Goal: Check status: Check status

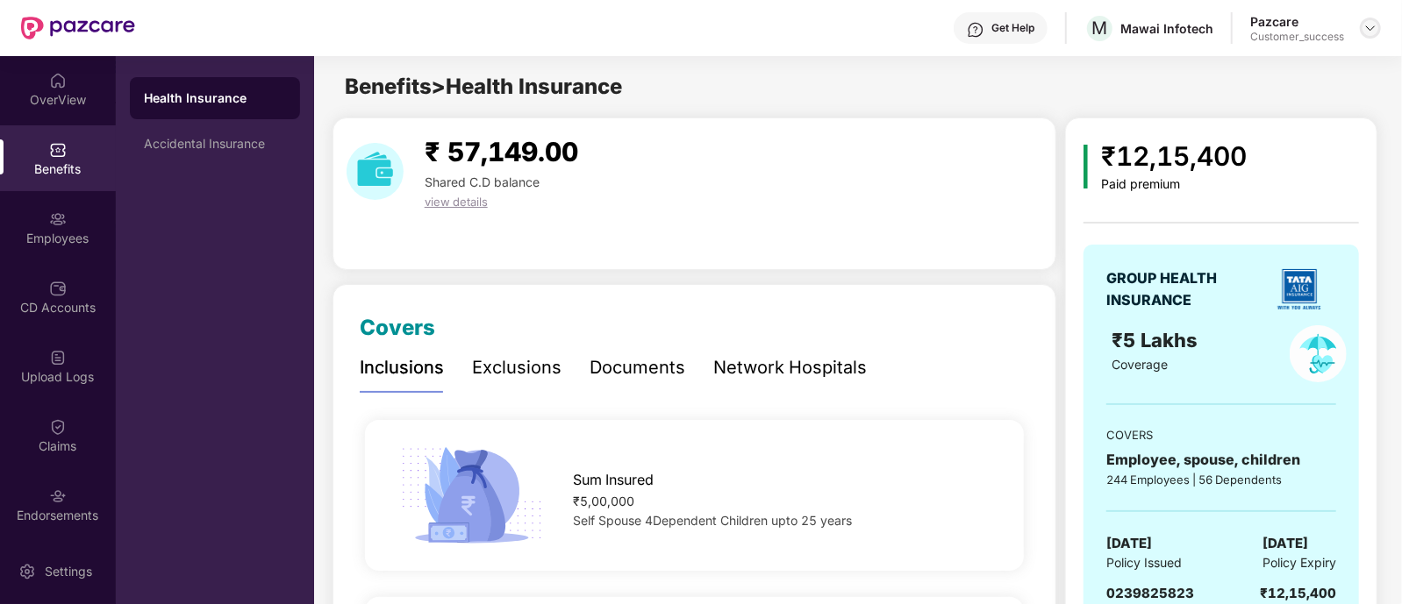
click at [1362, 24] on div at bounding box center [1370, 28] width 21 height 21
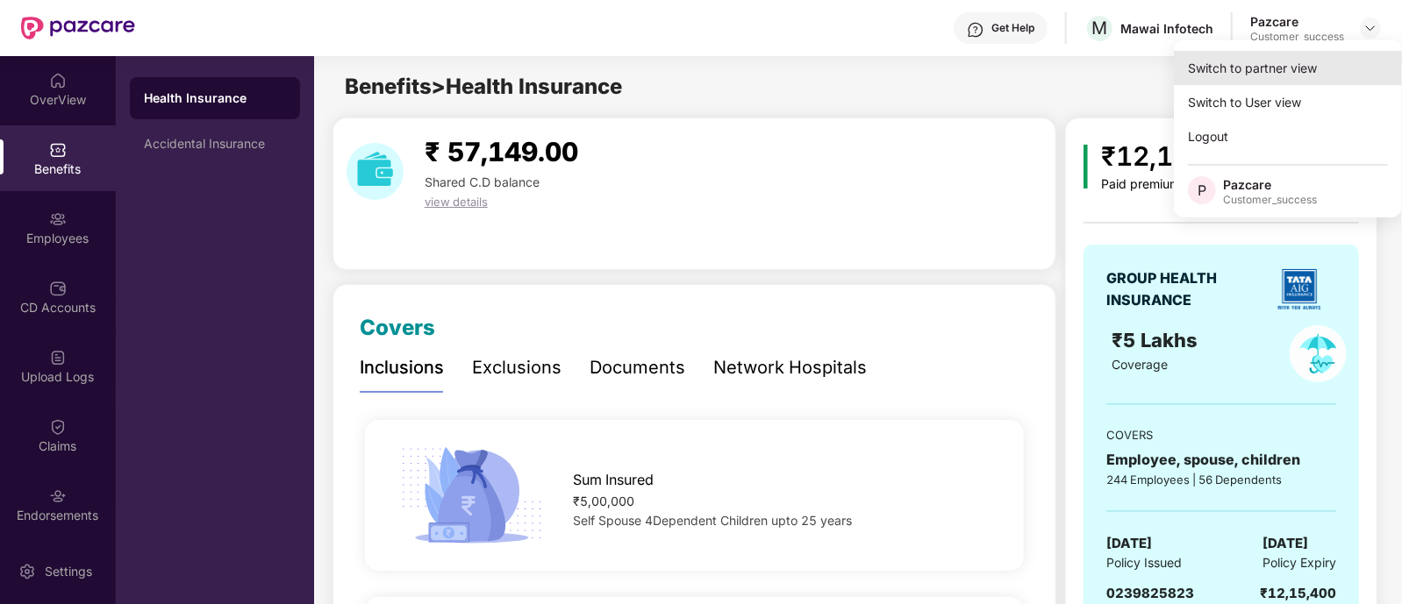
click at [1307, 74] on div "Switch to partner view" at bounding box center [1288, 68] width 228 height 34
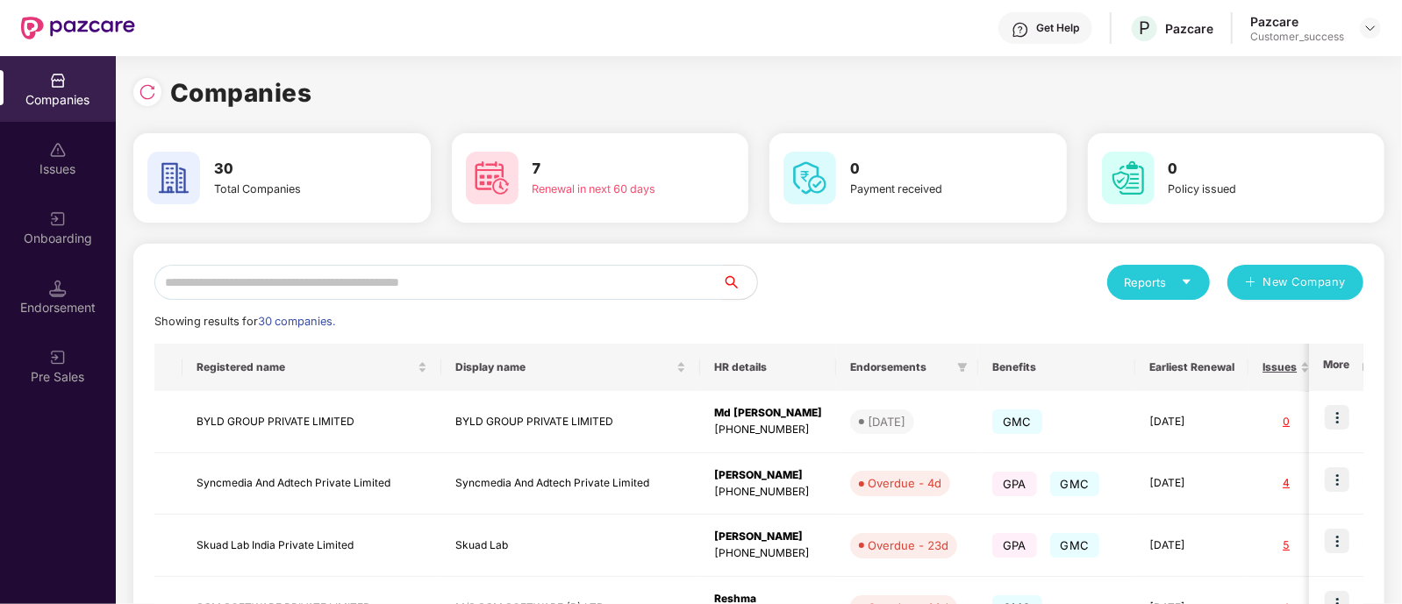
click at [535, 290] on input "text" at bounding box center [438, 282] width 568 height 35
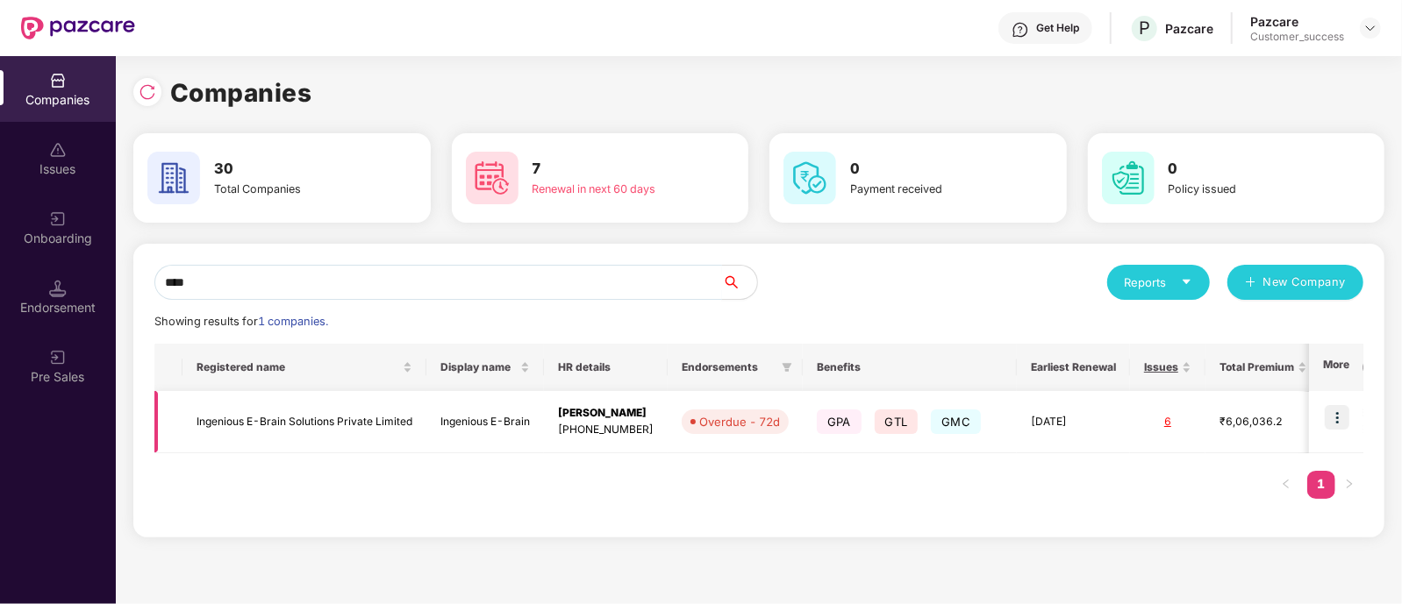
type input "****"
click at [1345, 411] on img at bounding box center [1337, 417] width 25 height 25
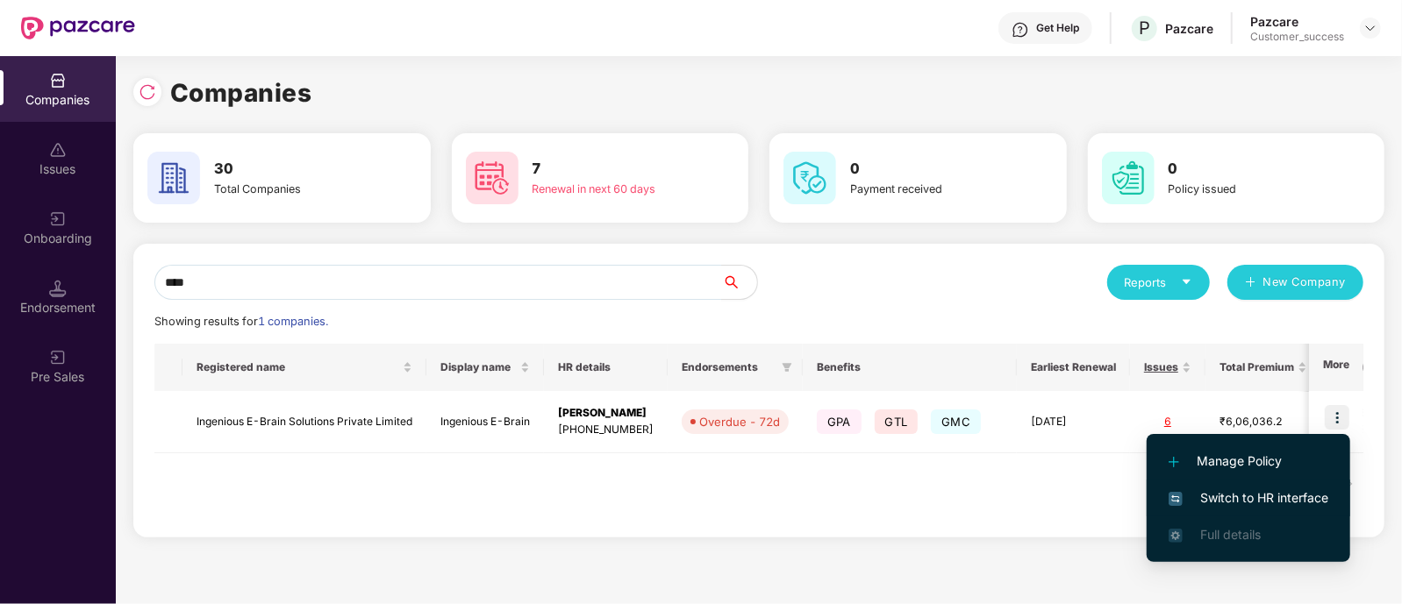
click at [1215, 489] on span "Switch to HR interface" at bounding box center [1249, 498] width 160 height 19
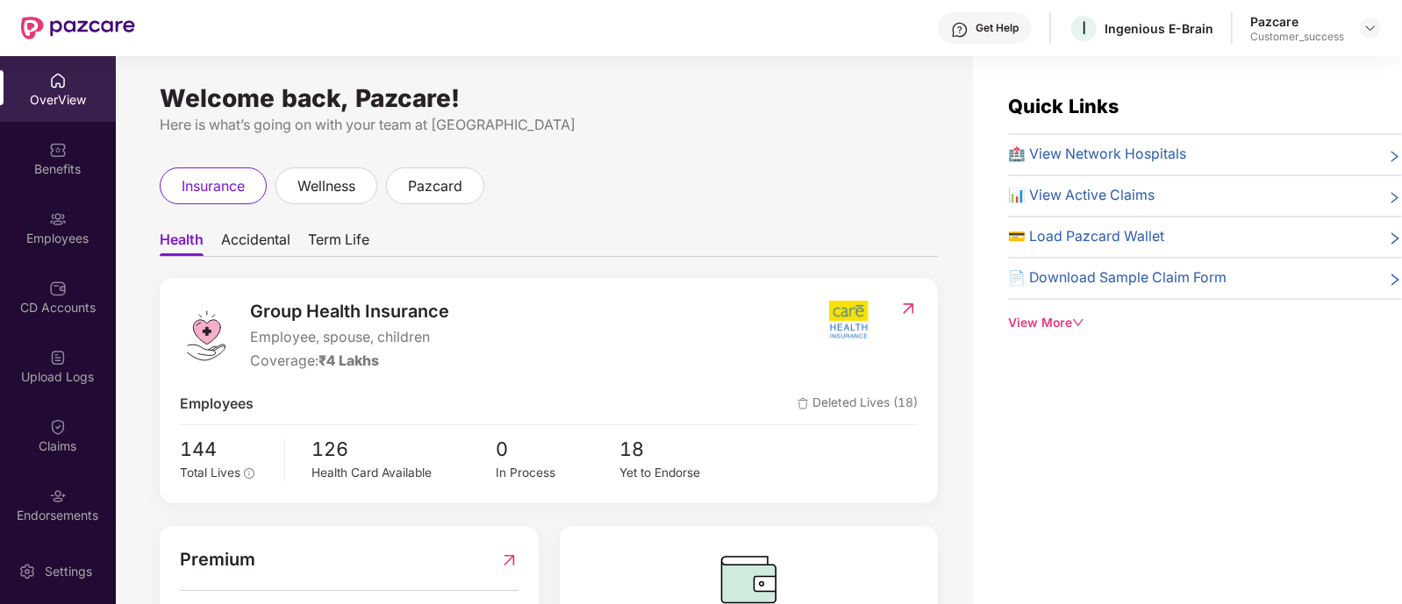
click at [66, 141] on div "Benefits" at bounding box center [58, 158] width 116 height 66
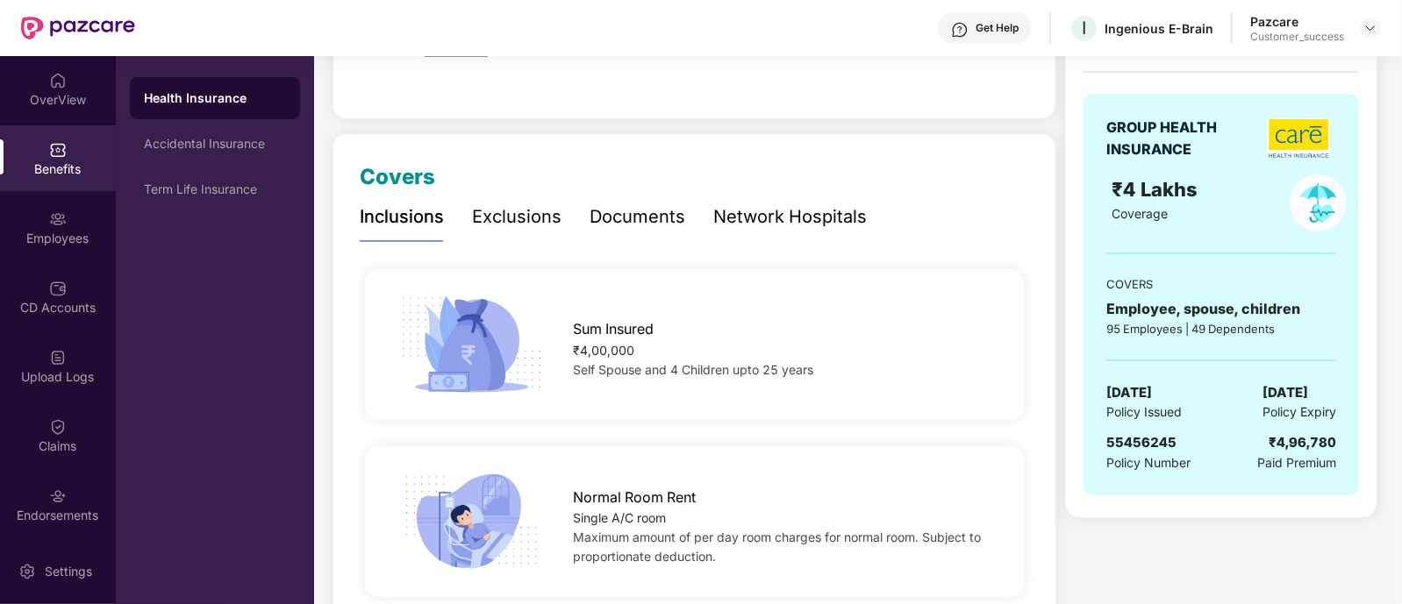
scroll to position [153, 0]
click at [692, 304] on div "Sum Insured ₹4,00,000 Self Spouse and 4 Children upto 25 years" at bounding box center [694, 343] width 715 height 107
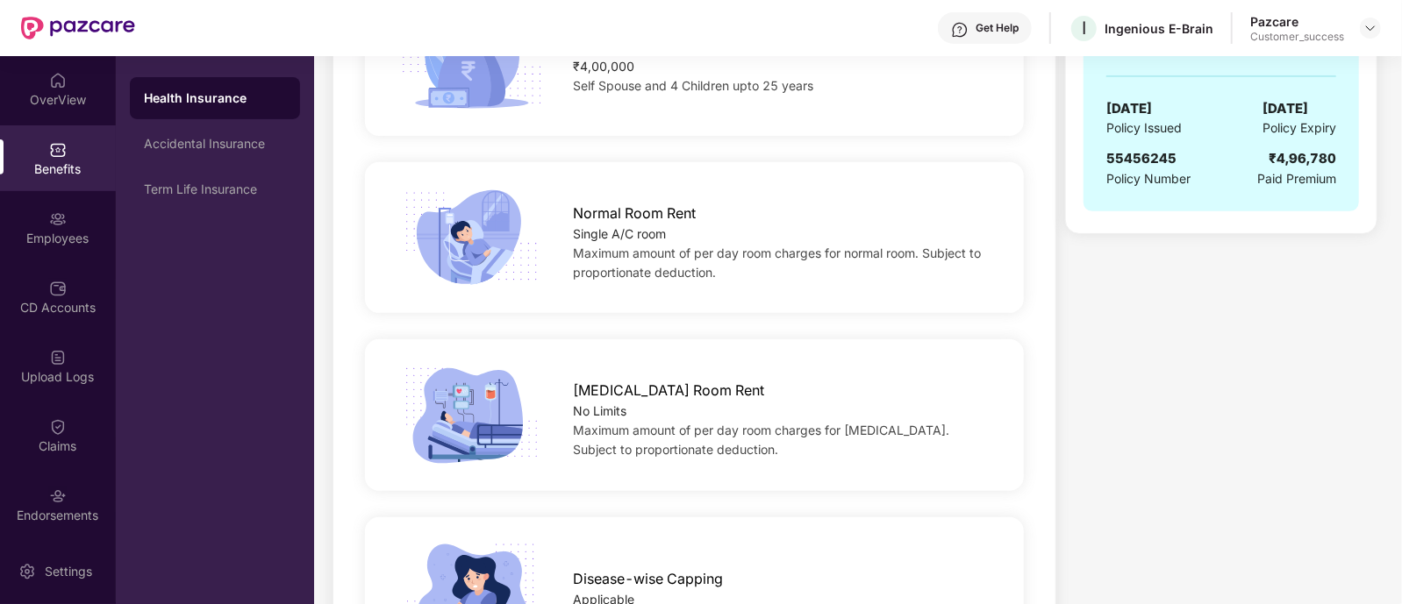
scroll to position [0, 0]
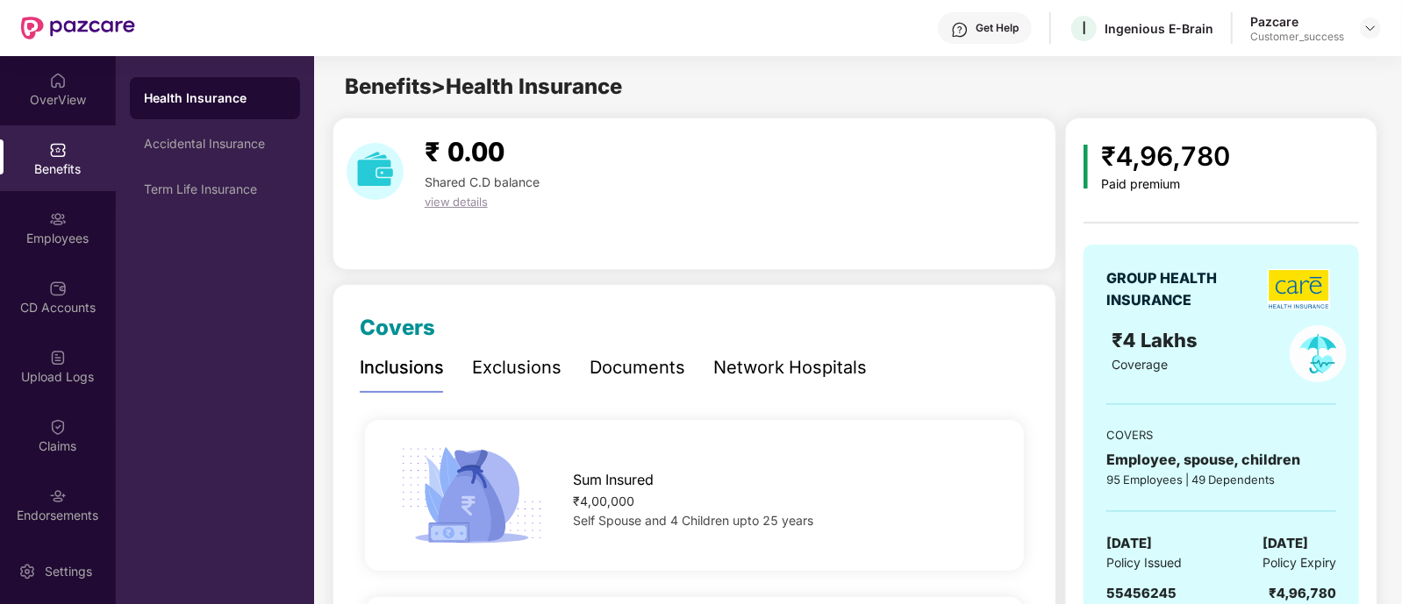
click at [597, 372] on div "Documents" at bounding box center [638, 367] width 96 height 27
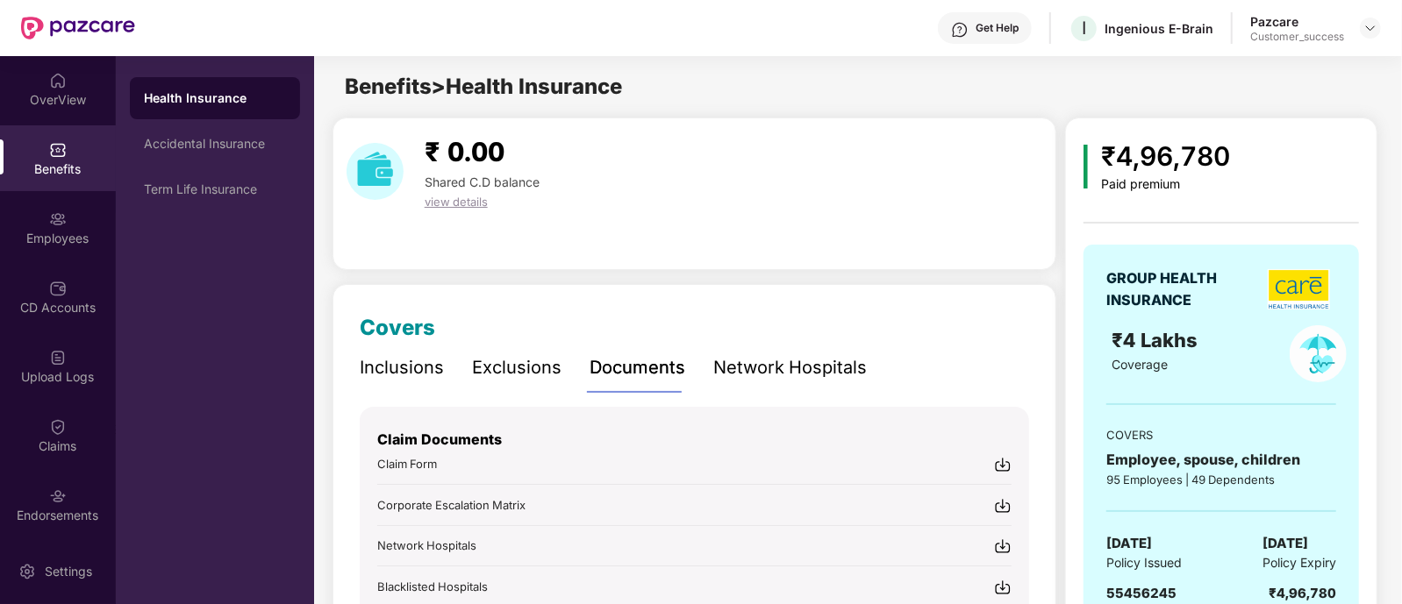
scroll to position [211, 0]
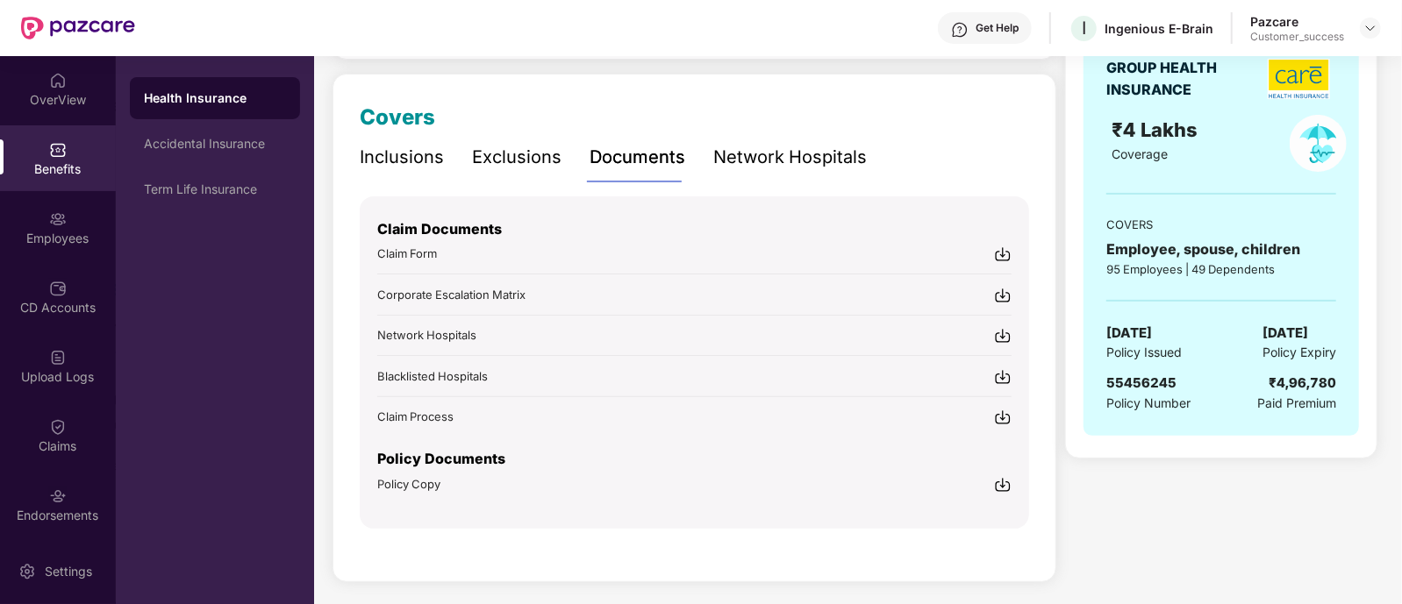
click at [999, 484] on img at bounding box center [1003, 485] width 18 height 18
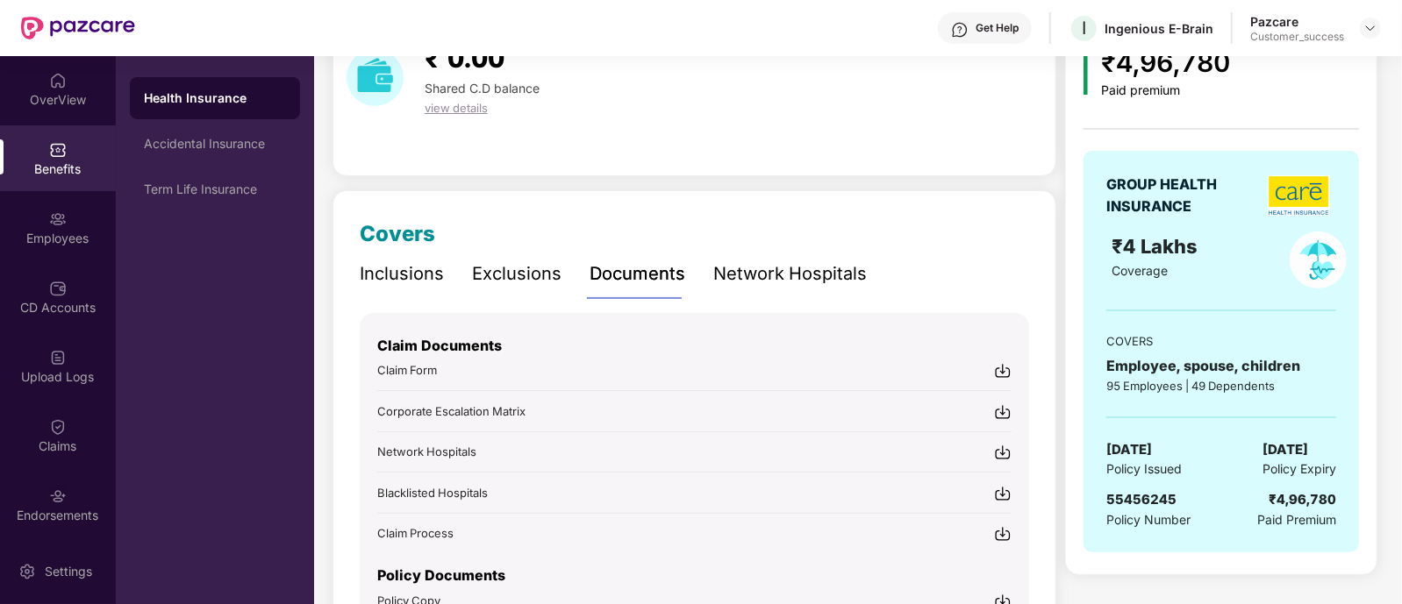
scroll to position [0, 0]
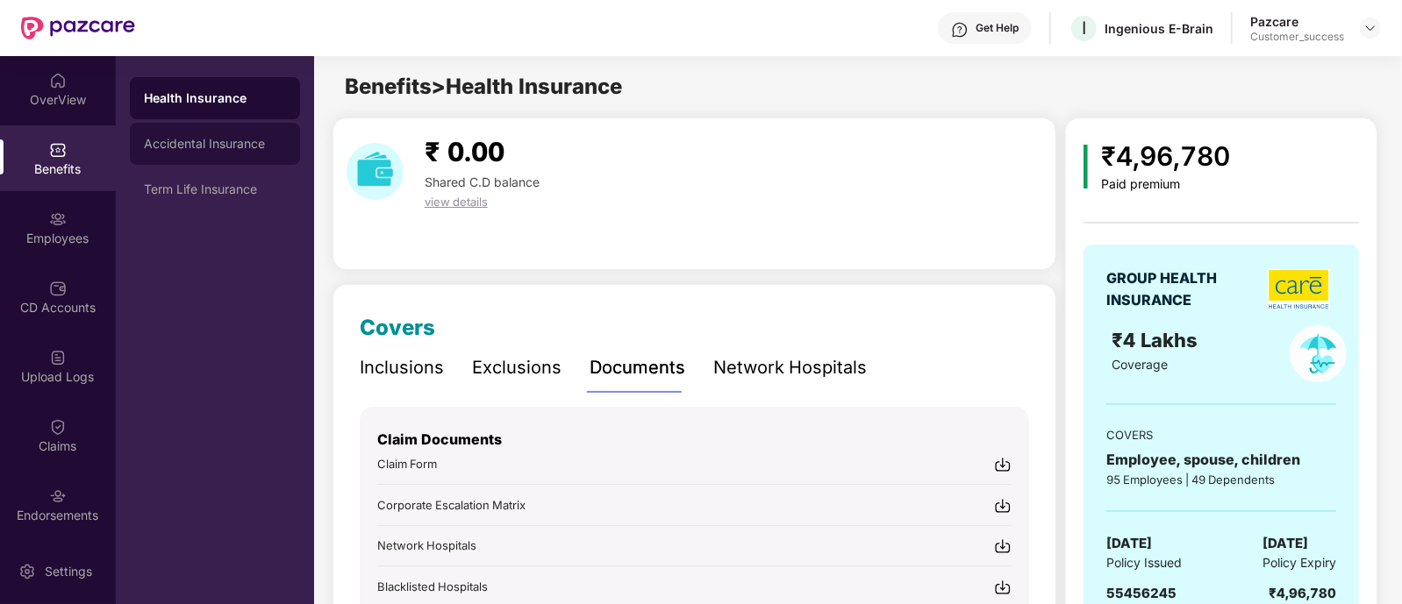
click at [276, 154] on div "Accidental Insurance" at bounding box center [215, 144] width 170 height 42
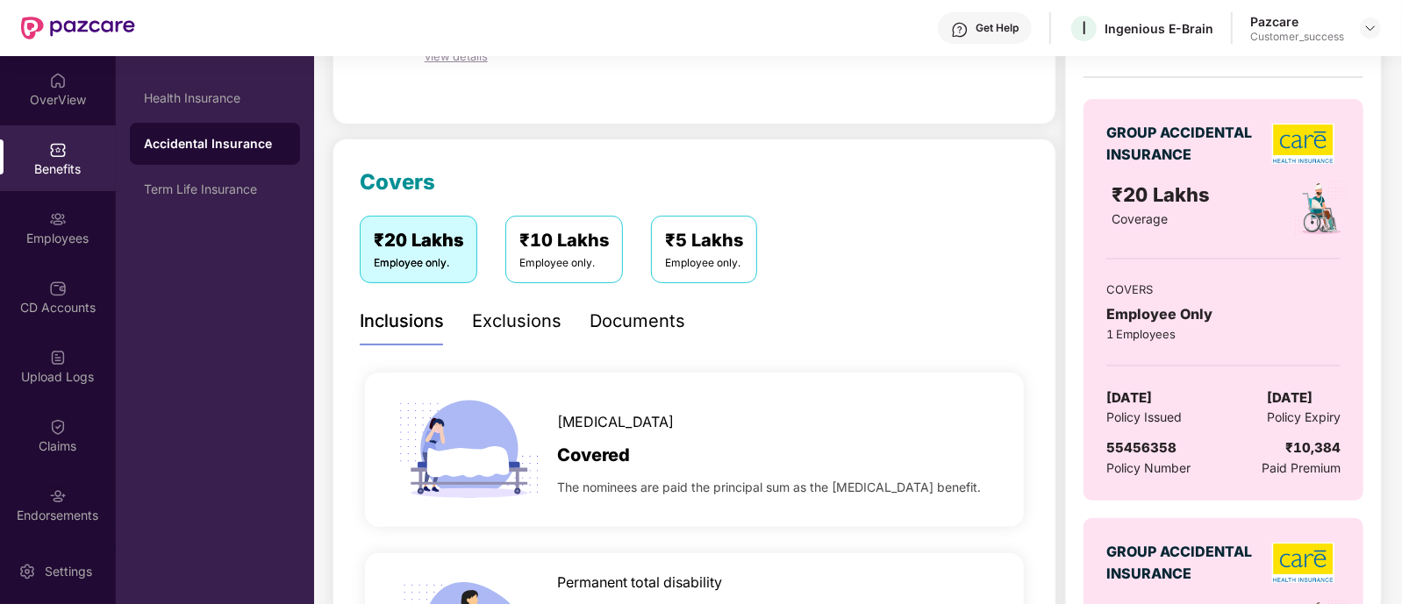
scroll to position [147, 0]
click at [738, 247] on div "₹5 Lakhs" at bounding box center [704, 239] width 78 height 27
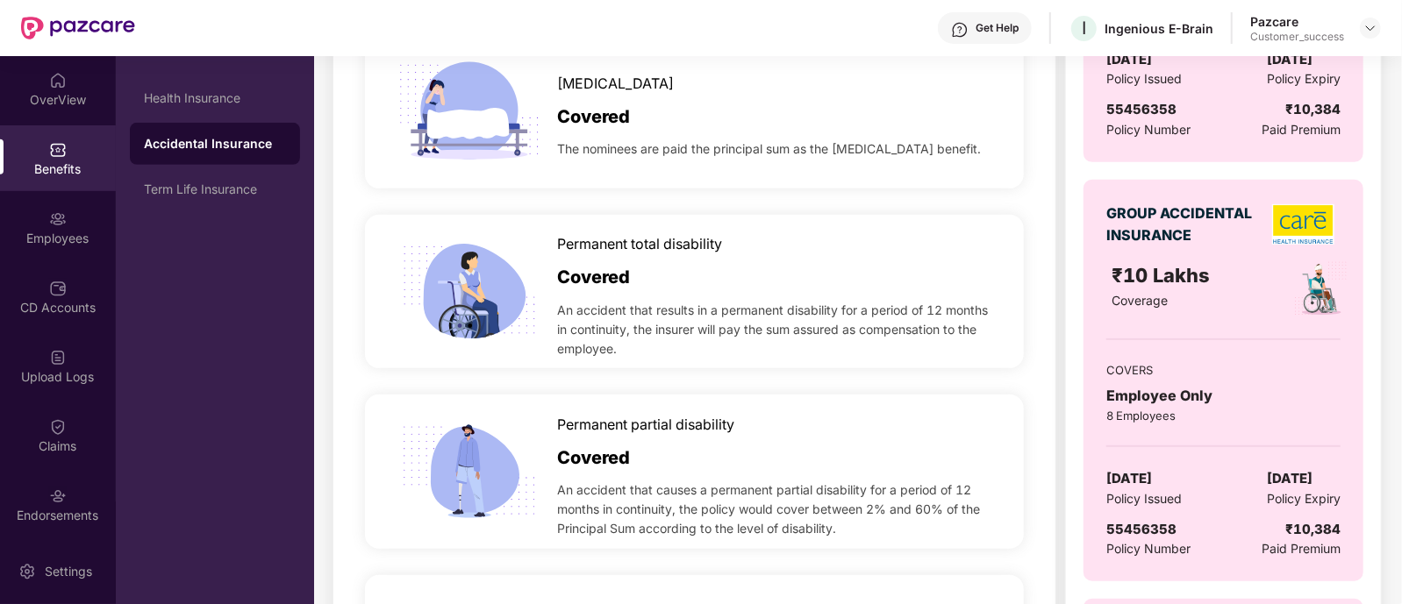
scroll to position [273, 0]
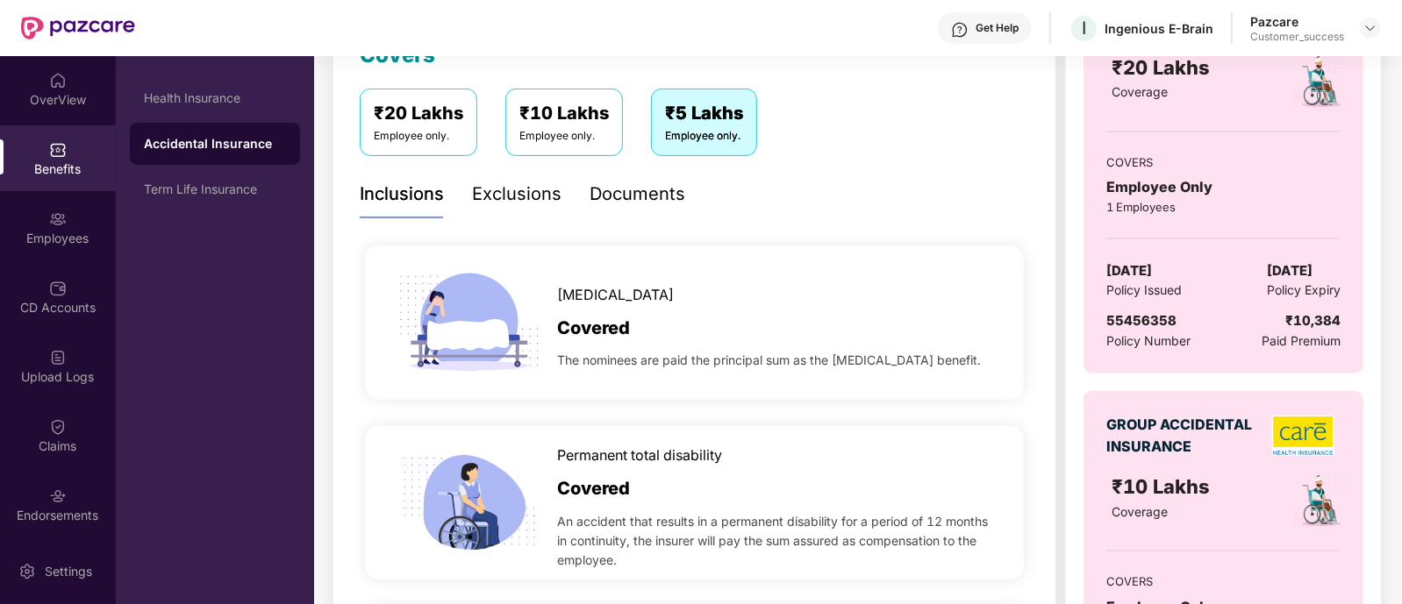
click at [558, 120] on div "₹10 Lakhs" at bounding box center [563, 113] width 89 height 27
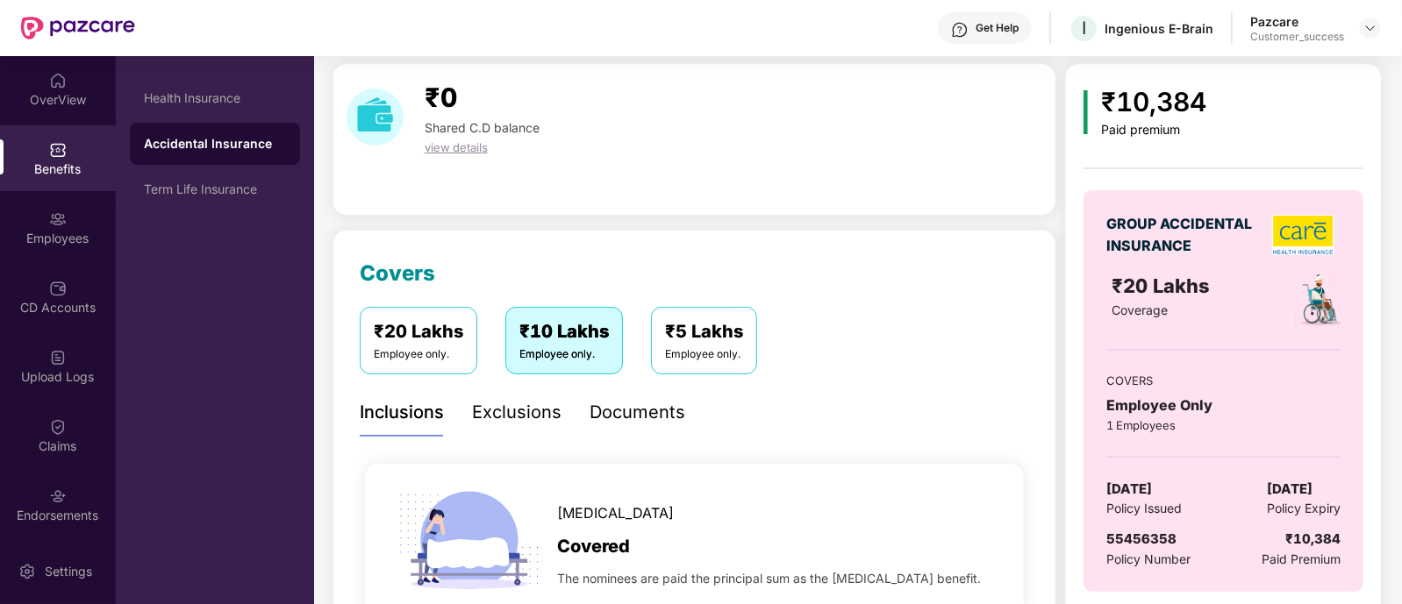
scroll to position [0, 0]
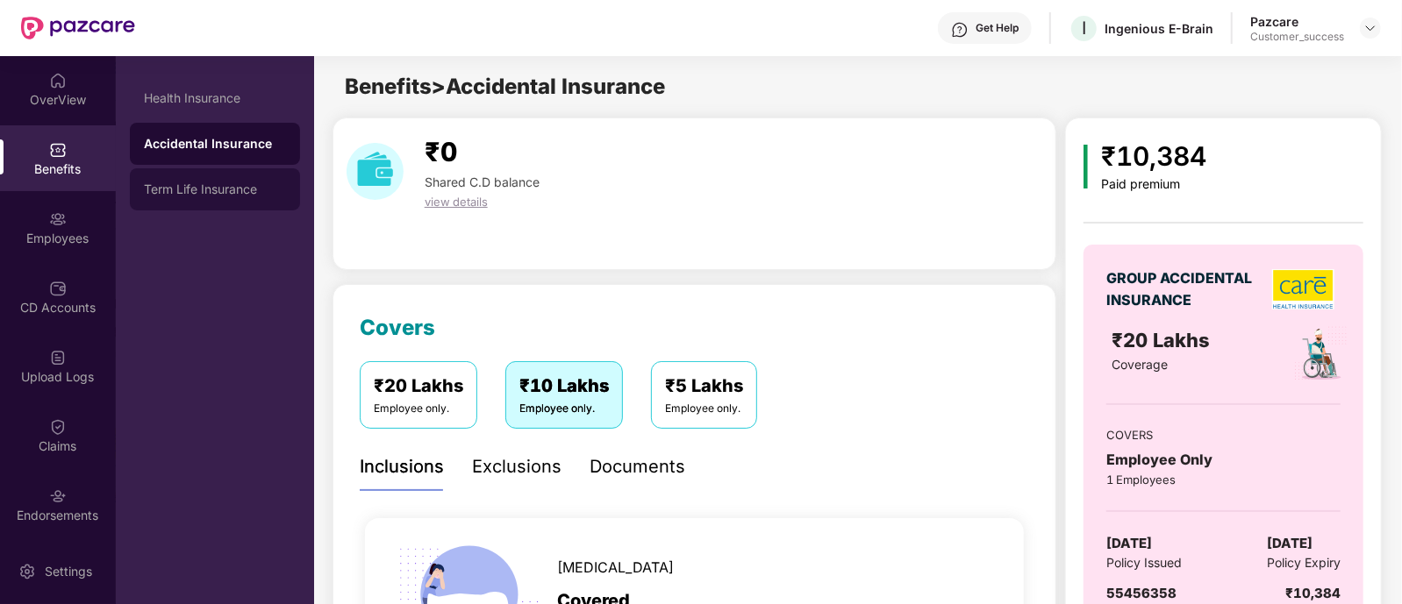
click at [258, 199] on div "Term Life Insurance" at bounding box center [215, 189] width 170 height 42
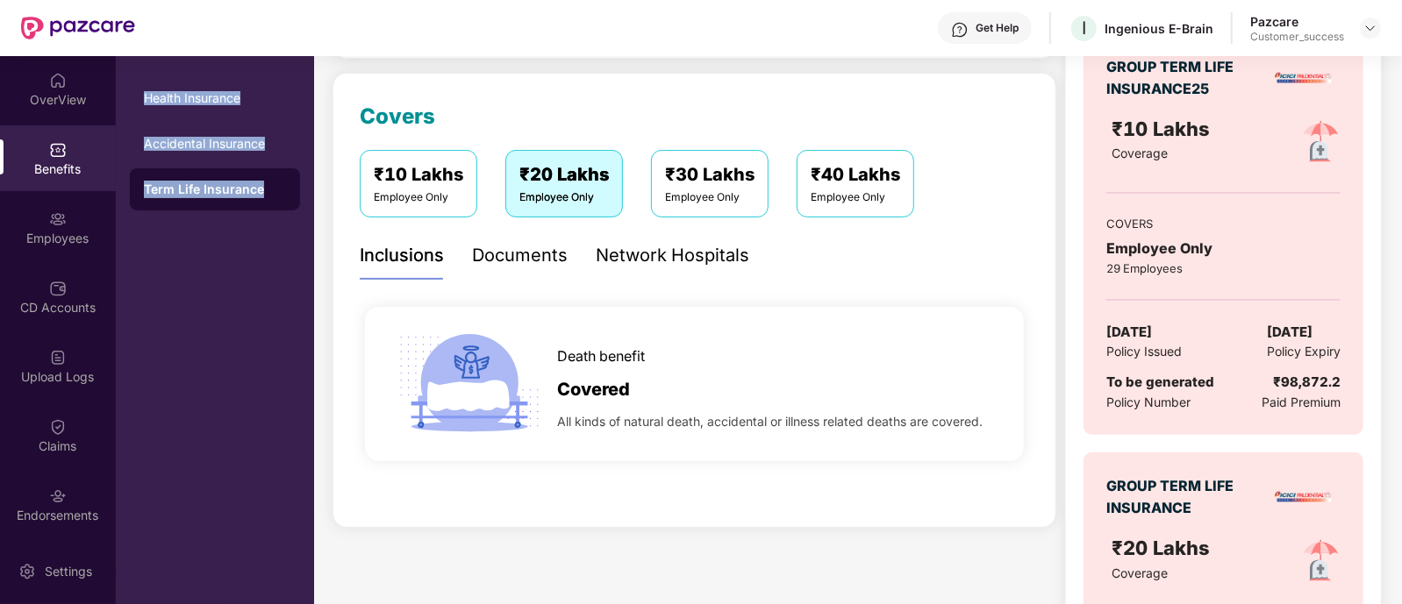
scroll to position [210, 0]
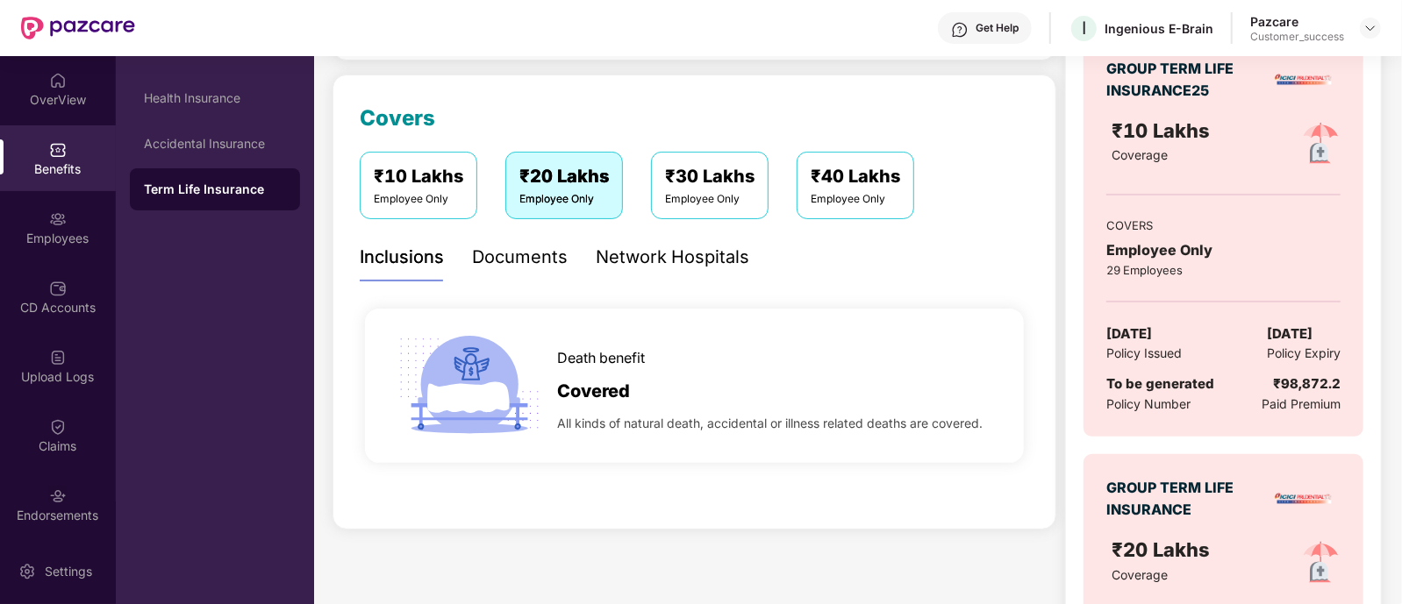
click at [594, 366] on span "Death benefit" at bounding box center [601, 358] width 88 height 22
click at [530, 252] on div "Documents" at bounding box center [520, 257] width 96 height 27
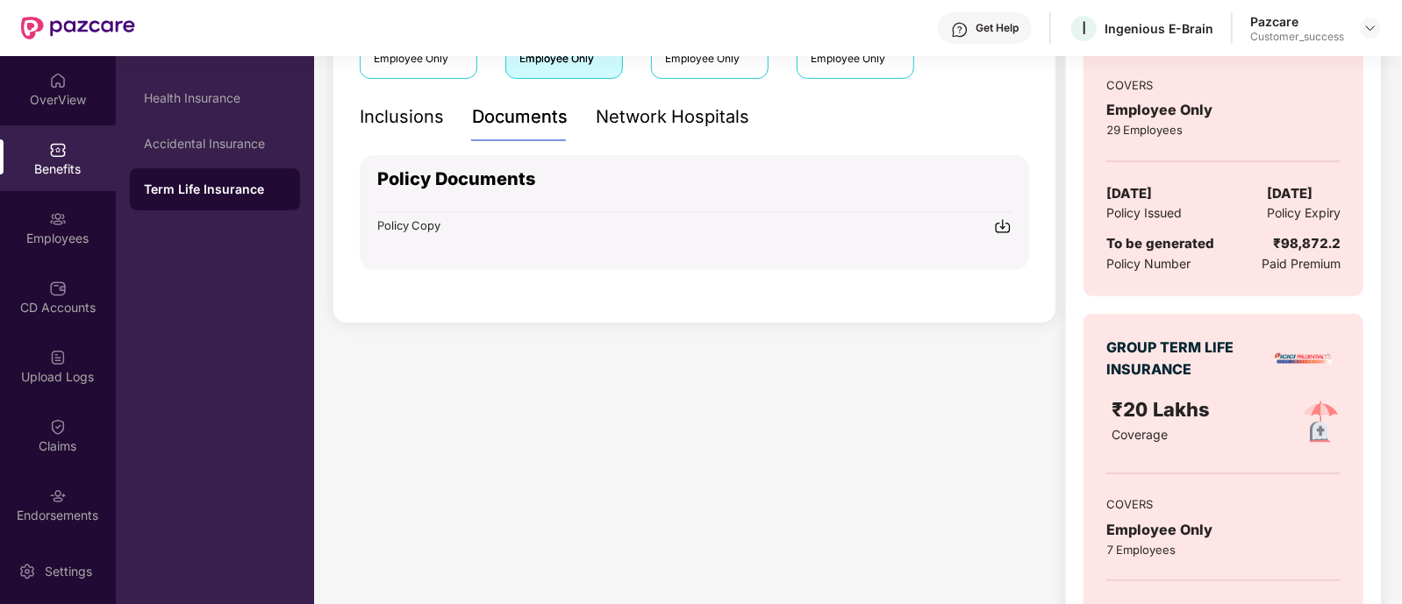
scroll to position [350, 0]
click at [1000, 227] on img at bounding box center [1003, 227] width 18 height 18
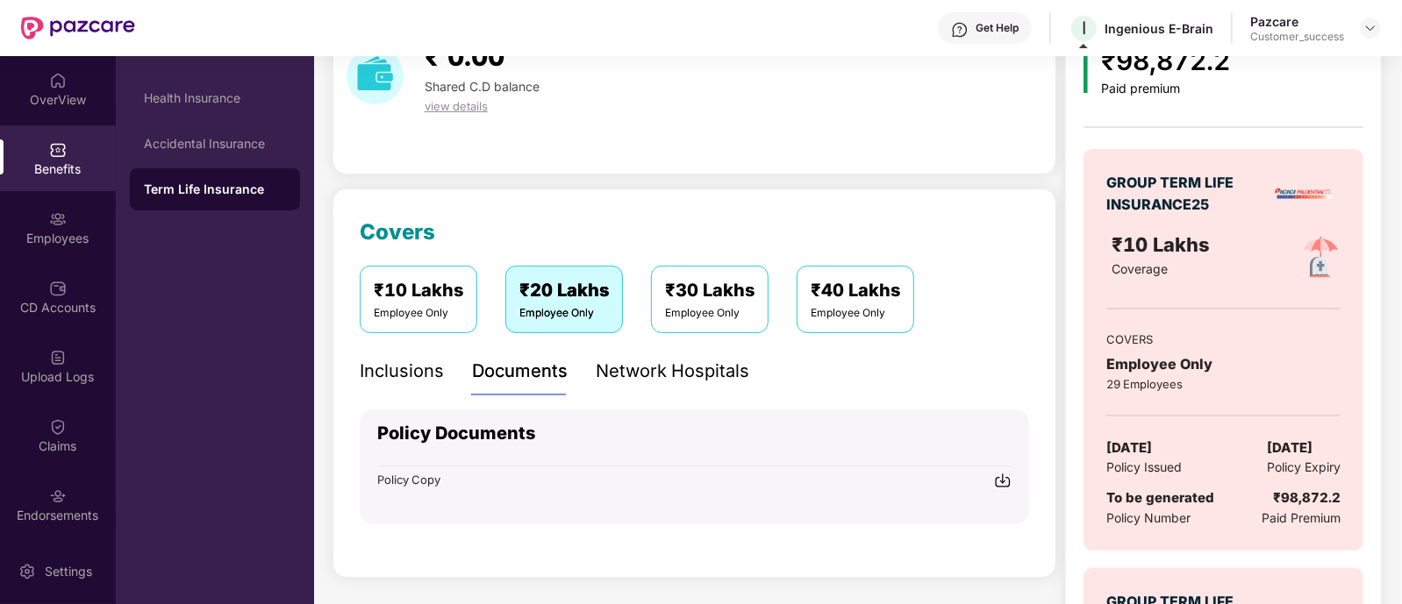
scroll to position [94, 0]
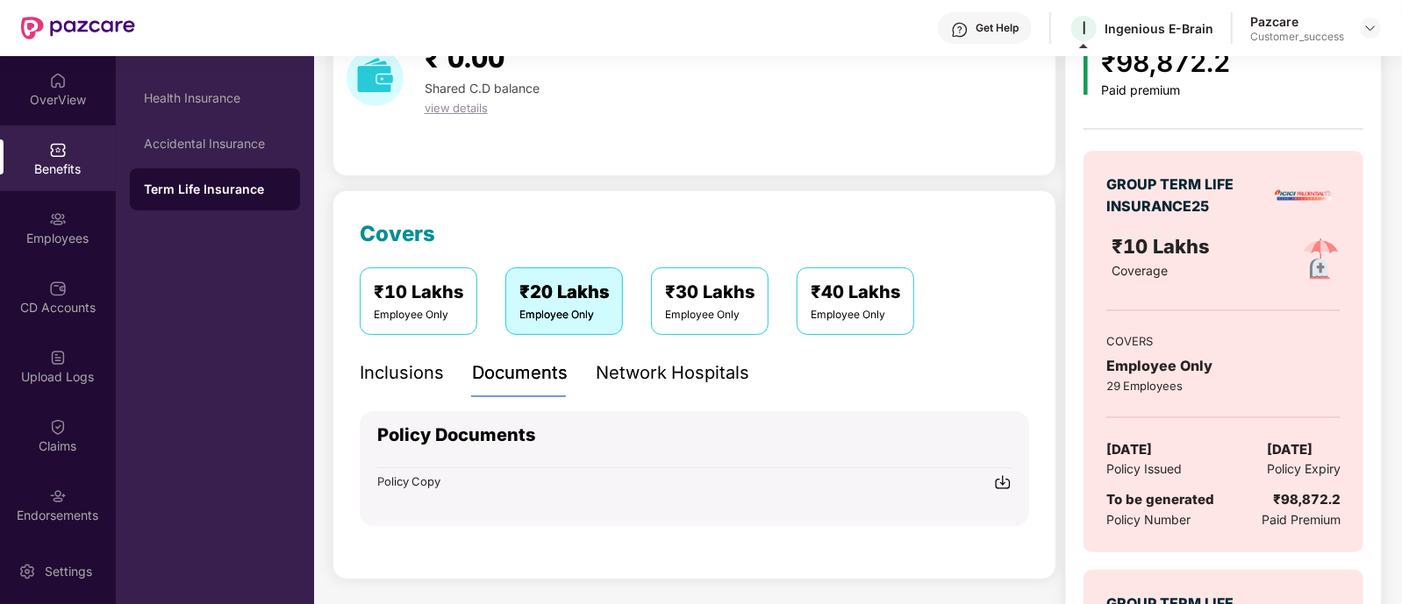
click at [416, 363] on div "Inclusions" at bounding box center [402, 373] width 84 height 27
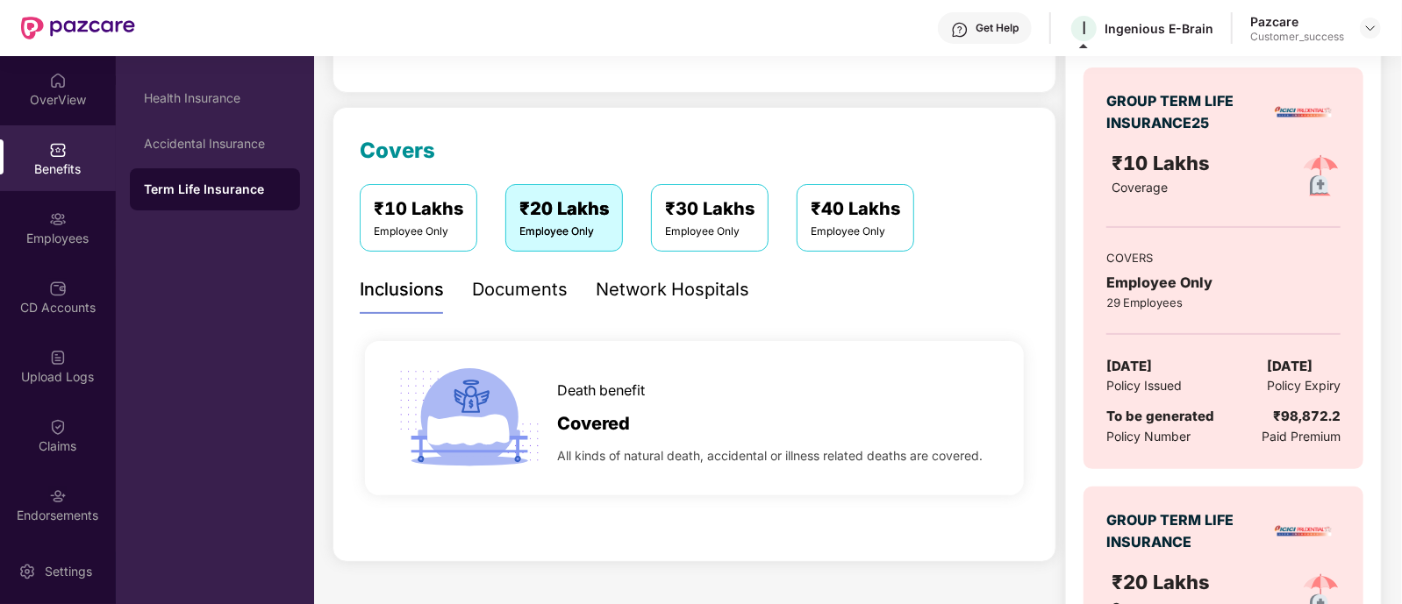
scroll to position [268, 0]
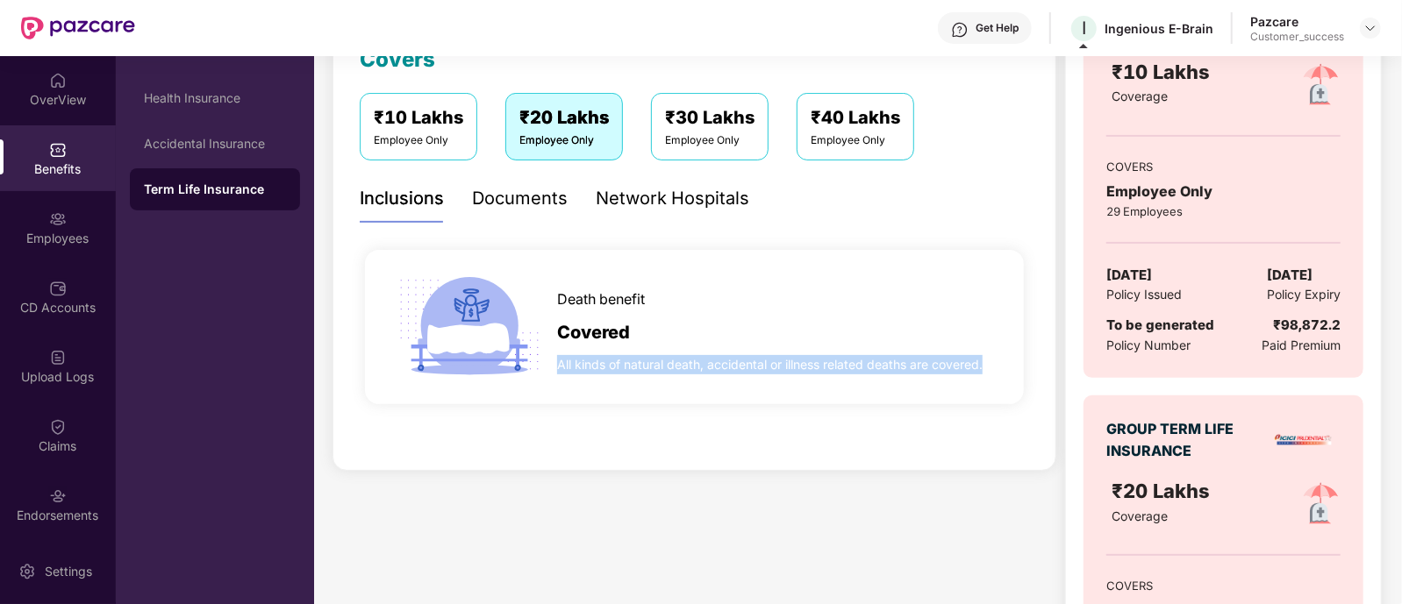
drag, startPoint x: 559, startPoint y: 366, endPoint x: 1010, endPoint y: 375, distance: 451.0
click at [1010, 375] on div "Death benefit Covered All kinds of natural death, accidental or illness related…" at bounding box center [694, 327] width 659 height 154
copy span "All kinds of natural death, accidental or illness related deaths are covered."
click at [747, 312] on div "Covered" at bounding box center [777, 329] width 440 height 36
click at [1368, 19] on div at bounding box center [1370, 28] width 21 height 21
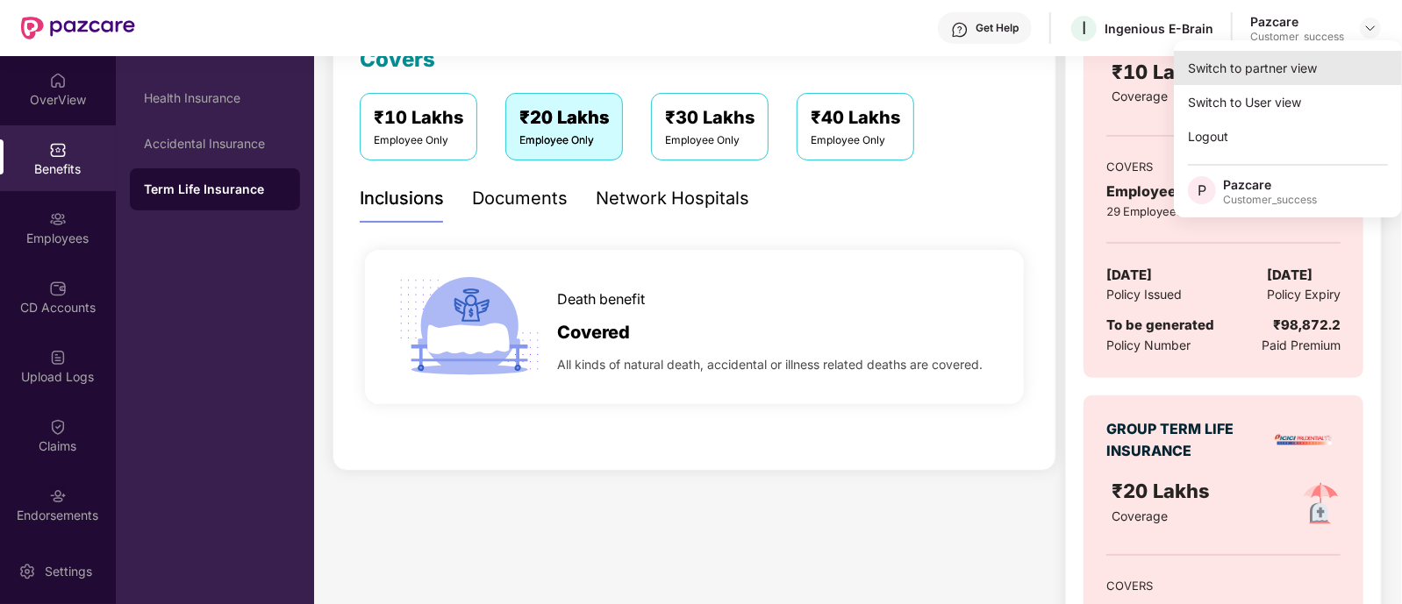
click at [1266, 67] on div "Switch to partner view" at bounding box center [1288, 68] width 228 height 34
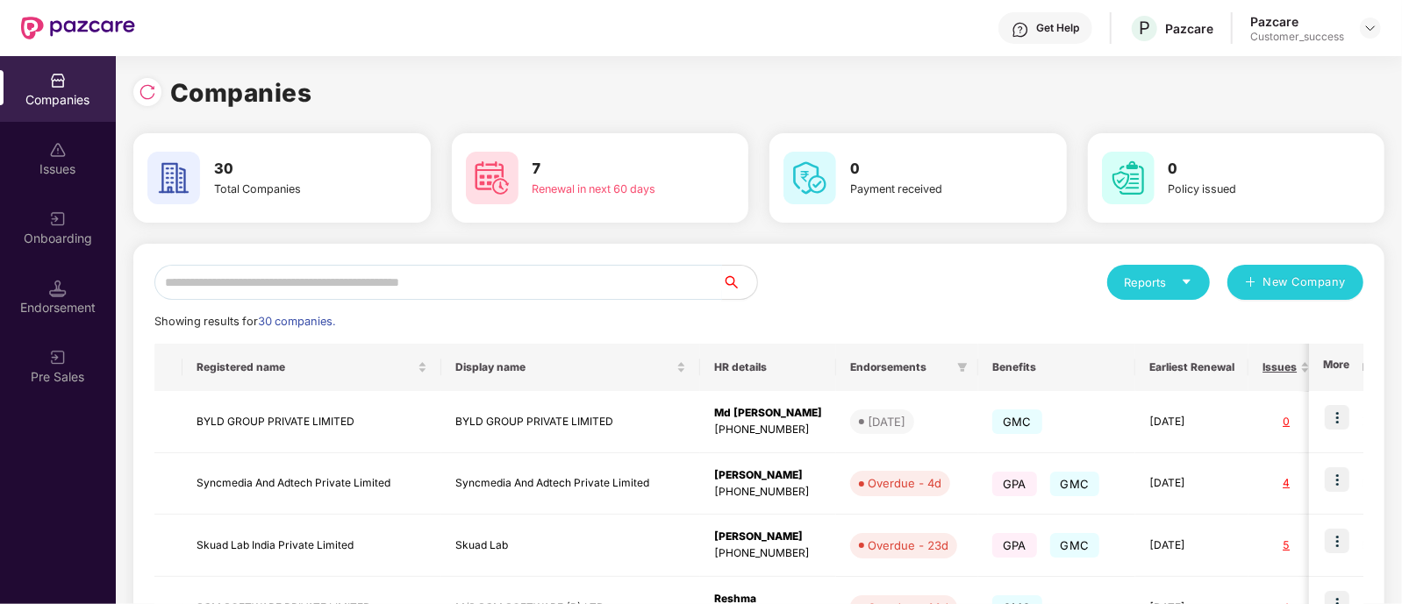
click at [599, 275] on input "text" at bounding box center [438, 282] width 568 height 35
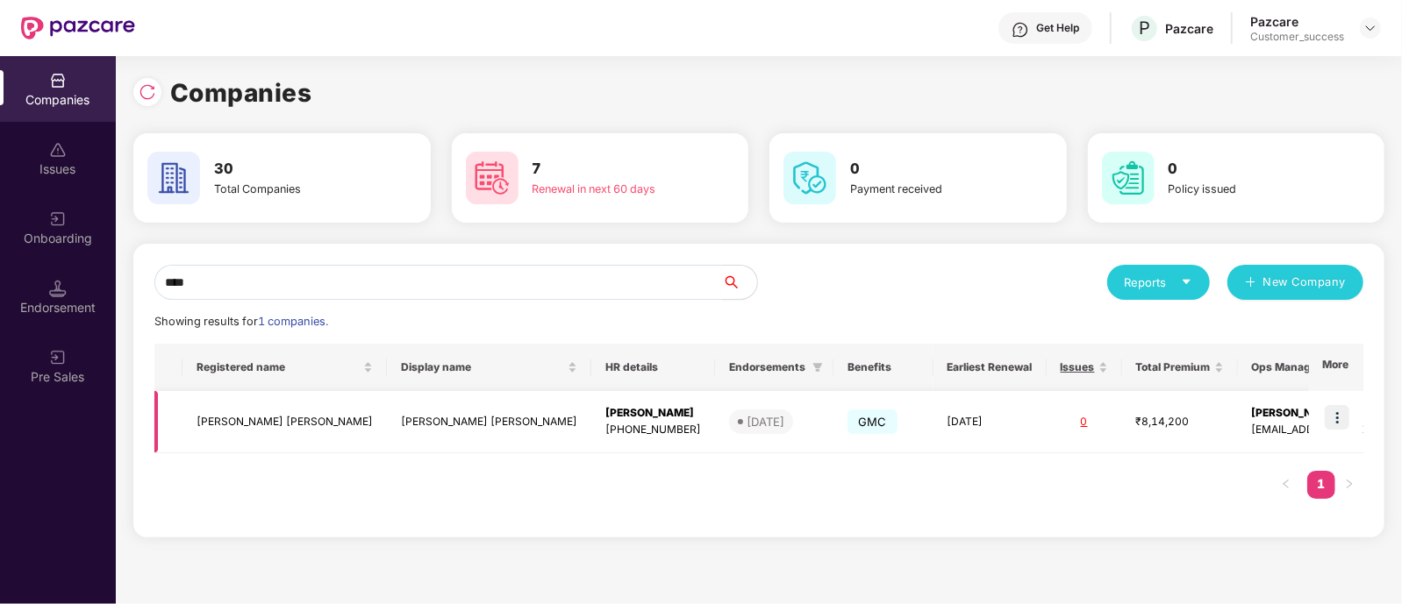
type input "****"
click at [1351, 417] on td at bounding box center [1336, 422] width 54 height 62
click at [1343, 420] on img at bounding box center [1337, 417] width 25 height 25
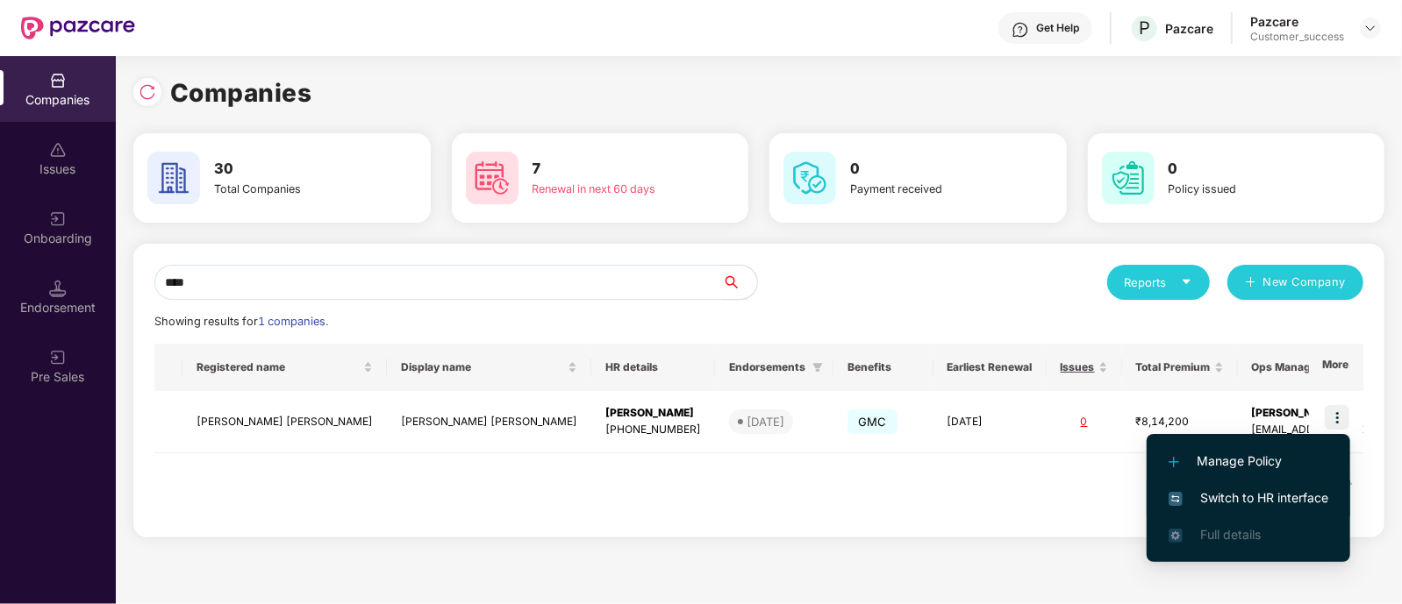
click at [1231, 489] on span "Switch to HR interface" at bounding box center [1249, 498] width 160 height 19
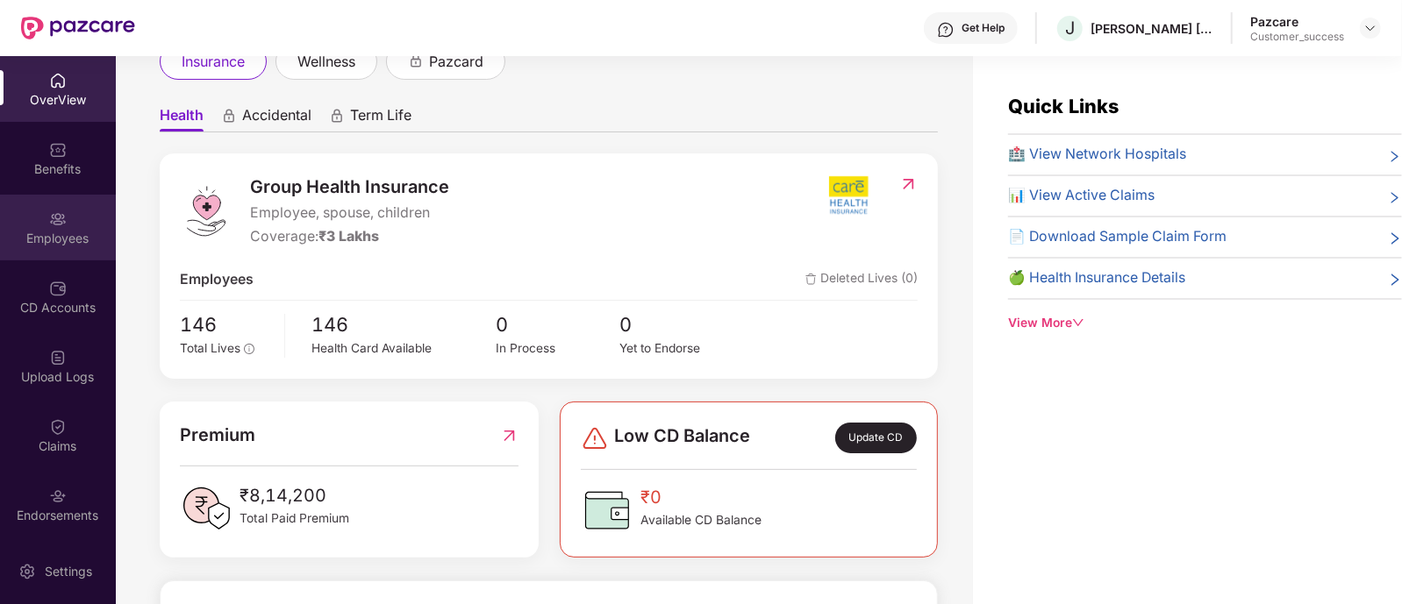
click at [54, 231] on div "Employees" at bounding box center [58, 239] width 116 height 18
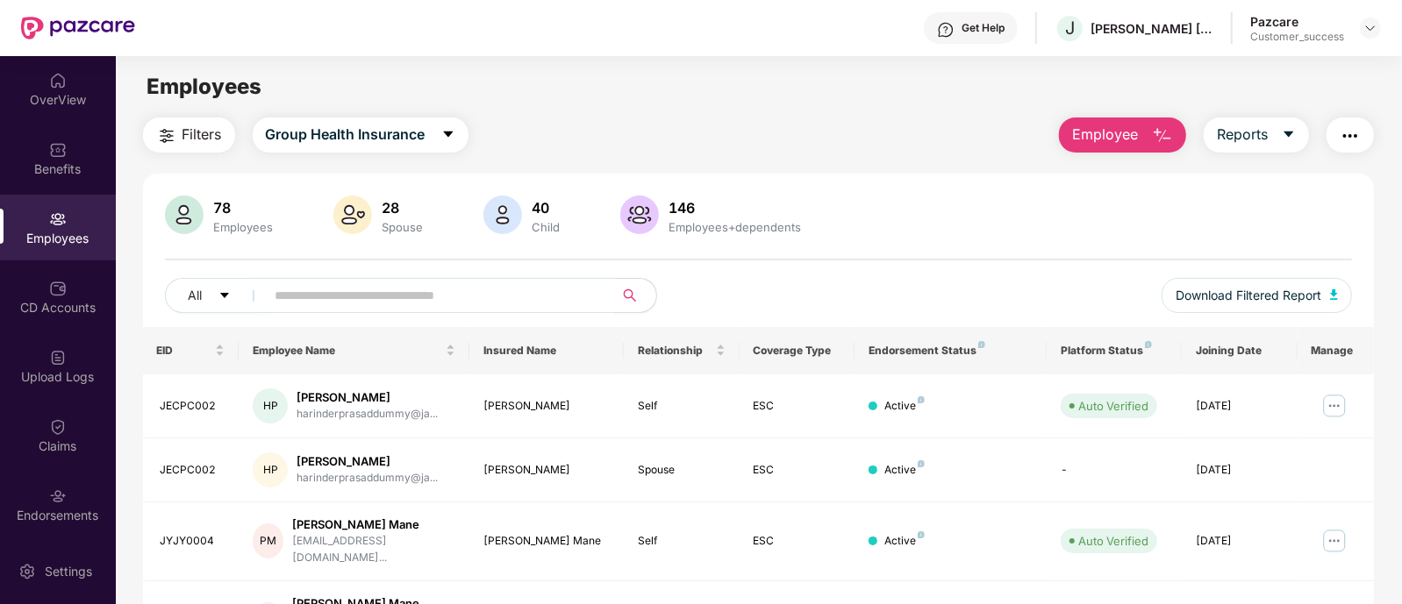
click at [290, 307] on input "text" at bounding box center [432, 296] width 315 height 26
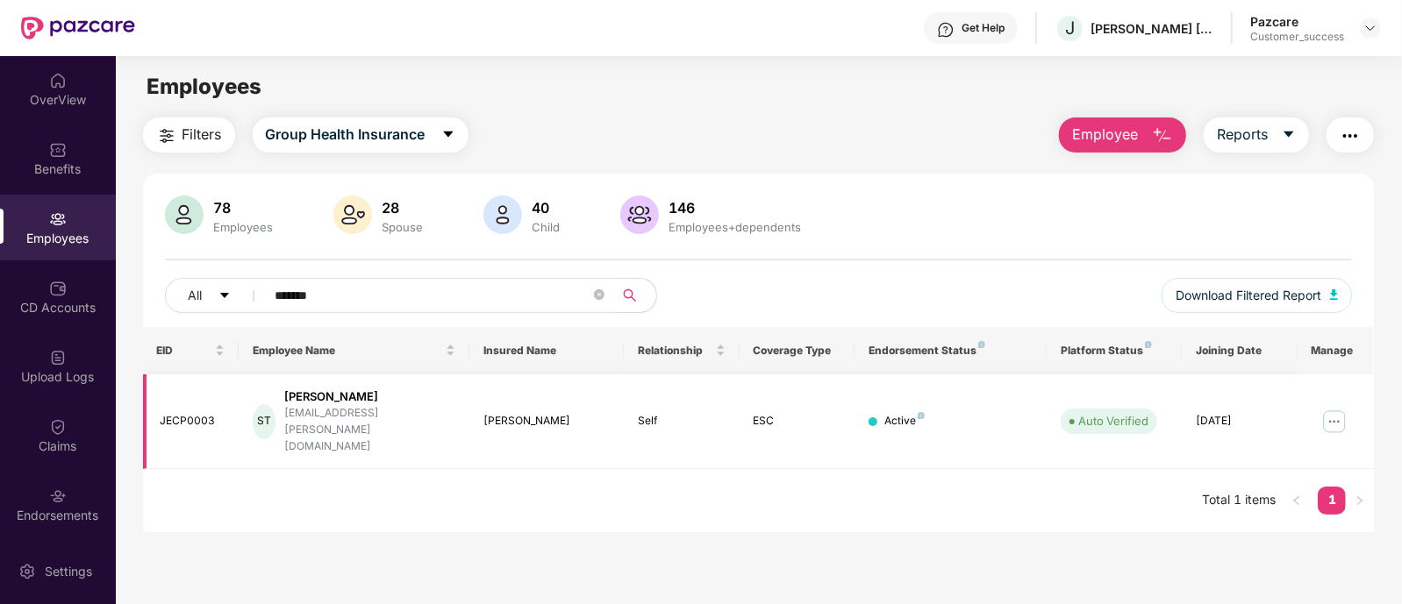
type input "*******"
click at [1326, 408] on img at bounding box center [1334, 422] width 28 height 28
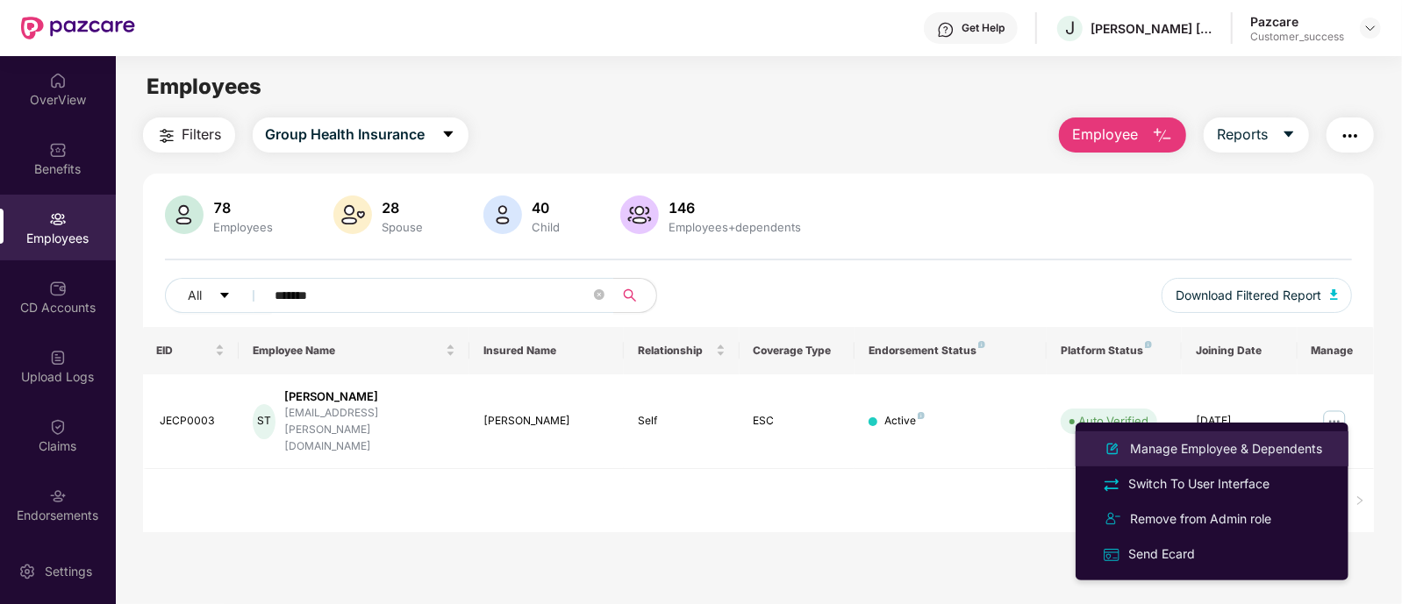
click at [1220, 454] on div "Manage Employee & Dependents" at bounding box center [1226, 449] width 199 height 19
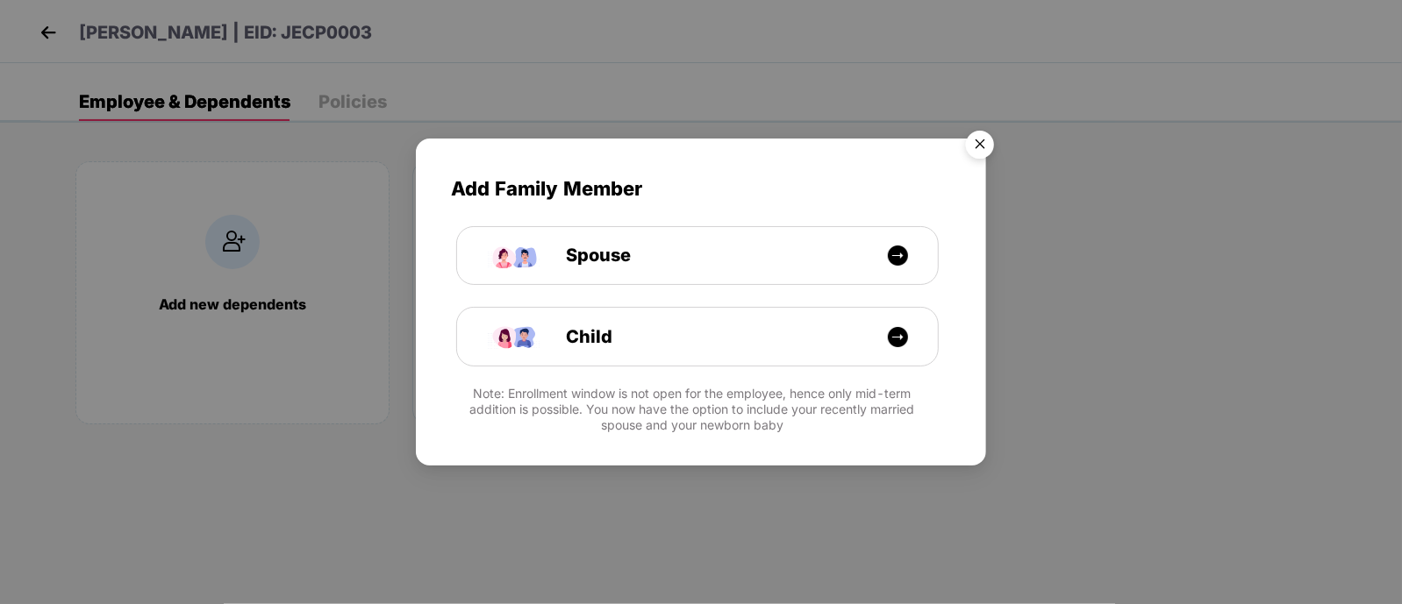
click at [970, 142] on img "Close" at bounding box center [979, 147] width 49 height 49
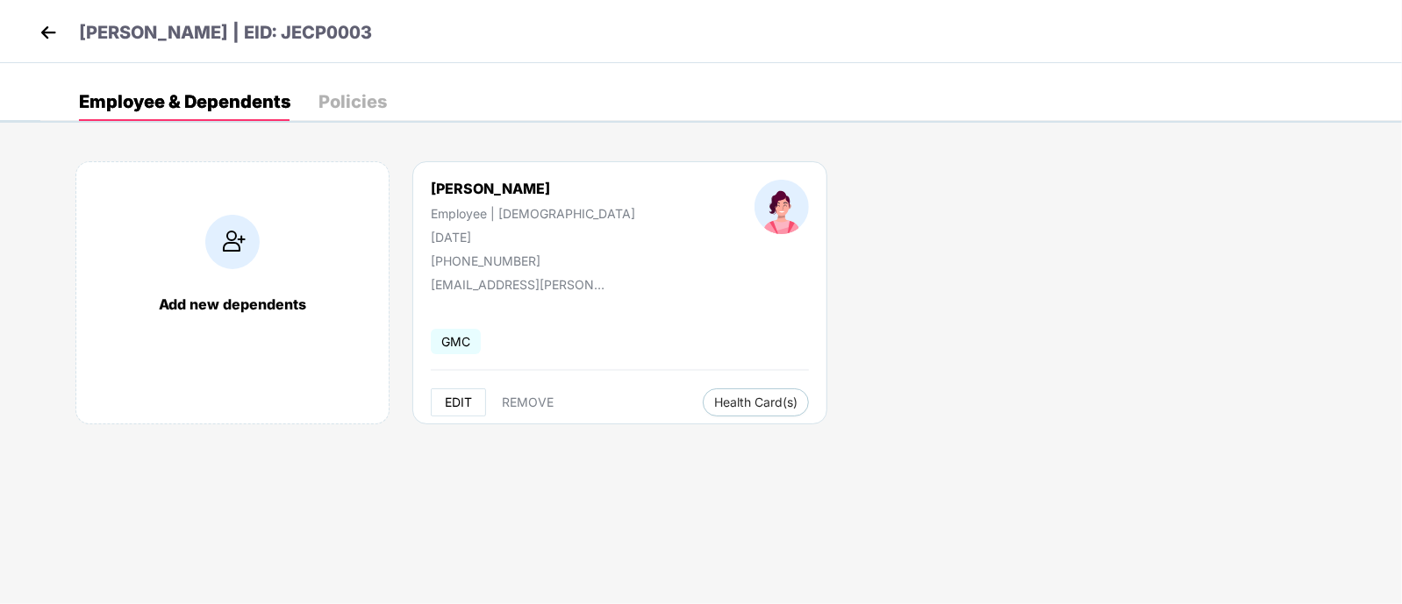
click at [454, 397] on span "EDIT" at bounding box center [458, 403] width 27 height 14
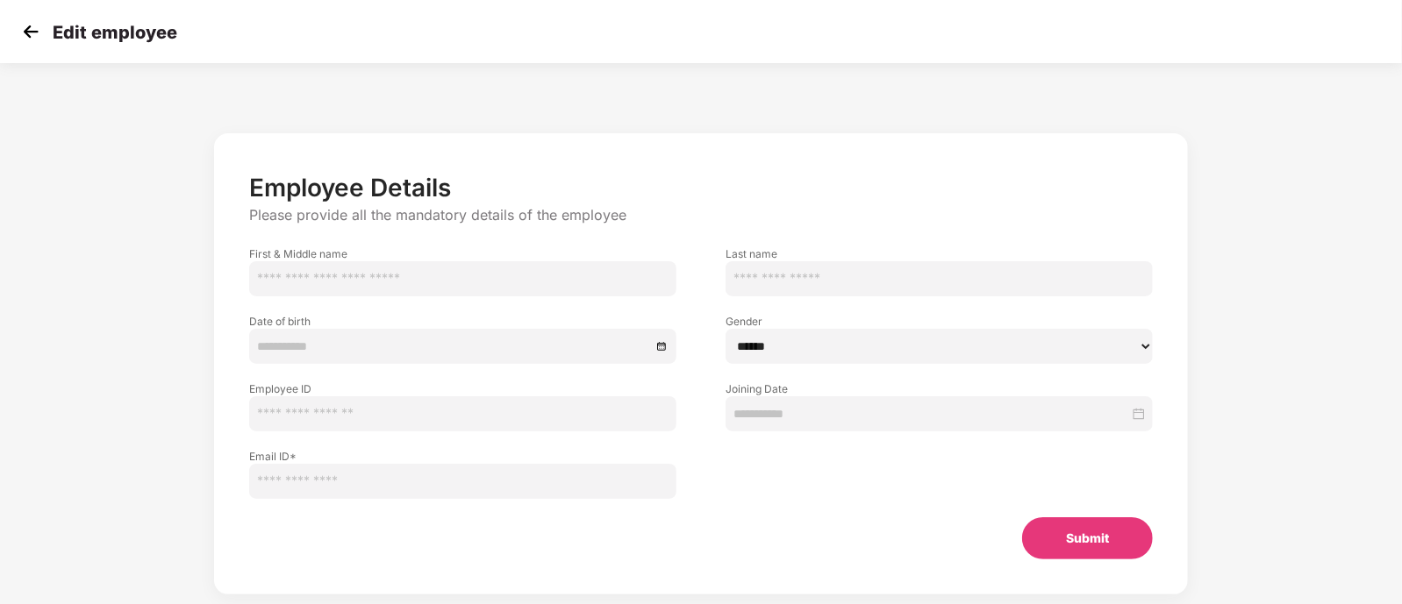
type input "*******"
type input "******"
type input "**********"
type input "********"
type input "**********"
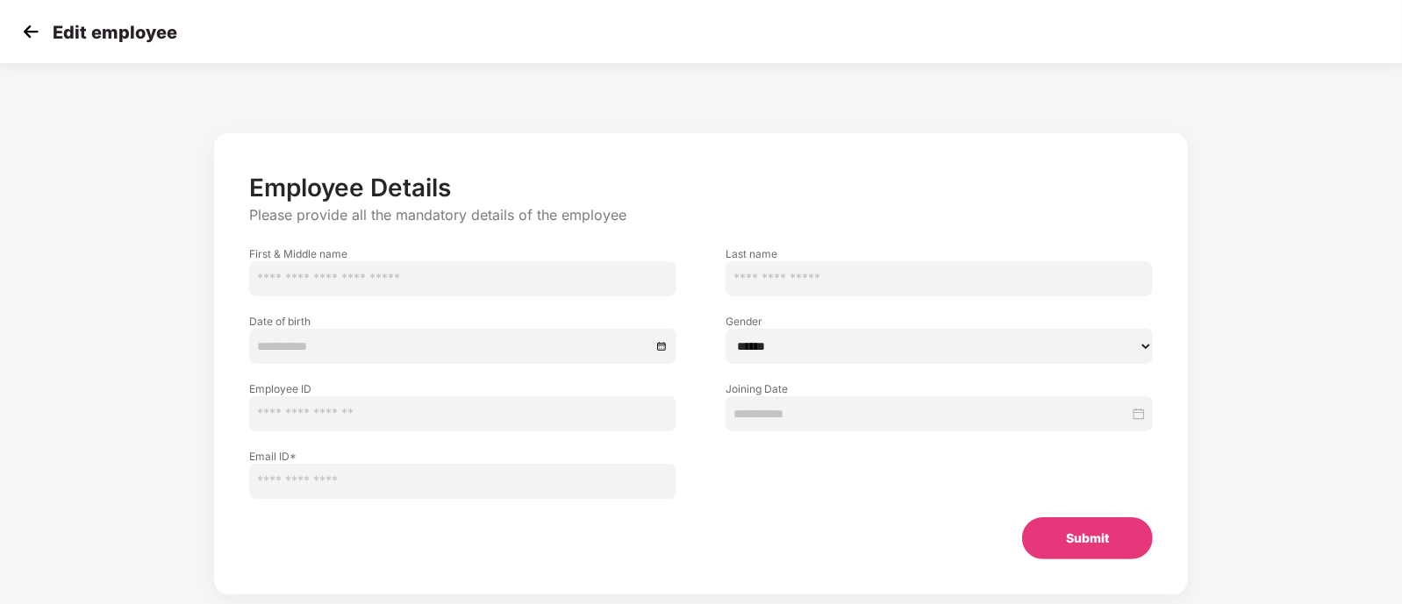
type input "**********"
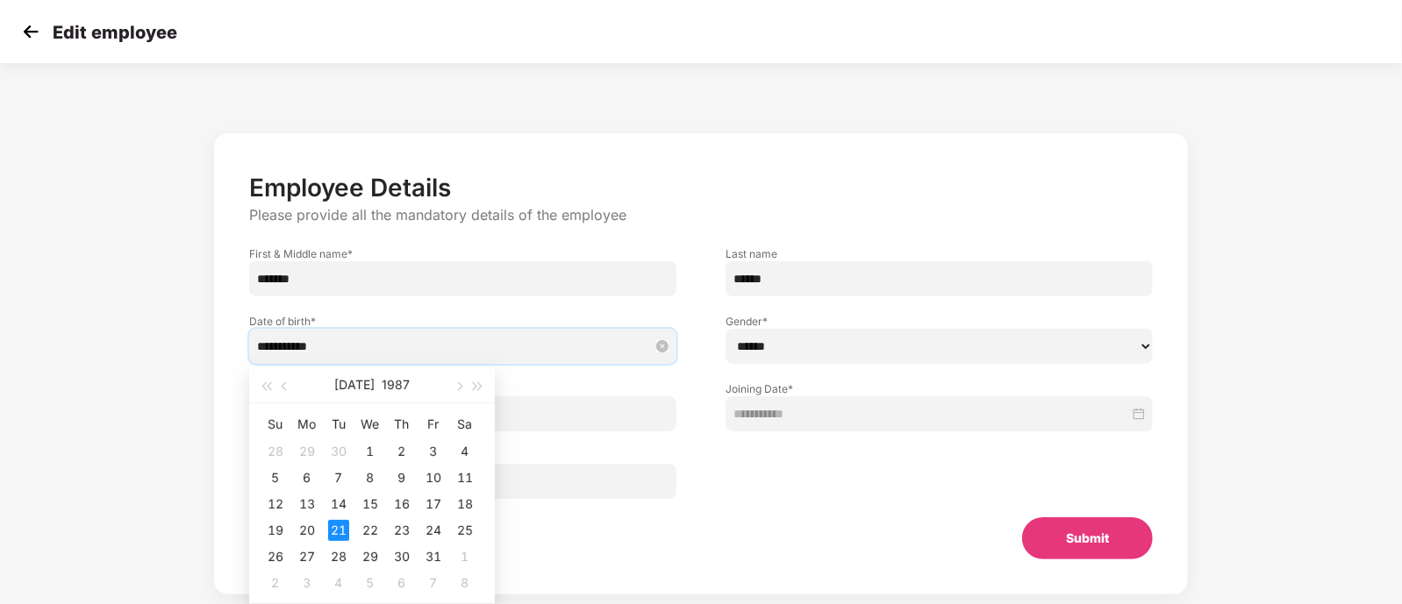
click at [322, 347] on input "**********" at bounding box center [454, 346] width 394 height 19
click at [386, 383] on button "1987" at bounding box center [396, 385] width 28 height 35
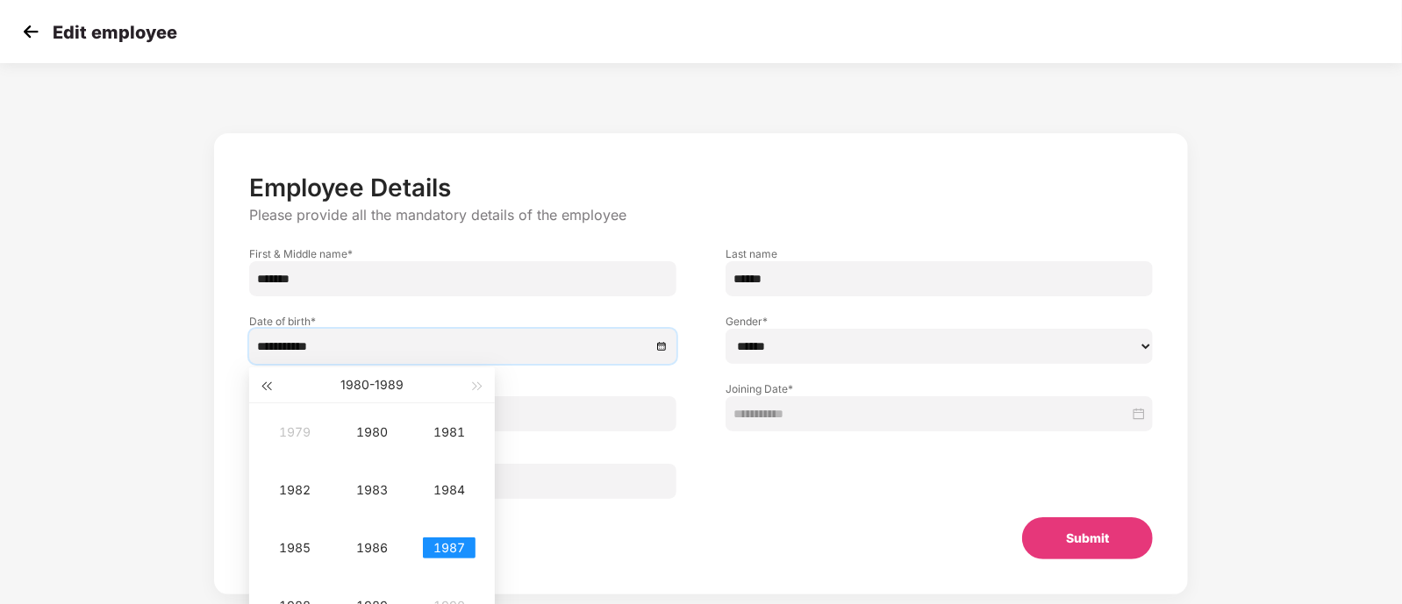
click at [273, 390] on button "button" at bounding box center [265, 385] width 19 height 35
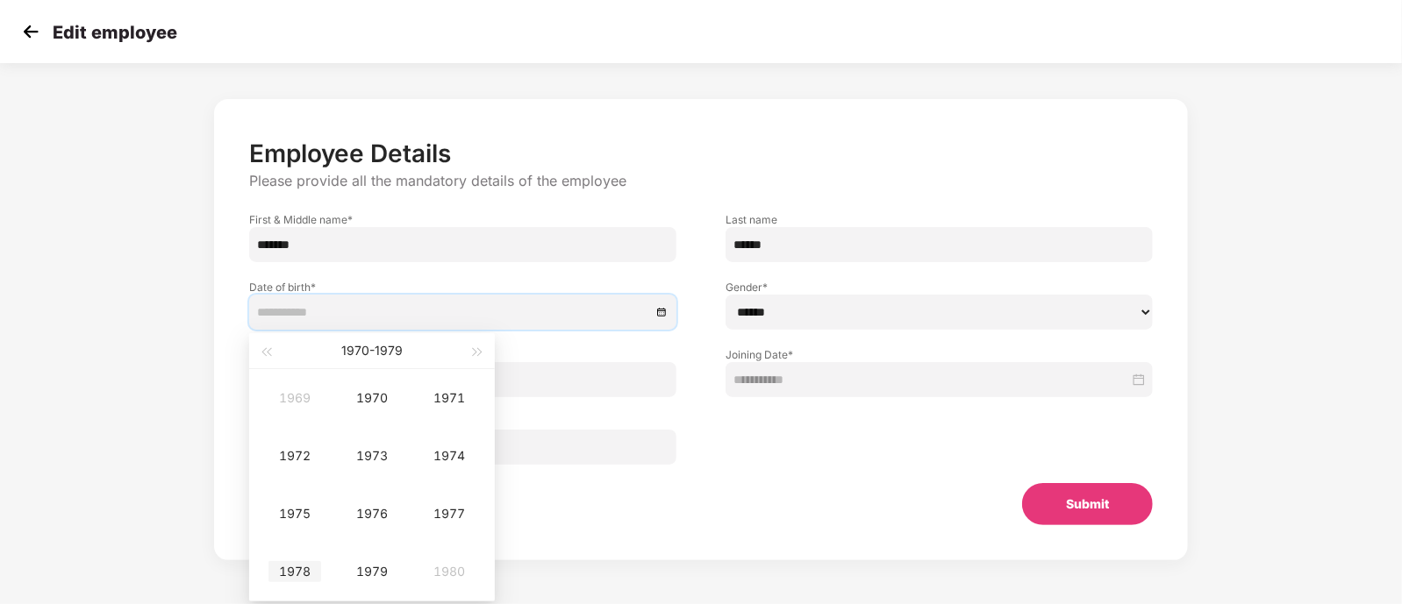
click at [292, 559] on td "1978" at bounding box center [294, 572] width 77 height 58
type input "**********"
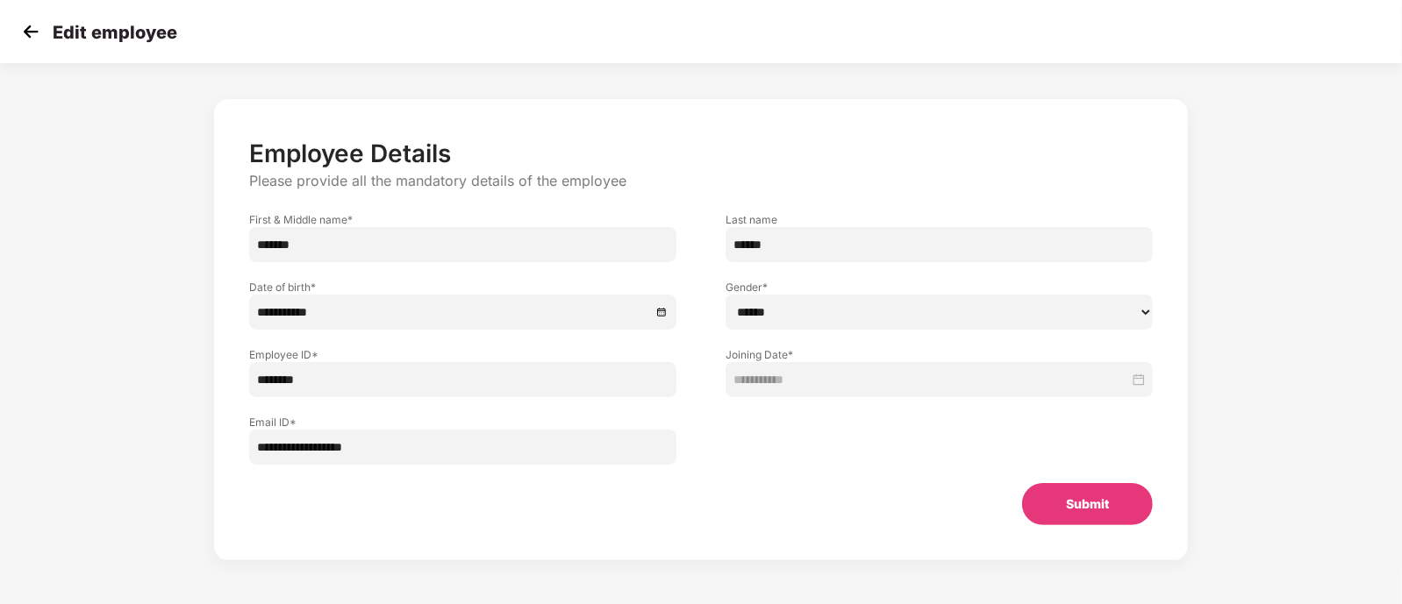
click at [714, 427] on div at bounding box center [939, 431] width 476 height 68
click at [1053, 493] on button "Submit" at bounding box center [1087, 504] width 131 height 42
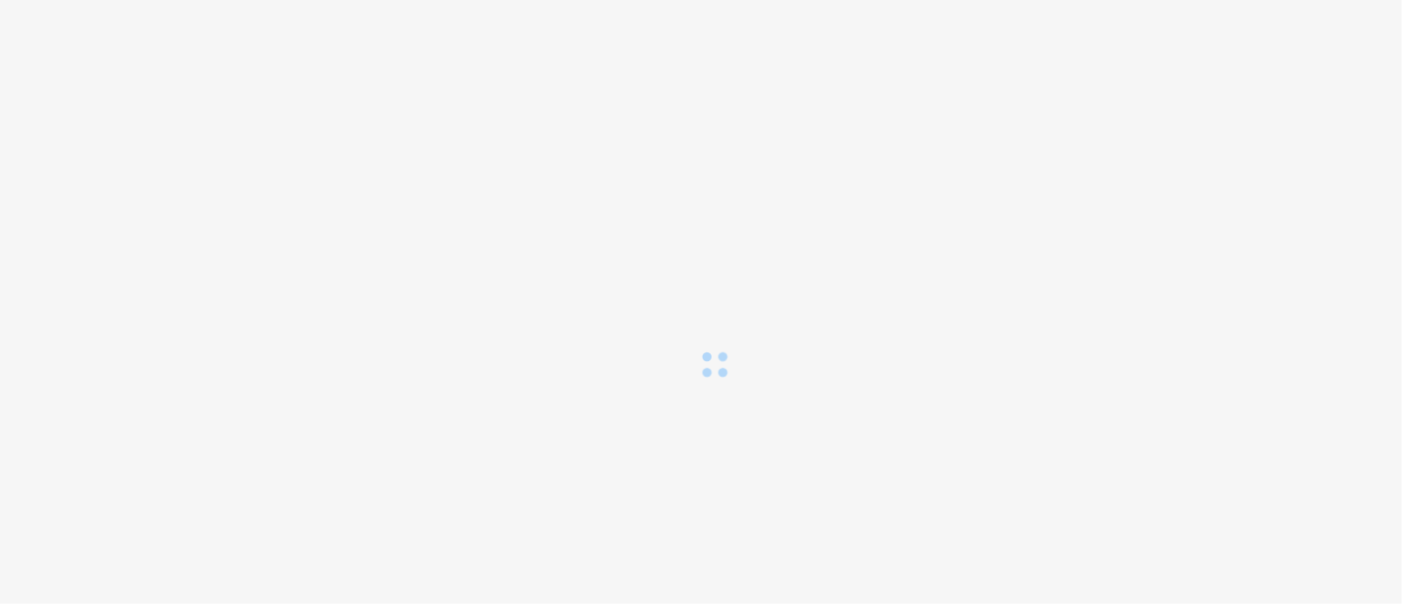
scroll to position [0, 0]
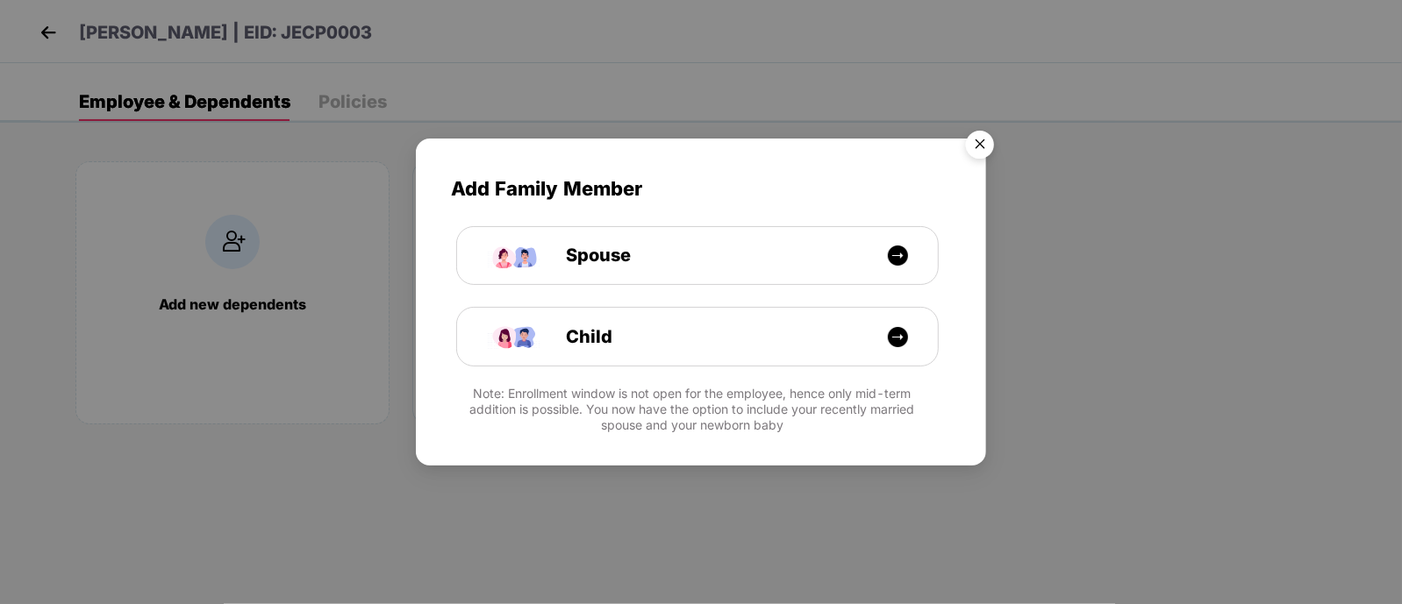
click at [976, 132] on img "Close" at bounding box center [979, 147] width 49 height 49
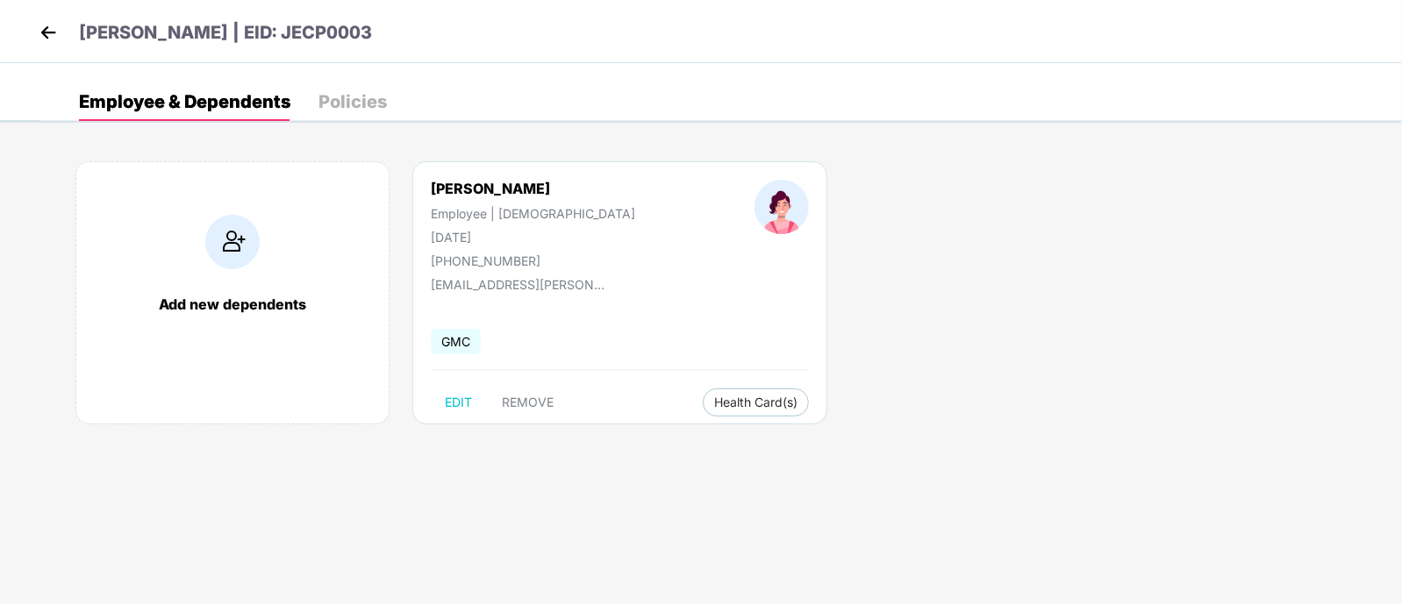
drag, startPoint x: 503, startPoint y: 237, endPoint x: 437, endPoint y: 229, distance: 66.3
click at [437, 230] on div "[DATE]" at bounding box center [533, 237] width 204 height 15
drag, startPoint x: 434, startPoint y: 229, endPoint x: 499, endPoint y: 236, distance: 65.3
click at [499, 236] on div "[DATE]" at bounding box center [533, 237] width 204 height 15
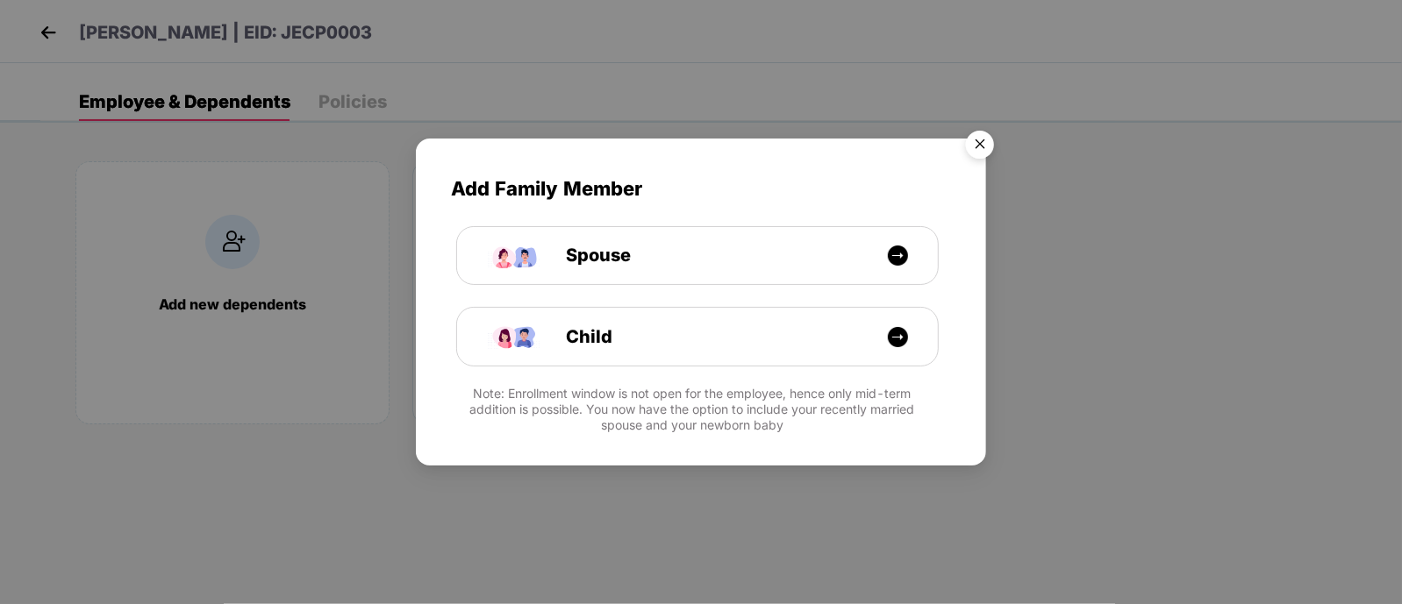
click at [972, 144] on img "Close" at bounding box center [979, 147] width 49 height 49
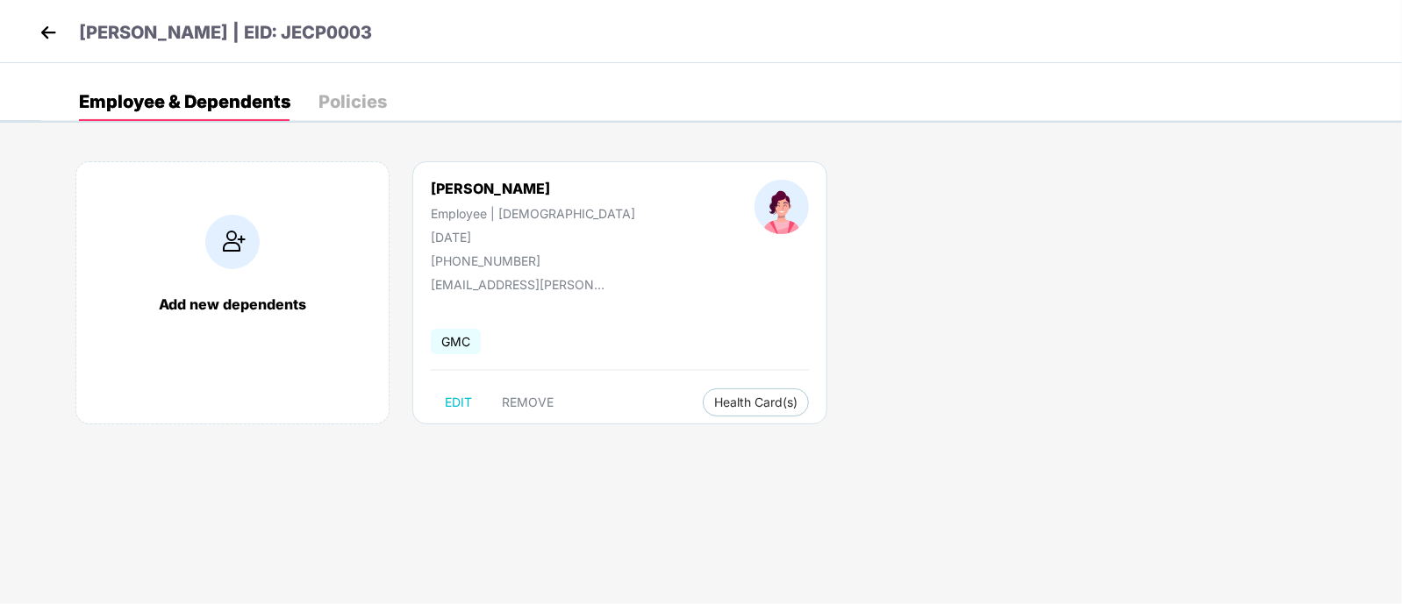
click at [41, 32] on img at bounding box center [48, 32] width 26 height 26
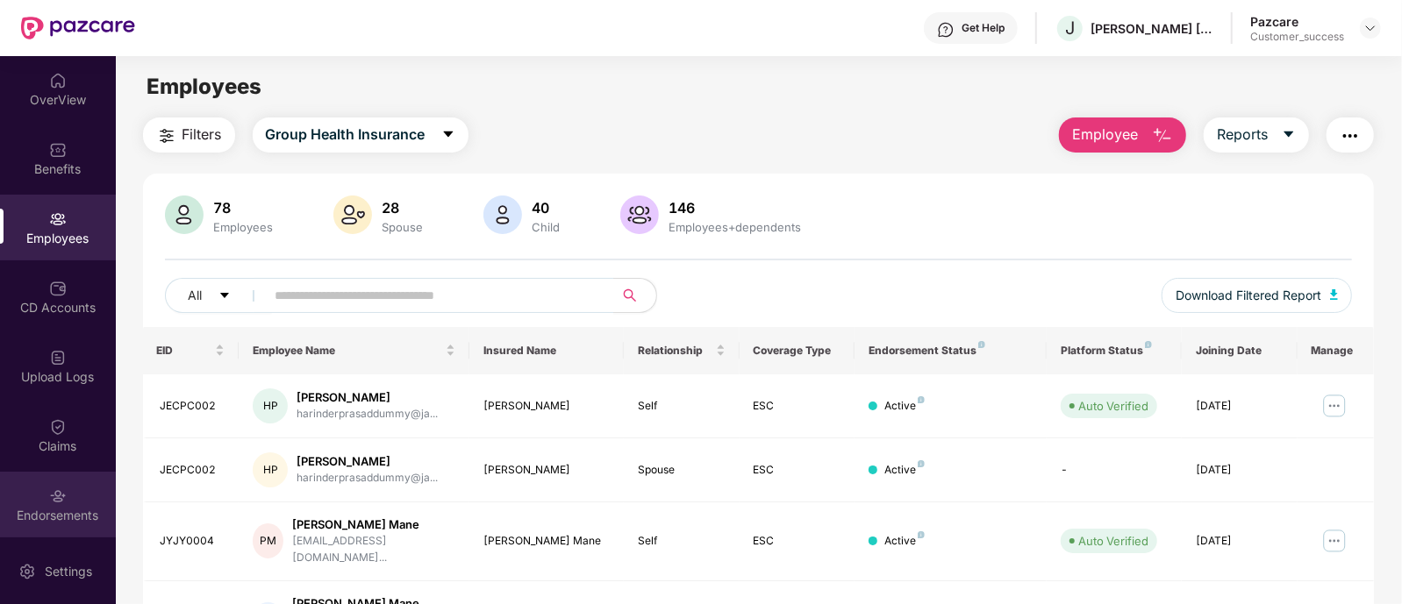
click at [61, 497] on img at bounding box center [58, 497] width 18 height 18
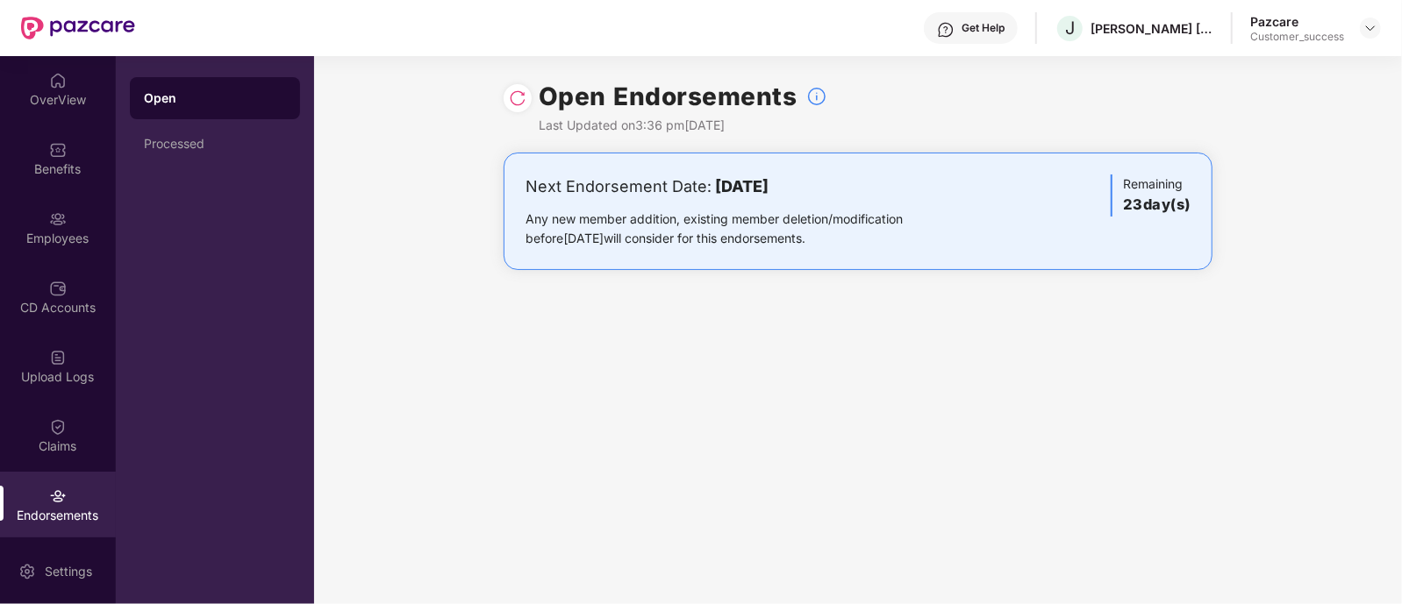
click at [515, 104] on img at bounding box center [518, 98] width 18 height 18
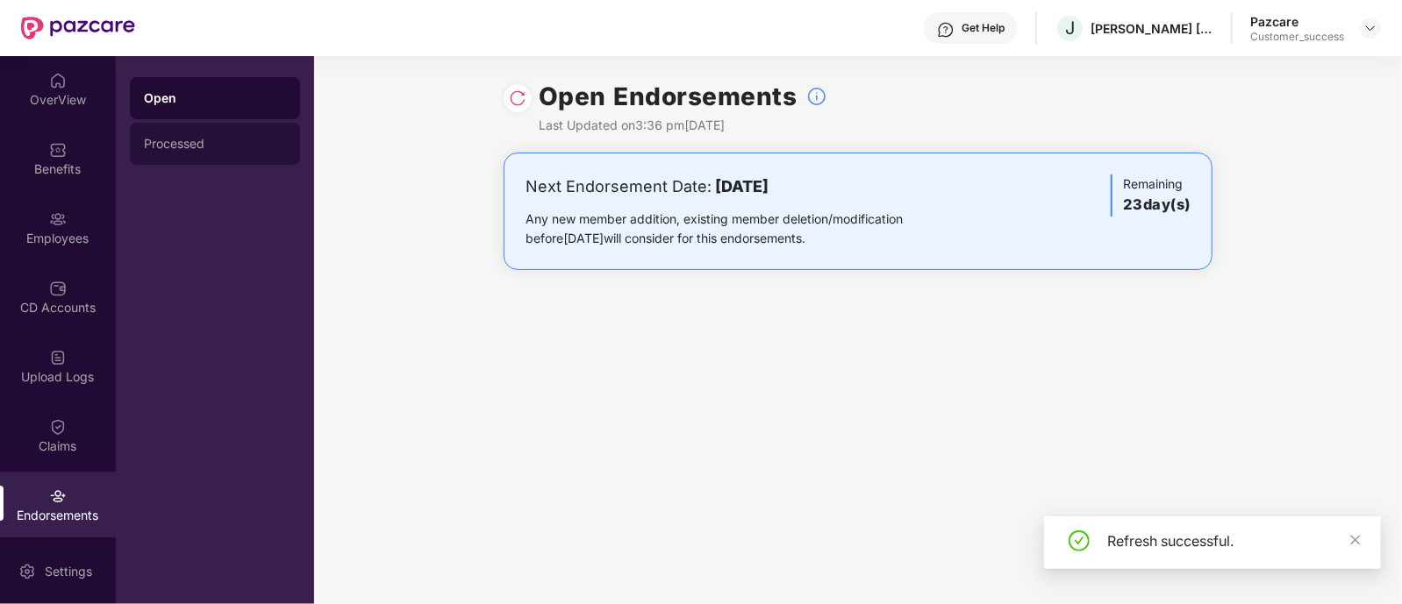
click at [254, 155] on div "Processed" at bounding box center [215, 144] width 170 height 42
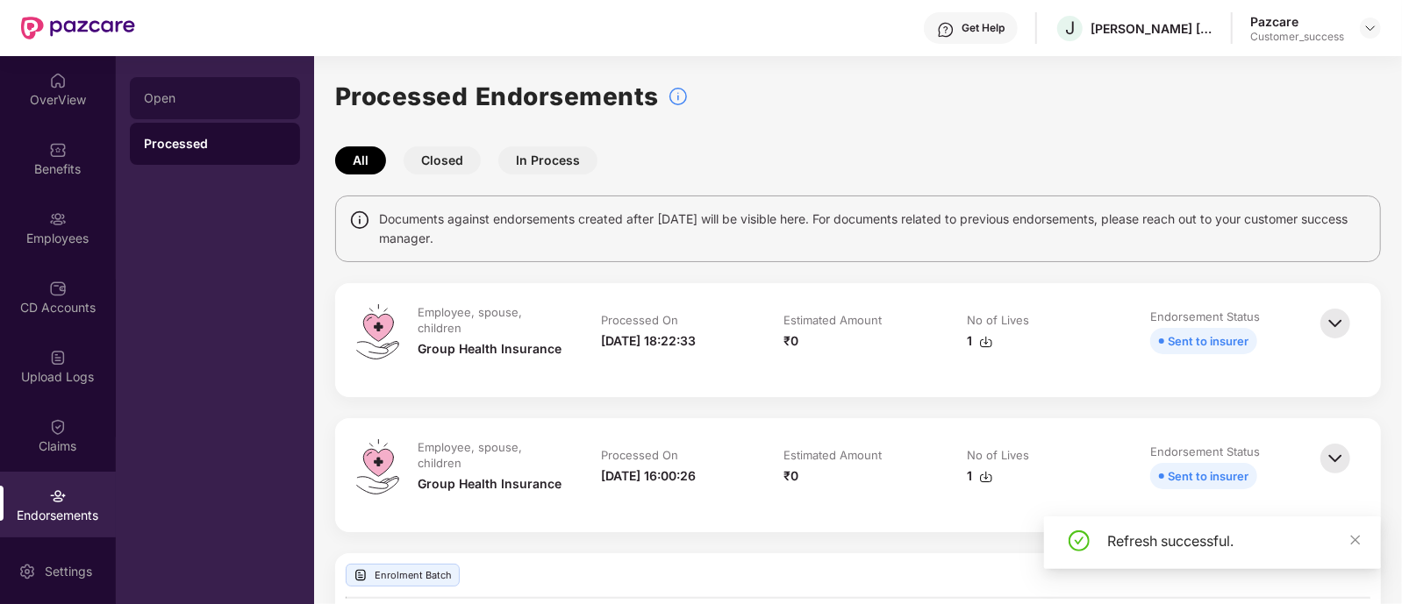
click at [221, 96] on div "Open" at bounding box center [215, 98] width 142 height 14
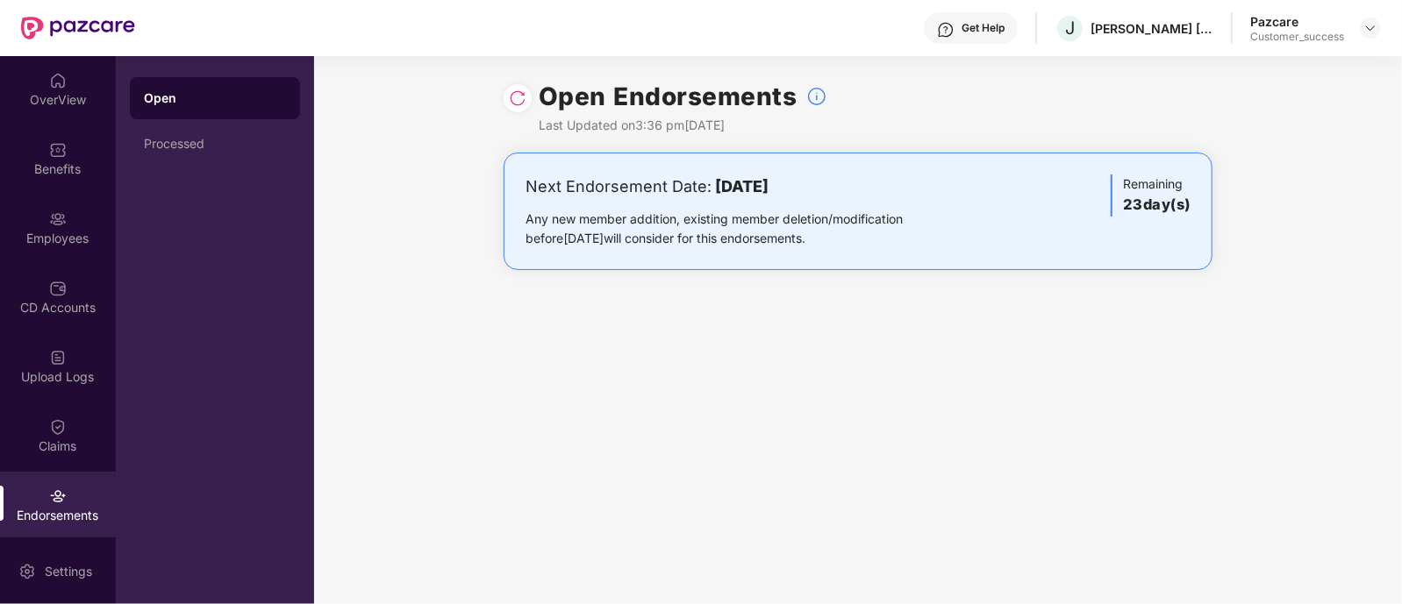
click at [514, 104] on img at bounding box center [518, 98] width 18 height 18
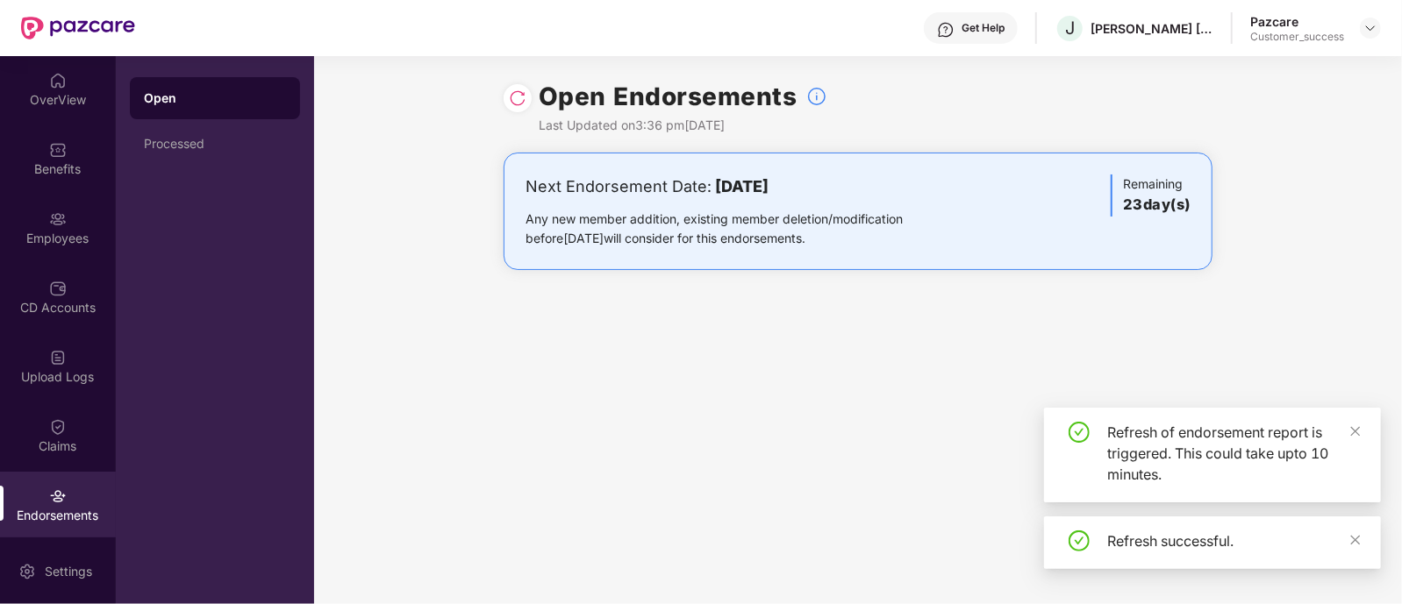
click at [514, 104] on img at bounding box center [518, 98] width 18 height 18
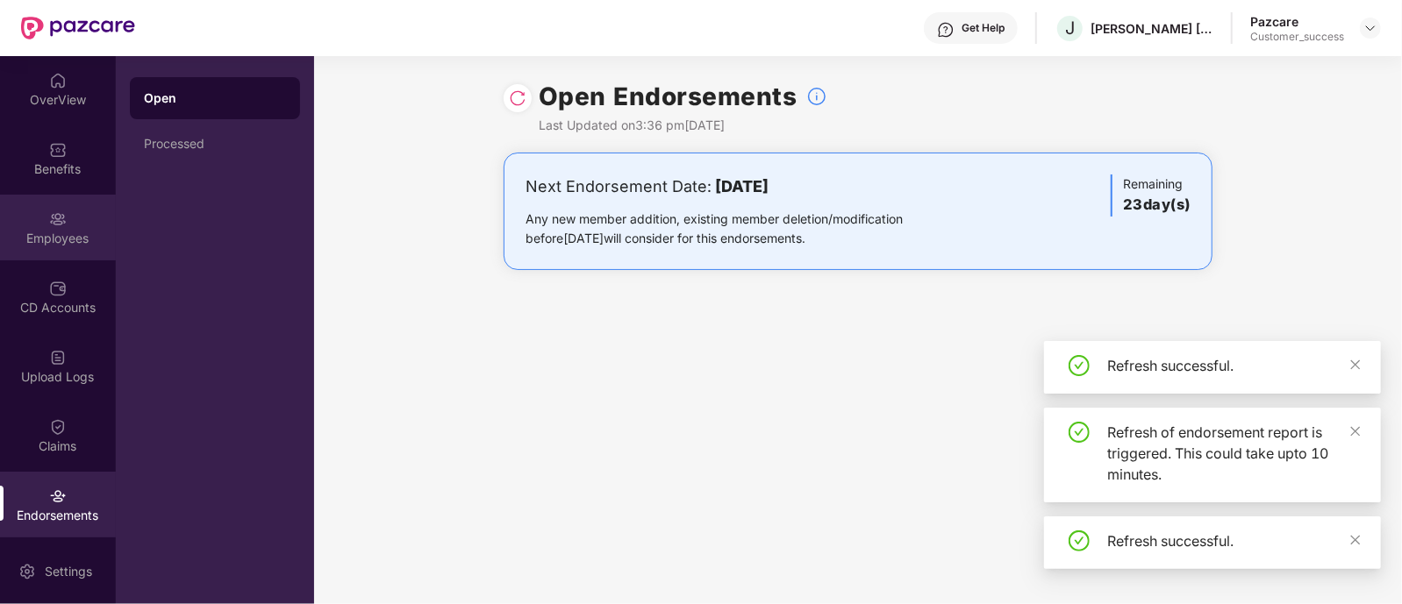
click at [73, 236] on div "Employees" at bounding box center [58, 239] width 116 height 18
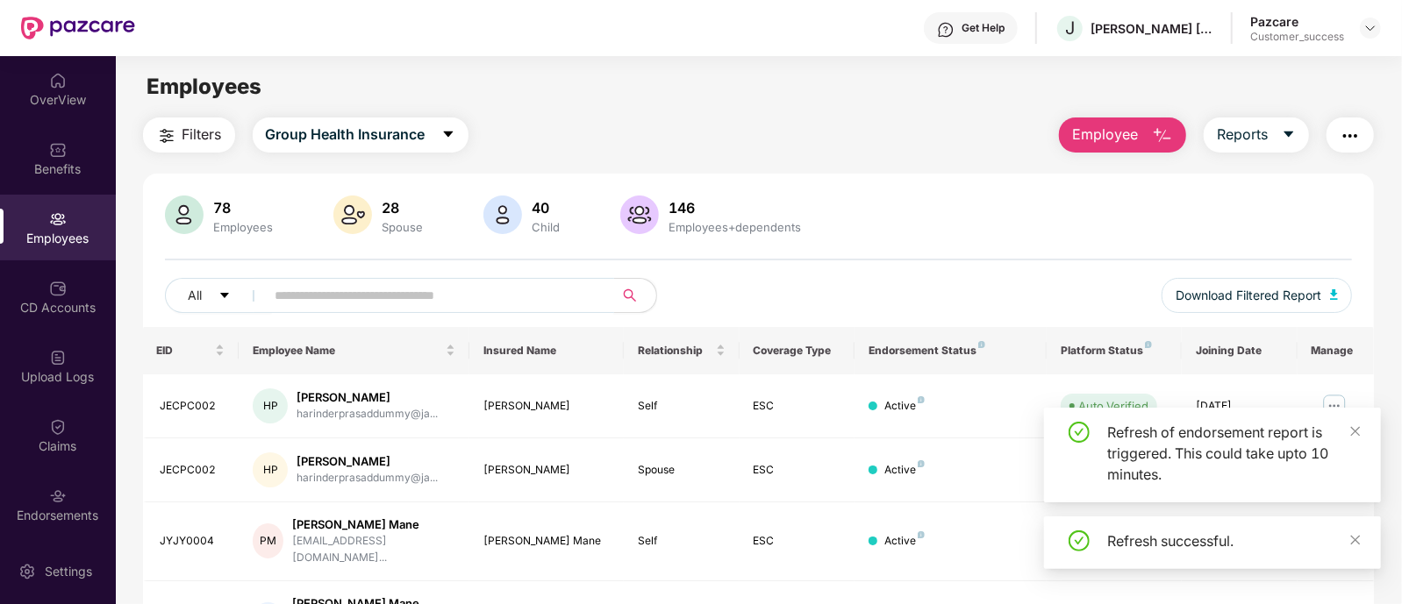
click at [486, 295] on input "text" at bounding box center [432, 296] width 315 height 26
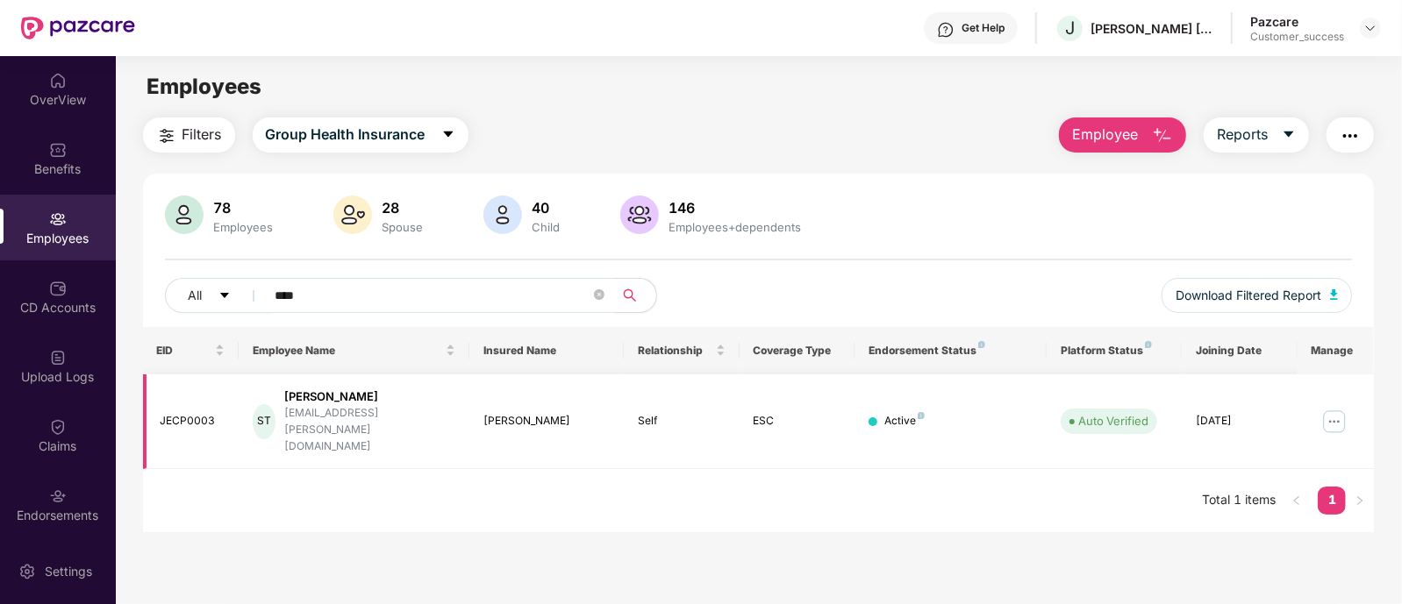
type input "****"
click at [1331, 411] on img at bounding box center [1334, 422] width 28 height 28
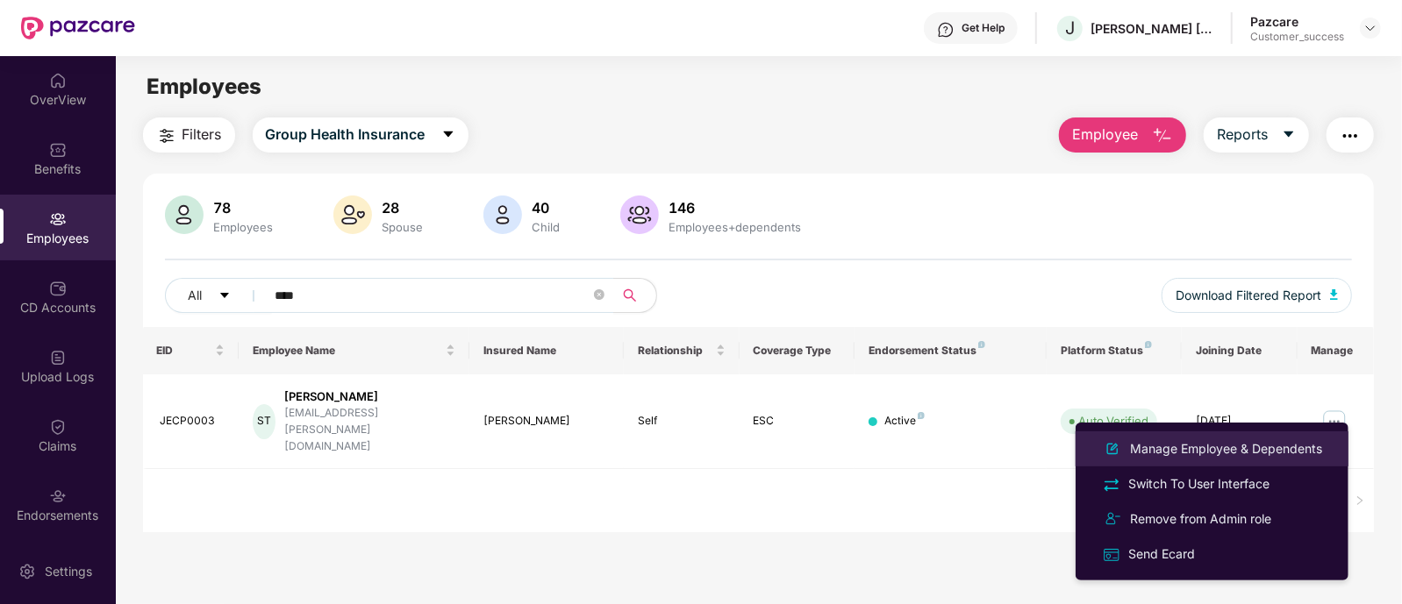
click at [1234, 455] on div "Manage Employee & Dependents" at bounding box center [1226, 449] width 199 height 19
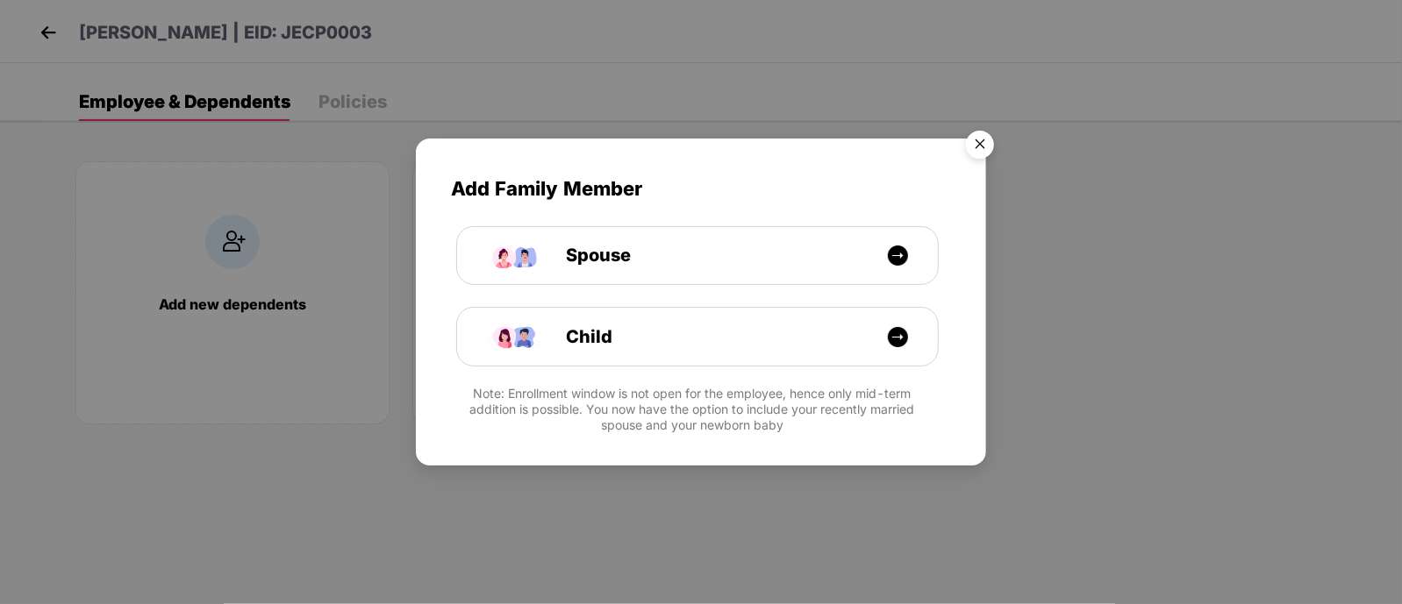
click at [981, 142] on img "Close" at bounding box center [979, 147] width 49 height 49
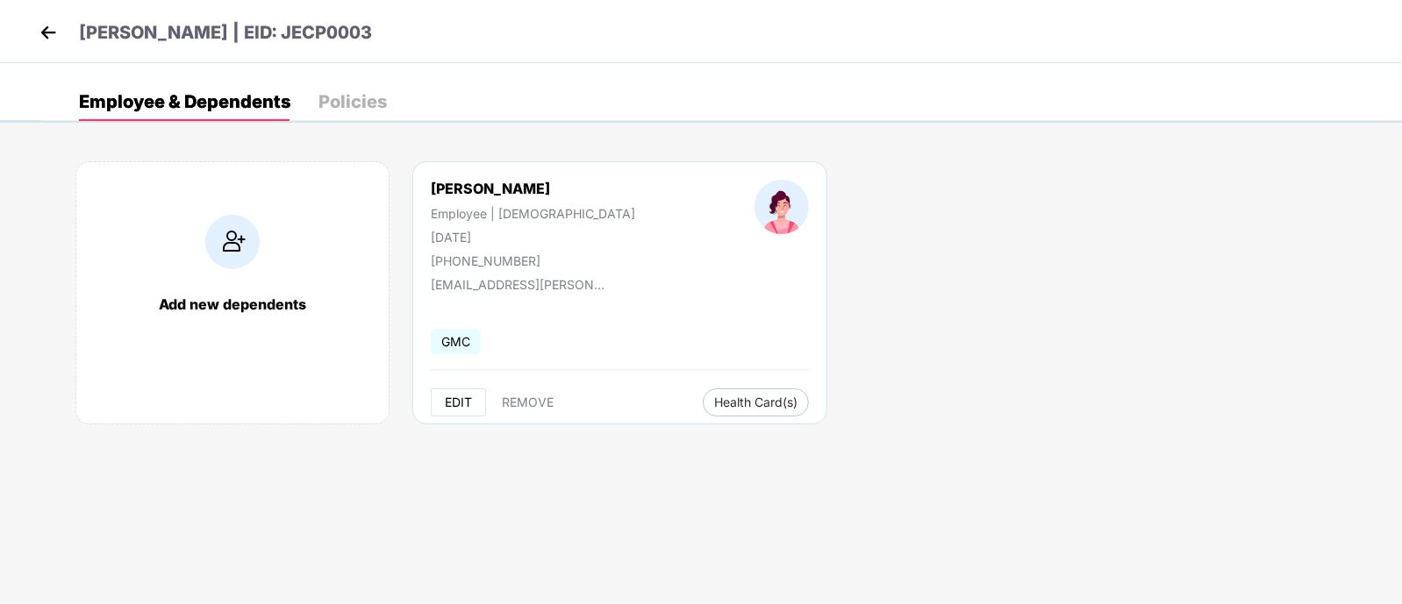
click at [451, 404] on span "EDIT" at bounding box center [458, 403] width 27 height 14
select select "******"
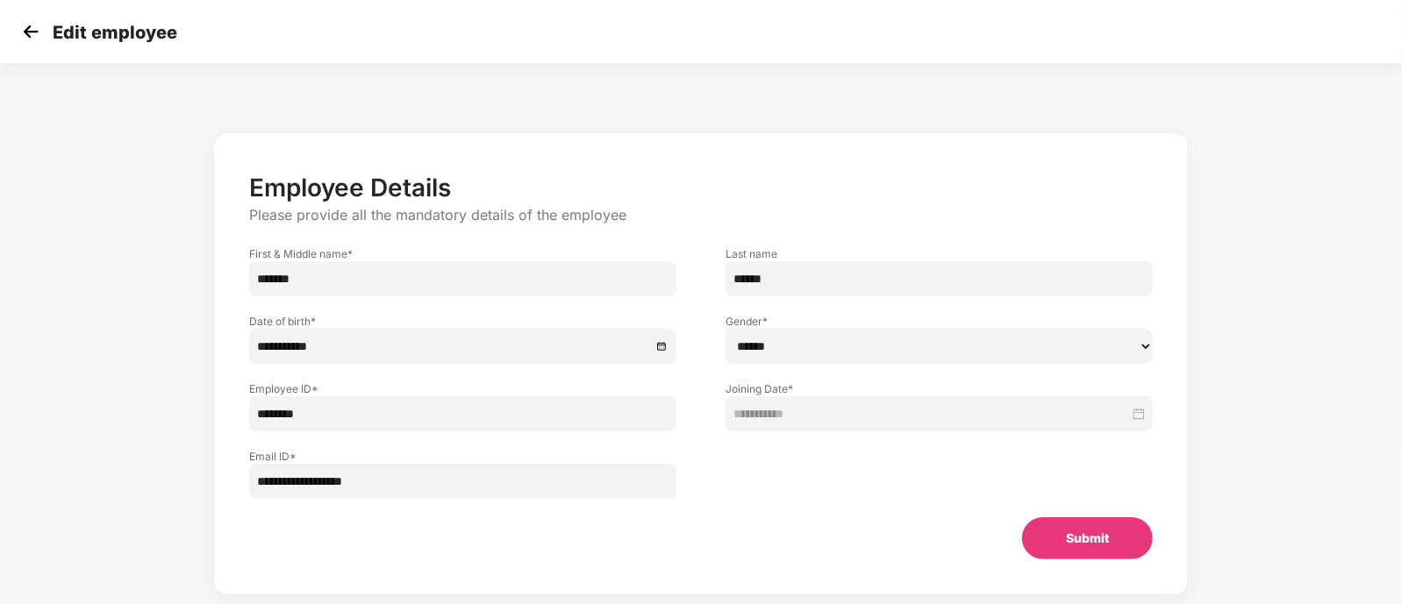
click at [378, 356] on div "**********" at bounding box center [462, 346] width 427 height 35
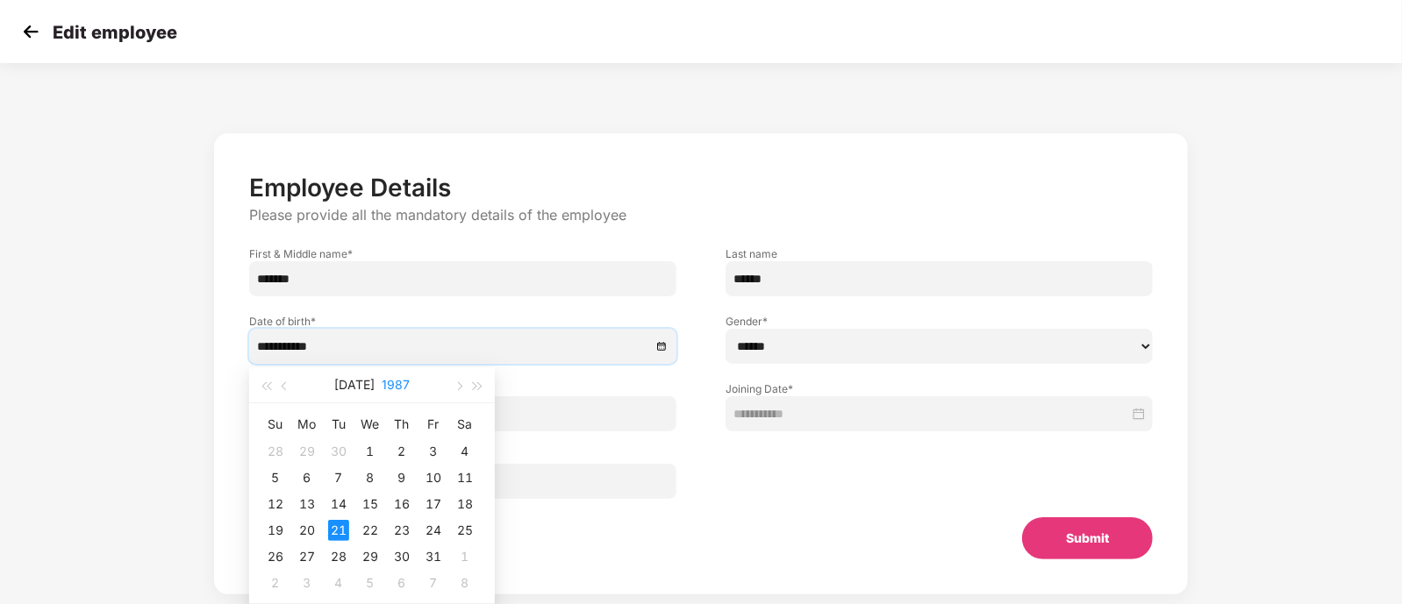
click at [391, 385] on button "1987" at bounding box center [396, 385] width 28 height 35
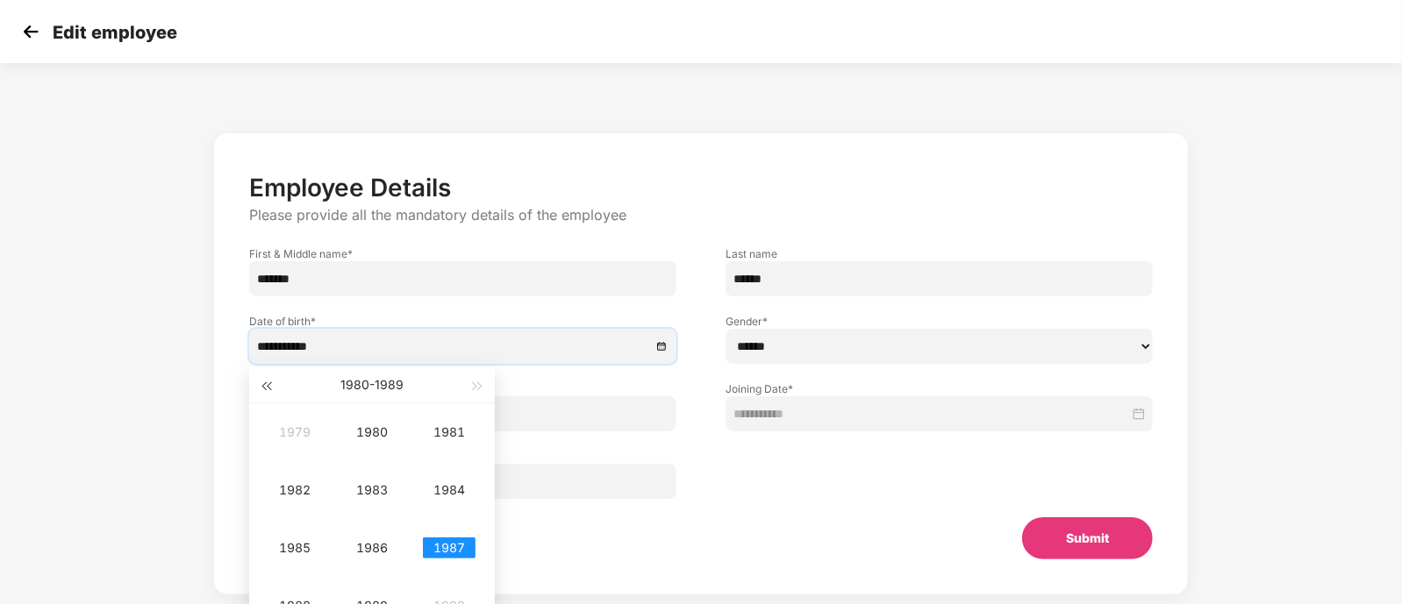
click at [270, 388] on span "button" at bounding box center [265, 387] width 9 height 9
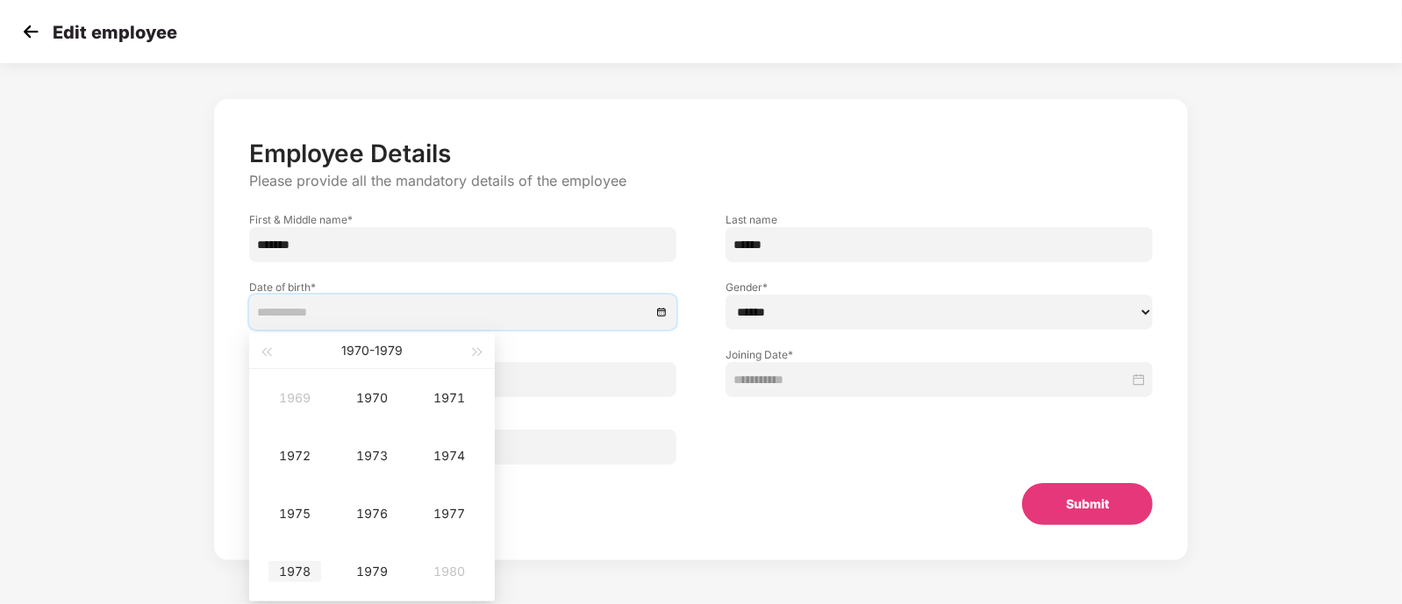
click at [297, 563] on div "1978" at bounding box center [294, 572] width 53 height 21
type input "**********"
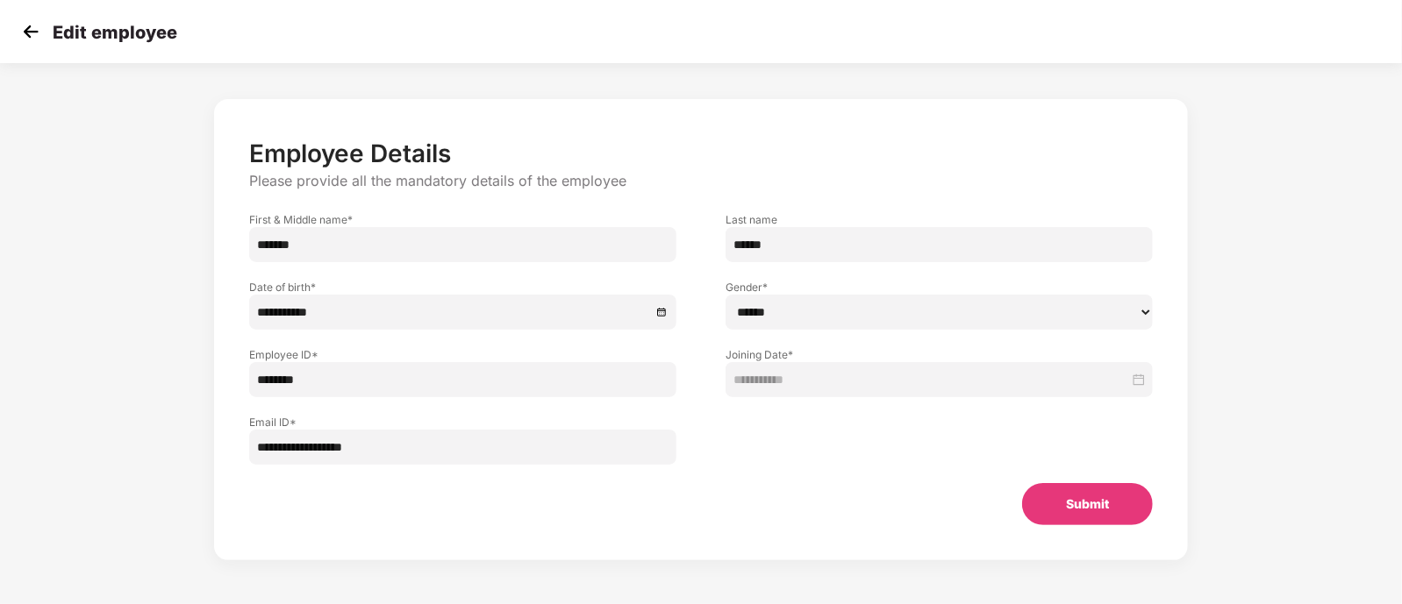
click at [771, 490] on div "Submit" at bounding box center [701, 504] width 960 height 42
click at [1060, 503] on button "Submit" at bounding box center [1087, 504] width 131 height 42
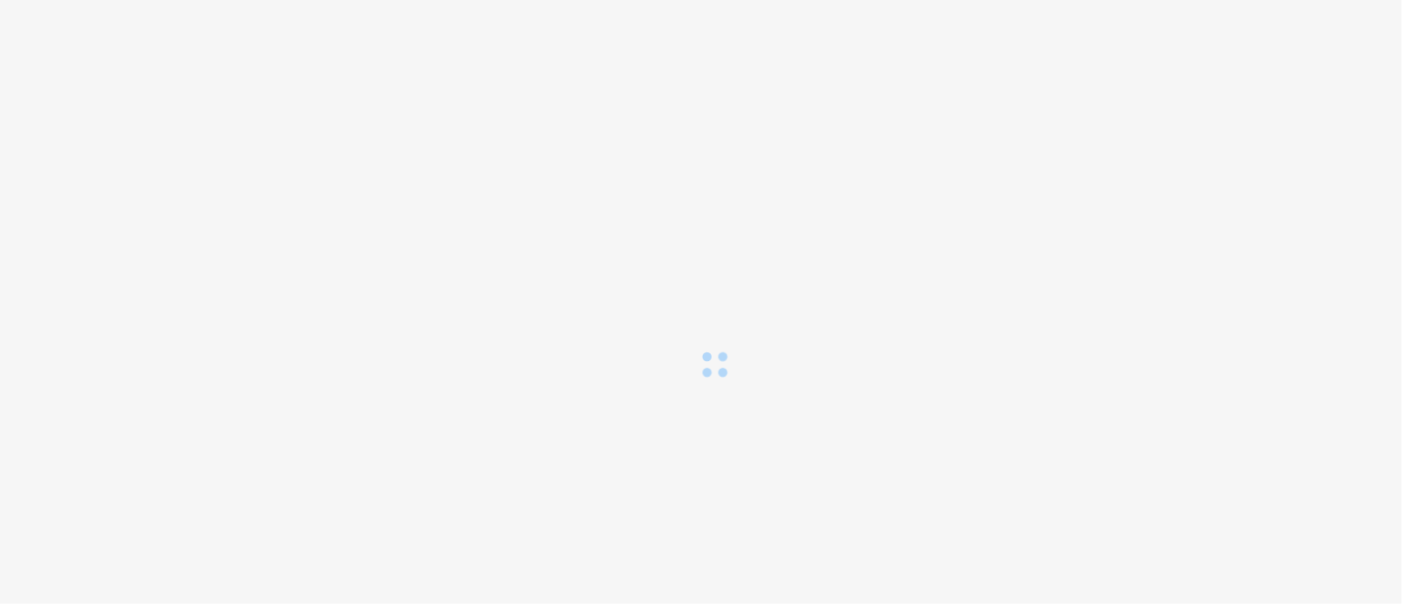
scroll to position [0, 0]
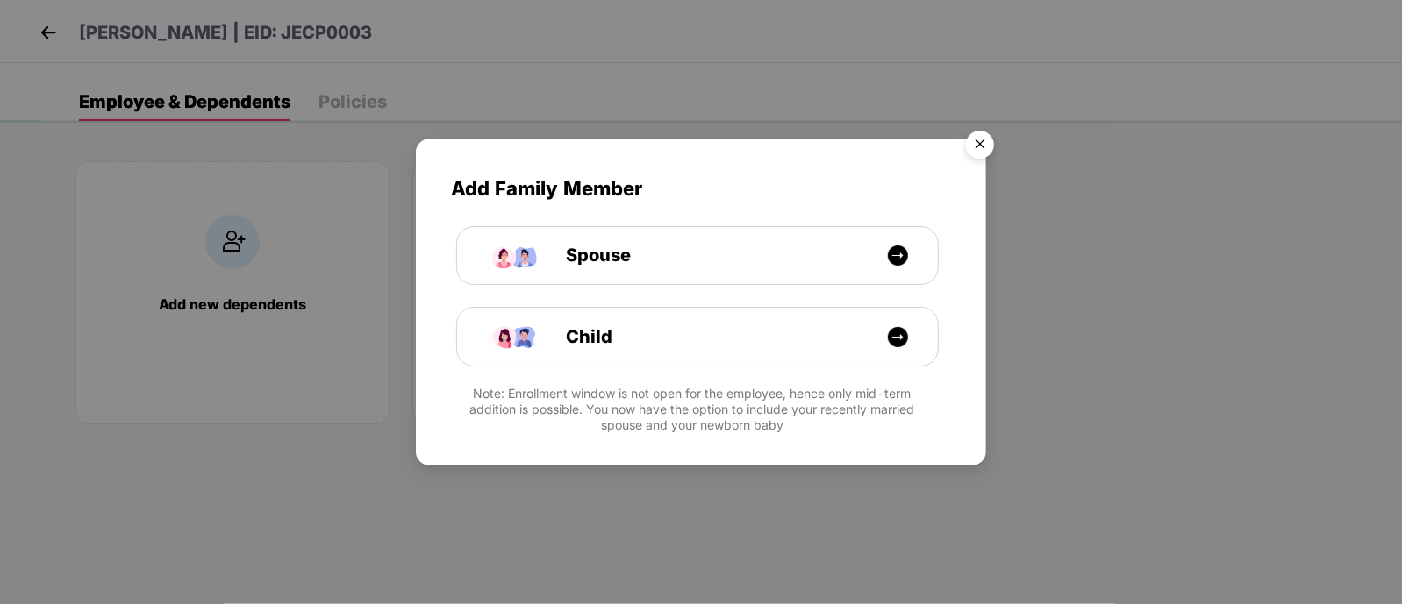
click at [978, 142] on img "Close" at bounding box center [979, 147] width 49 height 49
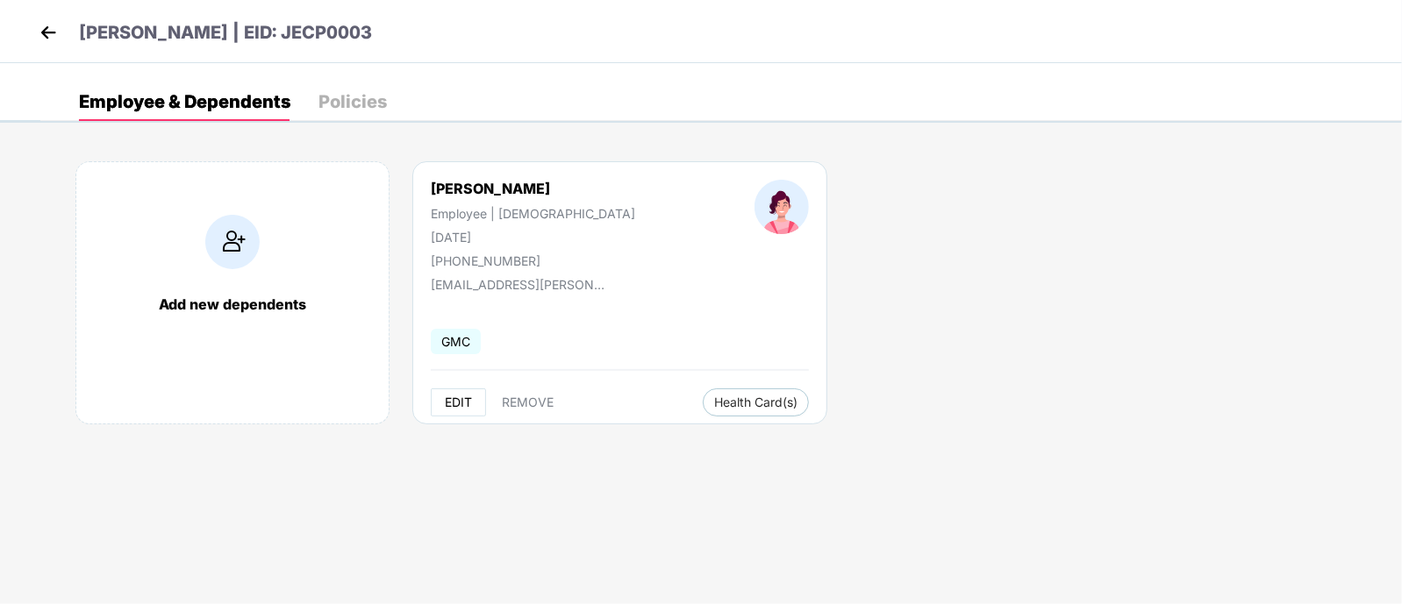
click at [469, 399] on span "EDIT" at bounding box center [458, 403] width 27 height 14
select select "******"
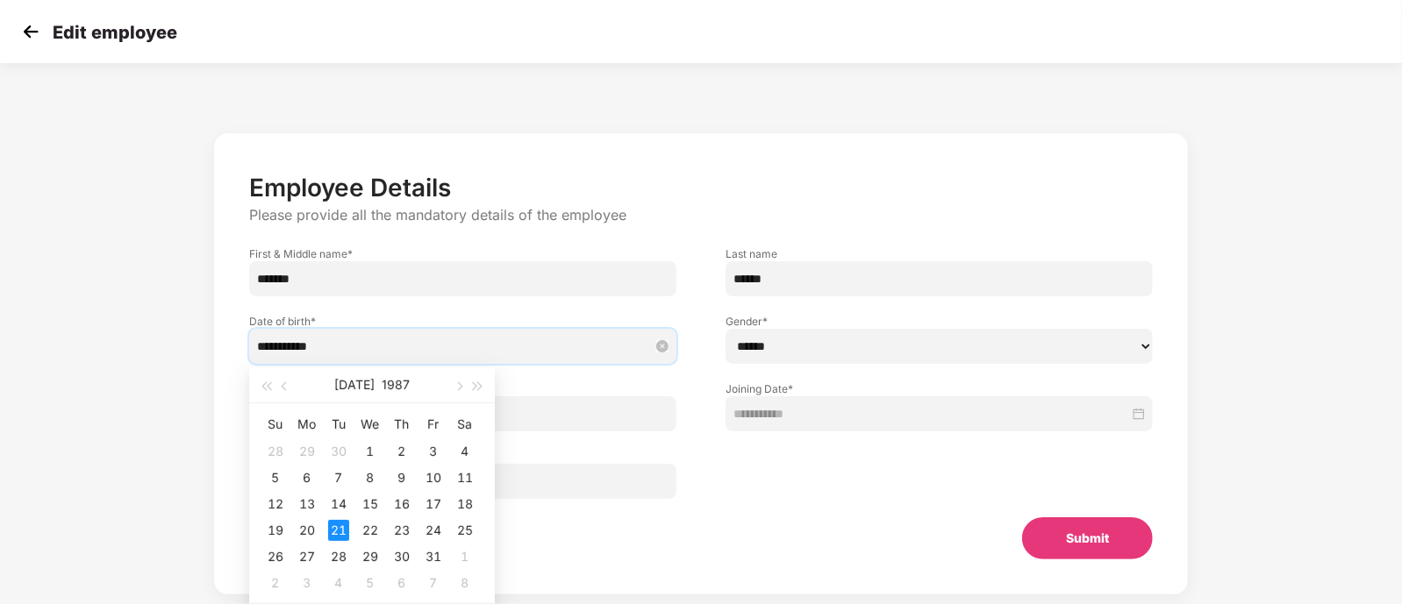
click at [351, 347] on input "**********" at bounding box center [454, 346] width 394 height 19
click at [267, 380] on button "button" at bounding box center [265, 385] width 19 height 35
click at [484, 381] on button "button" at bounding box center [478, 385] width 19 height 35
click at [382, 380] on button "1987" at bounding box center [396, 385] width 28 height 35
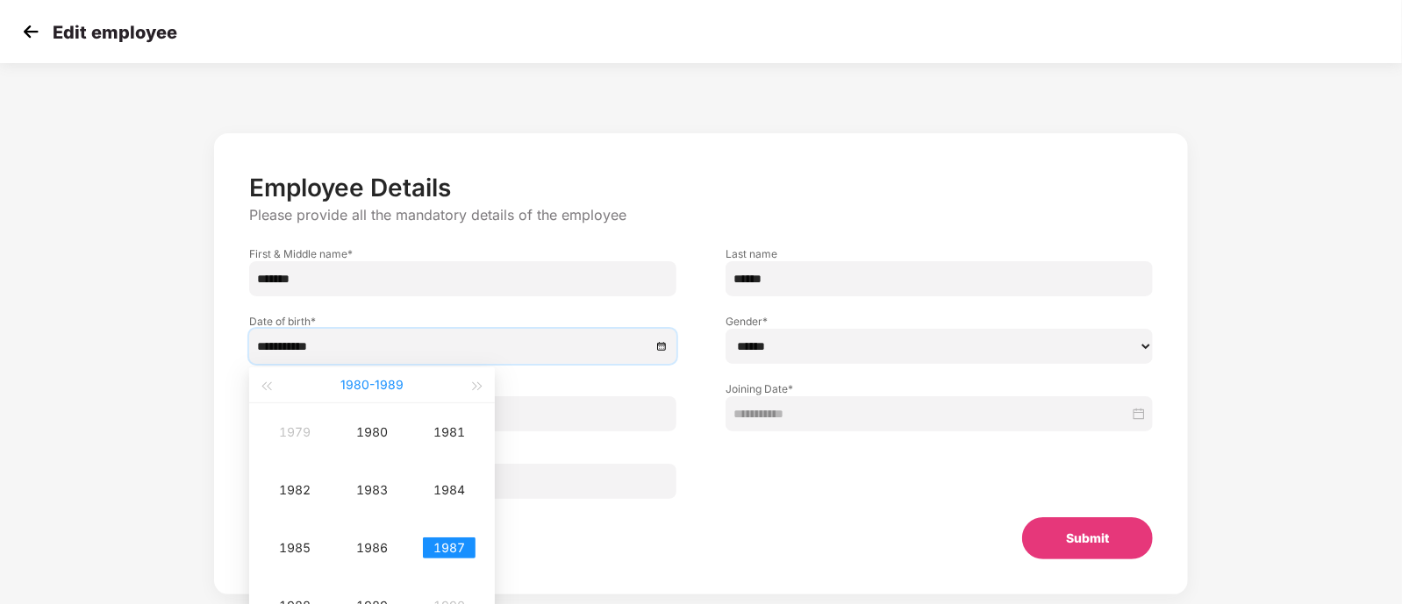
scroll to position [34, 0]
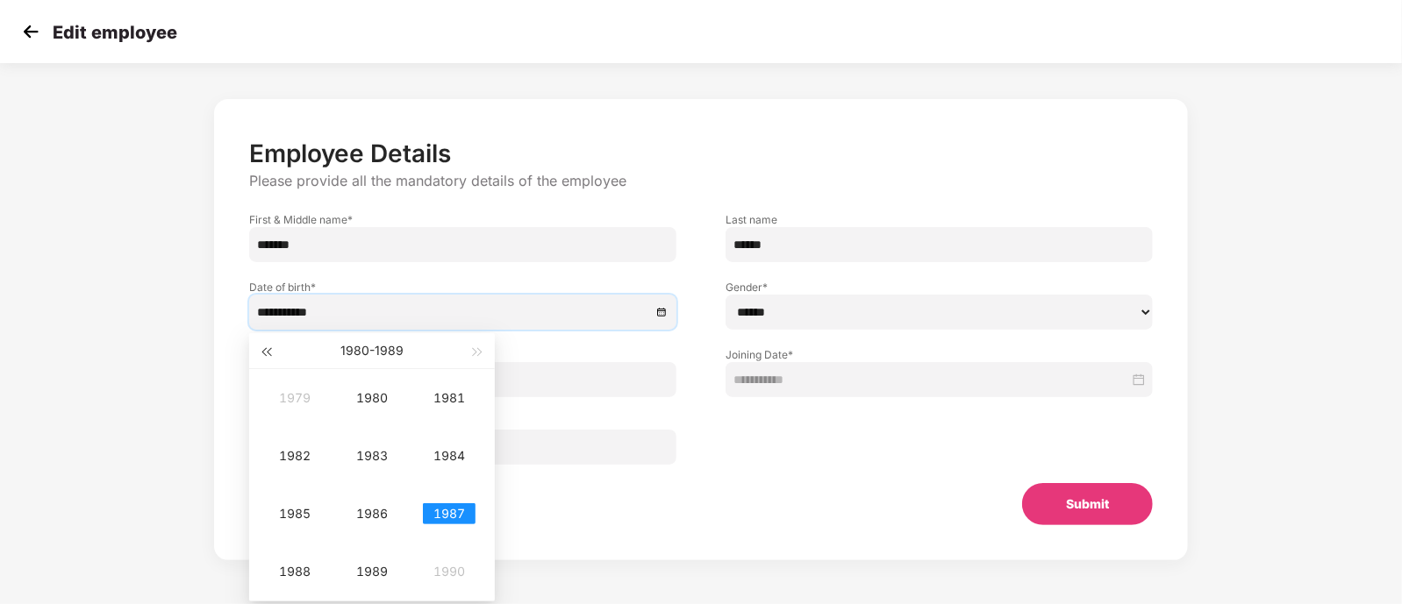
click at [270, 352] on span "button" at bounding box center [265, 352] width 9 height 9
click at [304, 567] on div "1978" at bounding box center [294, 572] width 53 height 21
click at [297, 497] on td "[DATE]" at bounding box center [294, 514] width 77 height 58
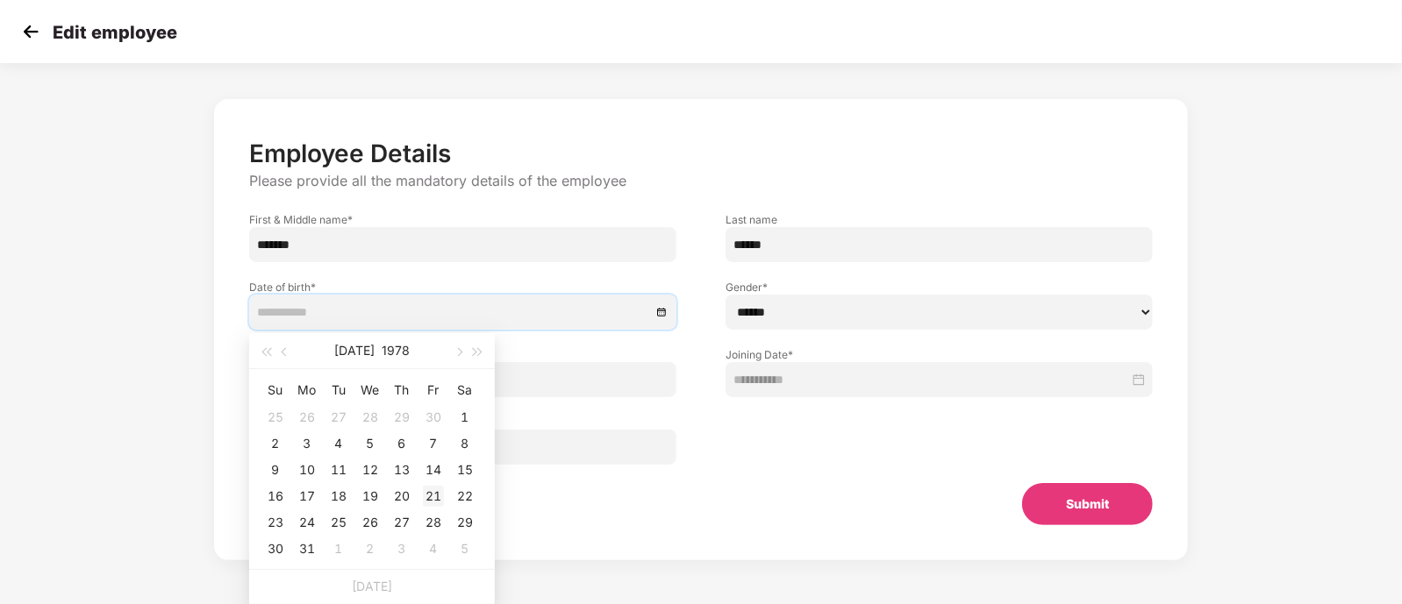
type input "**********"
click at [432, 493] on div "21" at bounding box center [433, 496] width 21 height 21
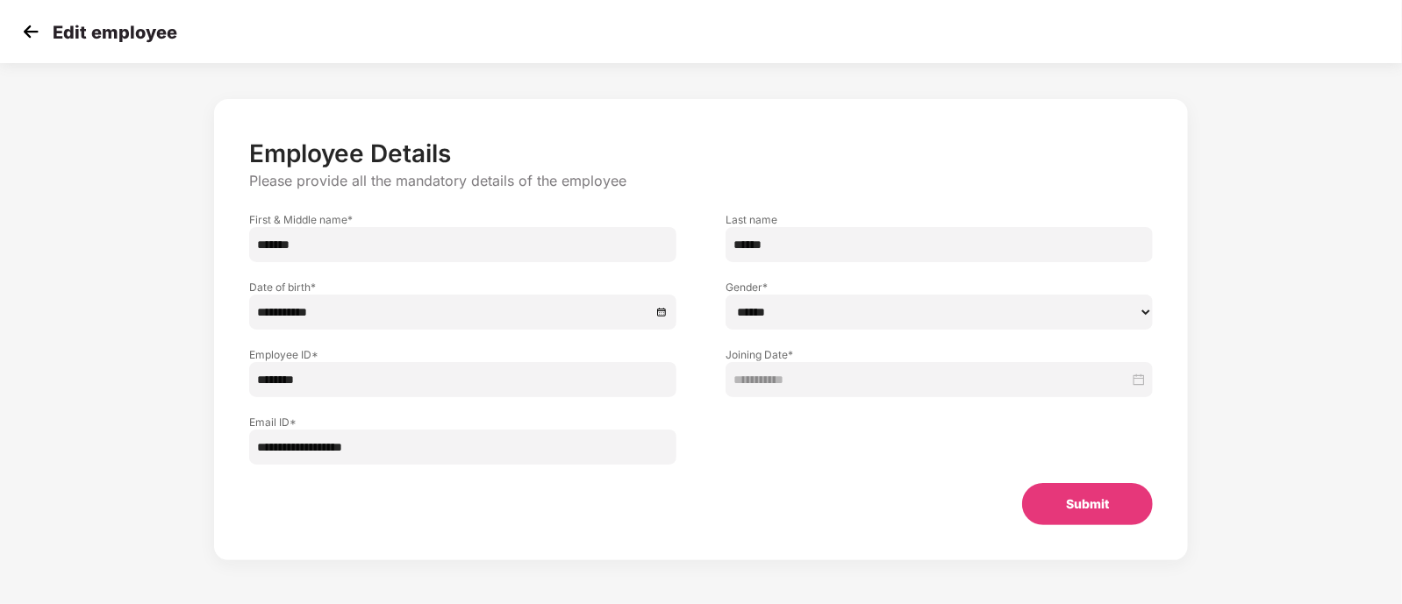
click at [1083, 505] on button "Submit" at bounding box center [1087, 504] width 131 height 42
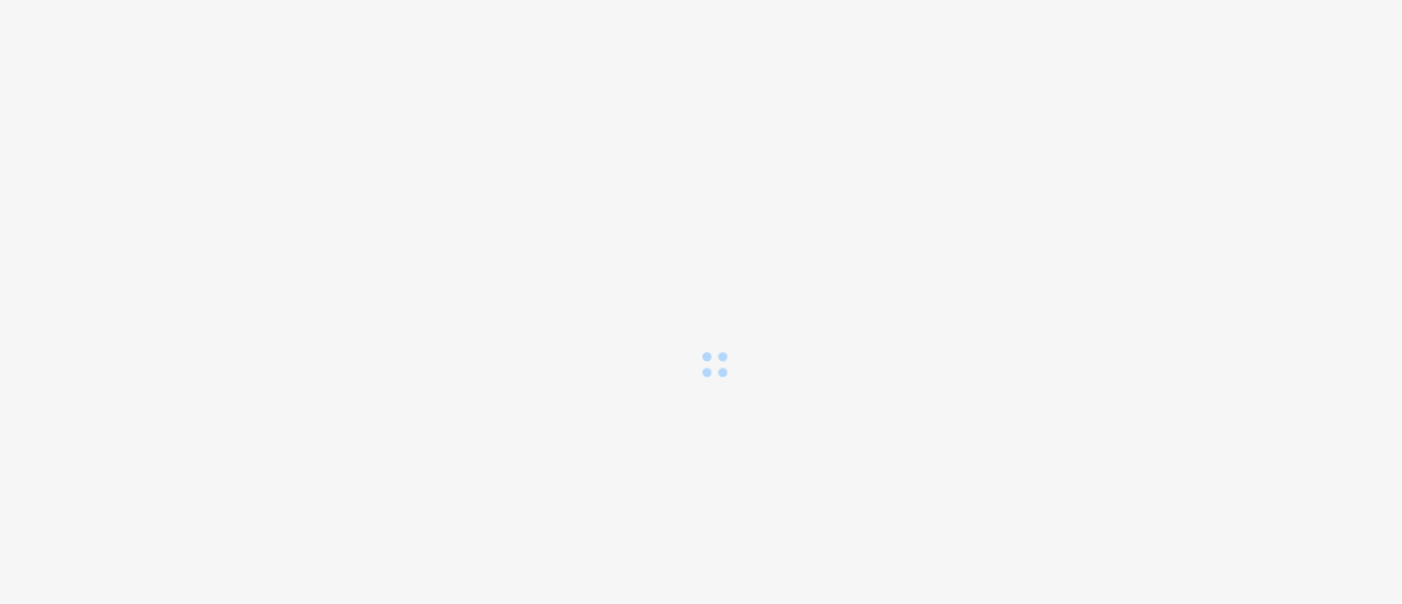
scroll to position [0, 0]
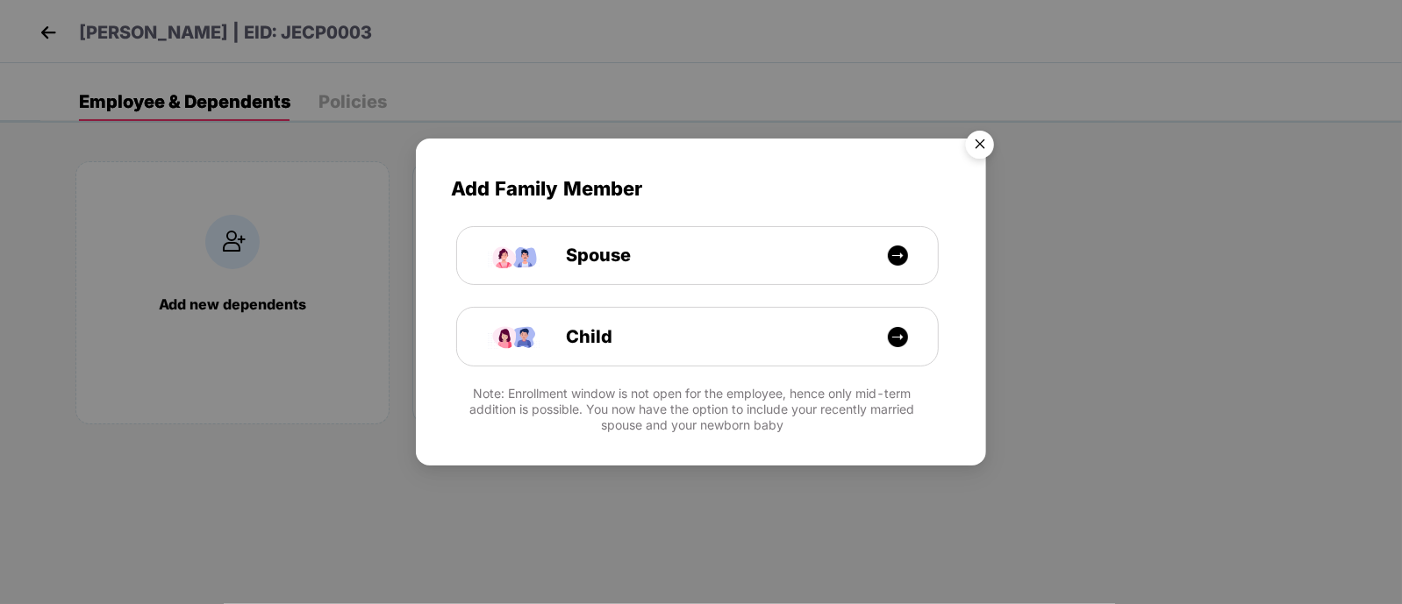
click at [978, 148] on img "Close" at bounding box center [979, 147] width 49 height 49
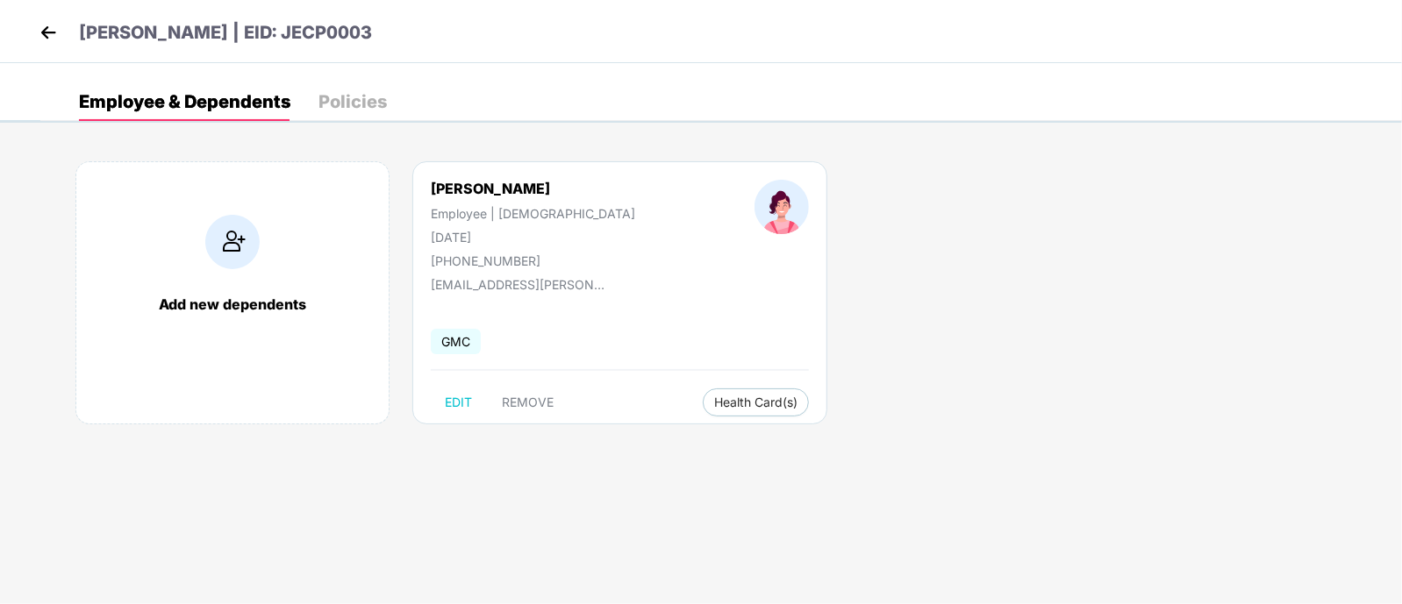
click at [41, 28] on img at bounding box center [48, 32] width 26 height 26
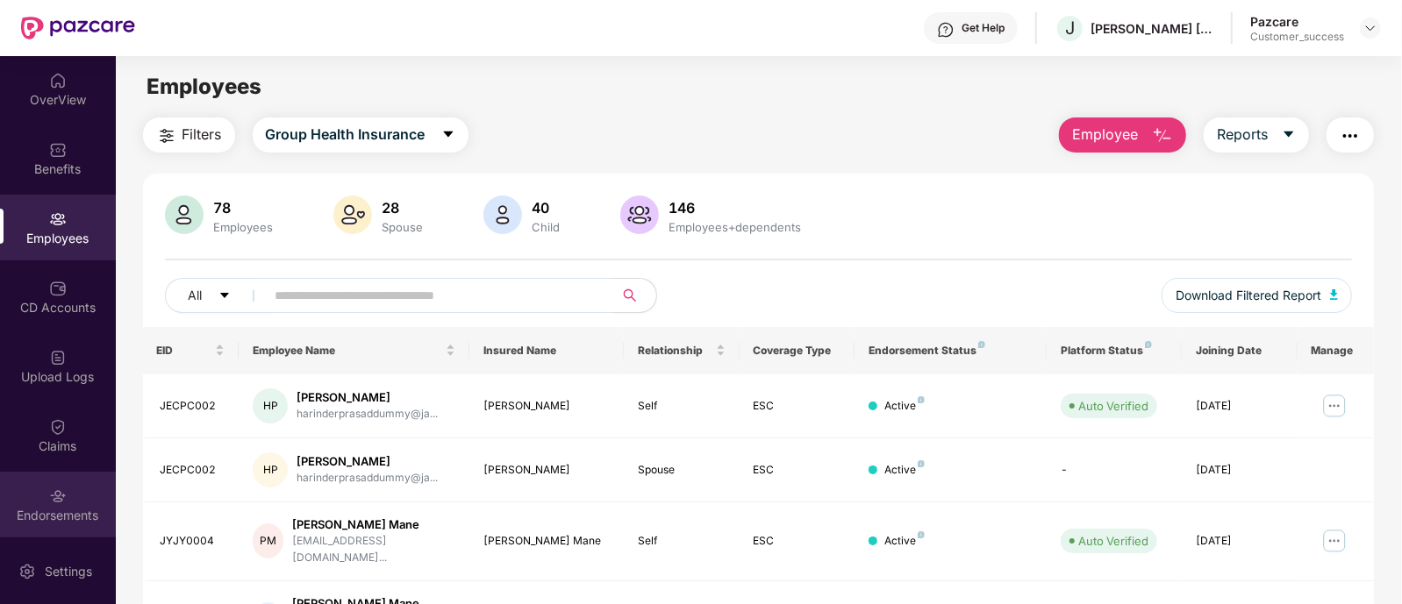
click at [78, 505] on div "Endorsements" at bounding box center [58, 505] width 116 height 66
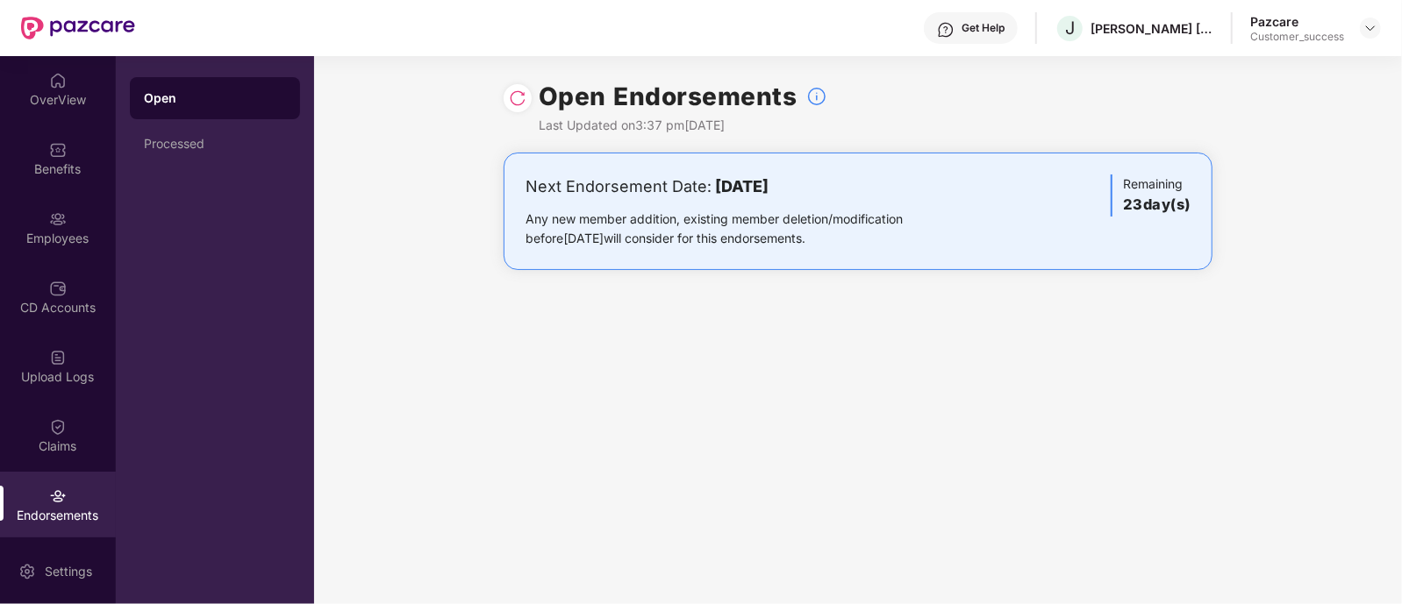
click at [518, 108] on div at bounding box center [518, 98] width 28 height 28
click at [519, 96] on img at bounding box center [518, 98] width 18 height 18
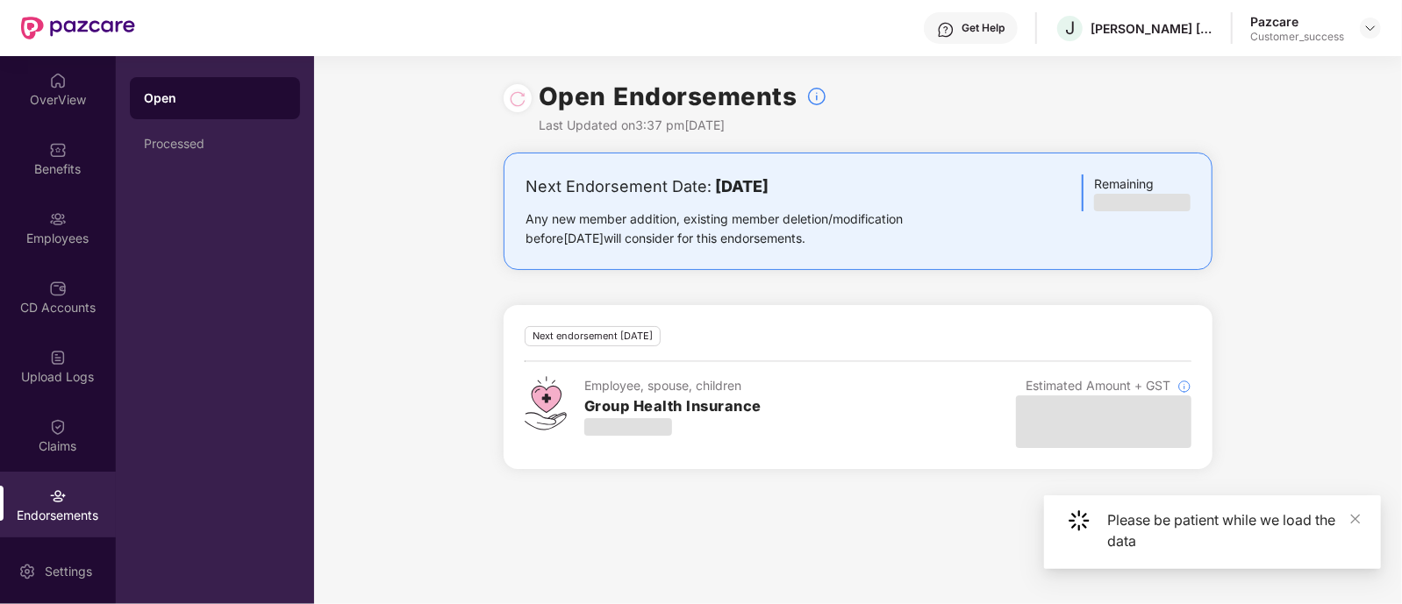
click at [523, 268] on div "Next Endorsement Date: 16 October 2025 Any new member addition, existing member…" at bounding box center [858, 212] width 709 height 118
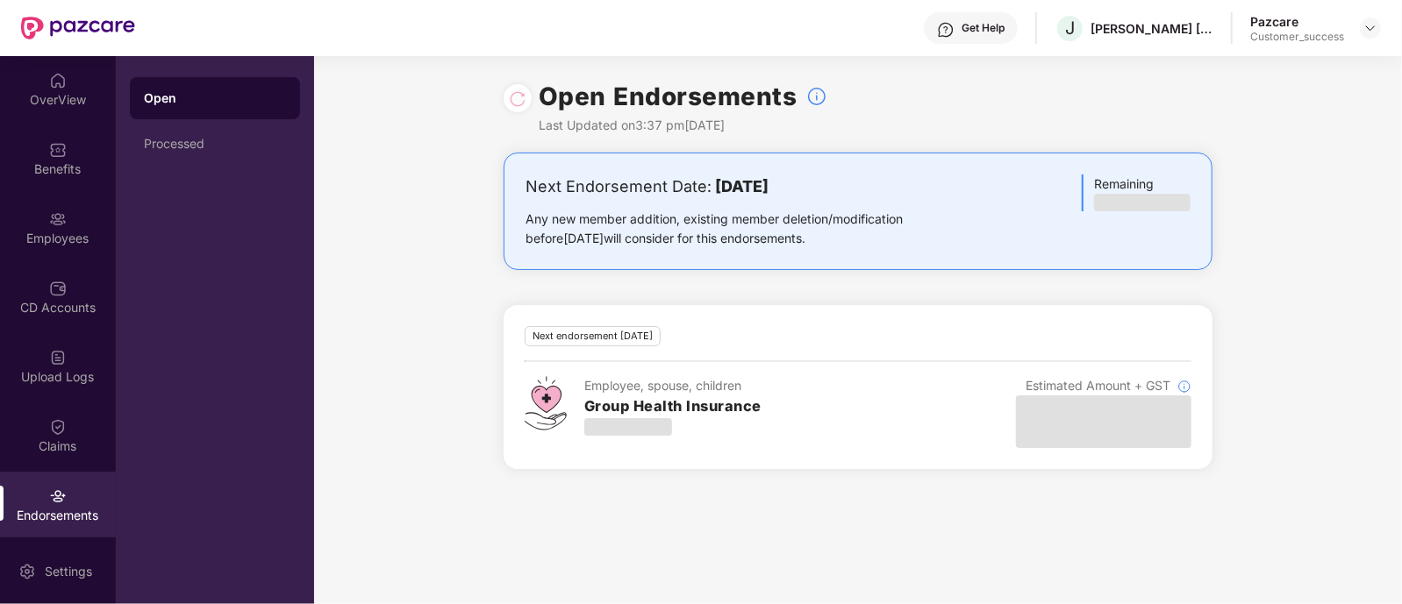
click at [481, 304] on div "Next Endorsement Date: 16 October 2025 Any new member addition, existing member…" at bounding box center [858, 322] width 1088 height 338
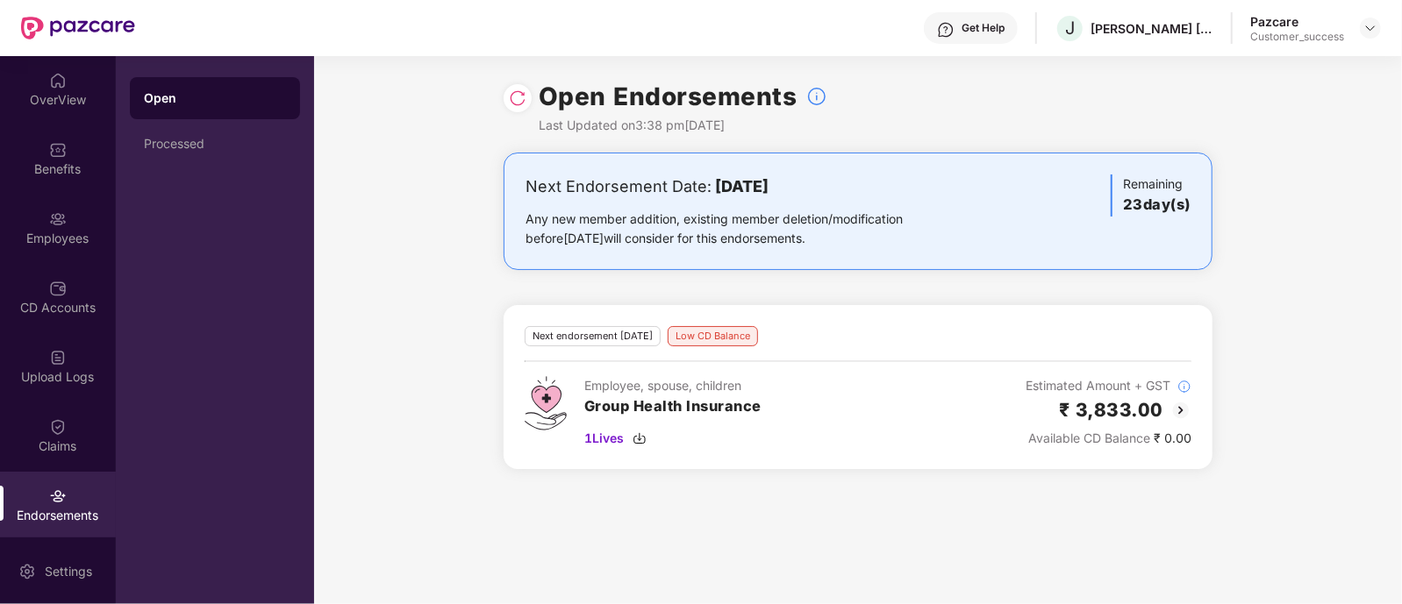
click at [461, 286] on div "Next Endorsement Date: 16 October 2025 Any new member addition, existing member…" at bounding box center [858, 322] width 1088 height 338
click at [1360, 26] on div at bounding box center [1370, 28] width 21 height 21
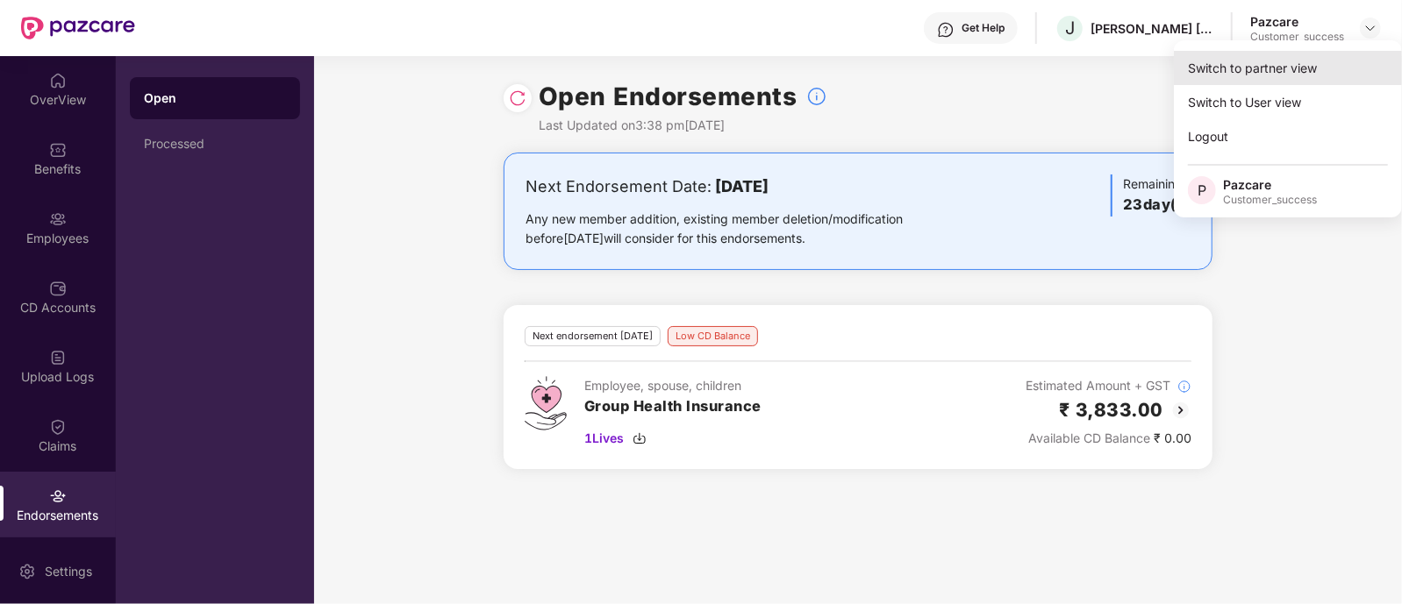
click at [1279, 69] on div "Switch to partner view" at bounding box center [1288, 68] width 228 height 34
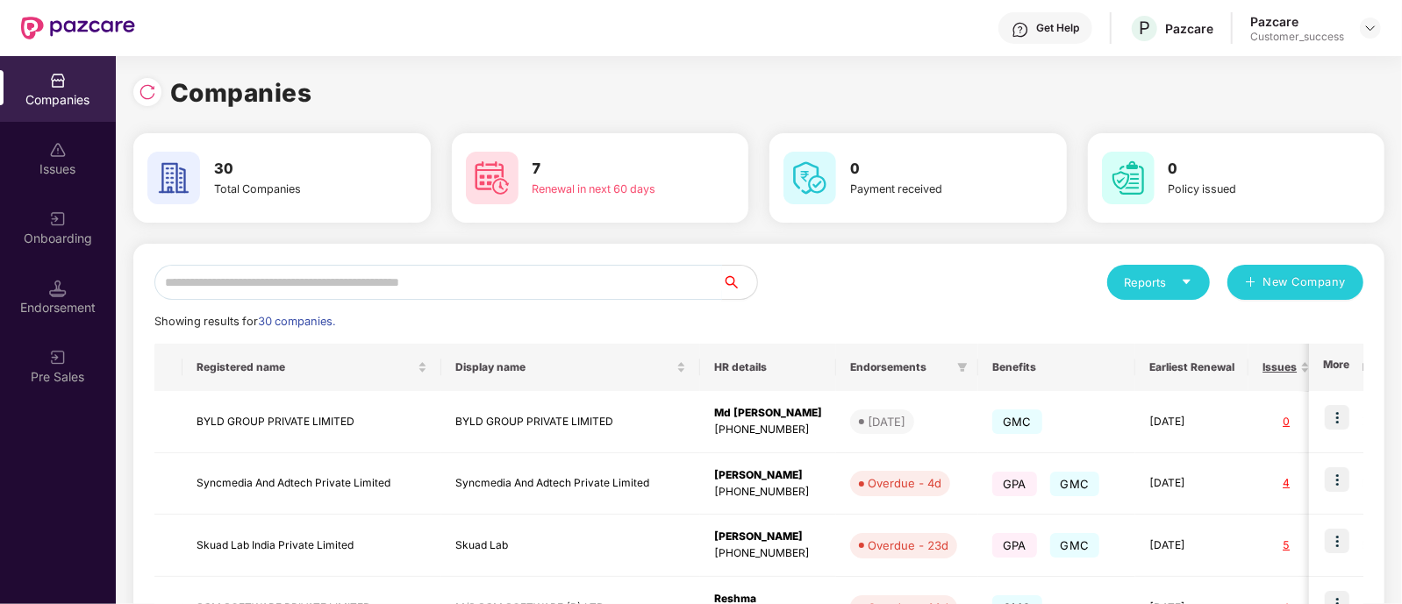
click at [610, 284] on input "text" at bounding box center [438, 282] width 568 height 35
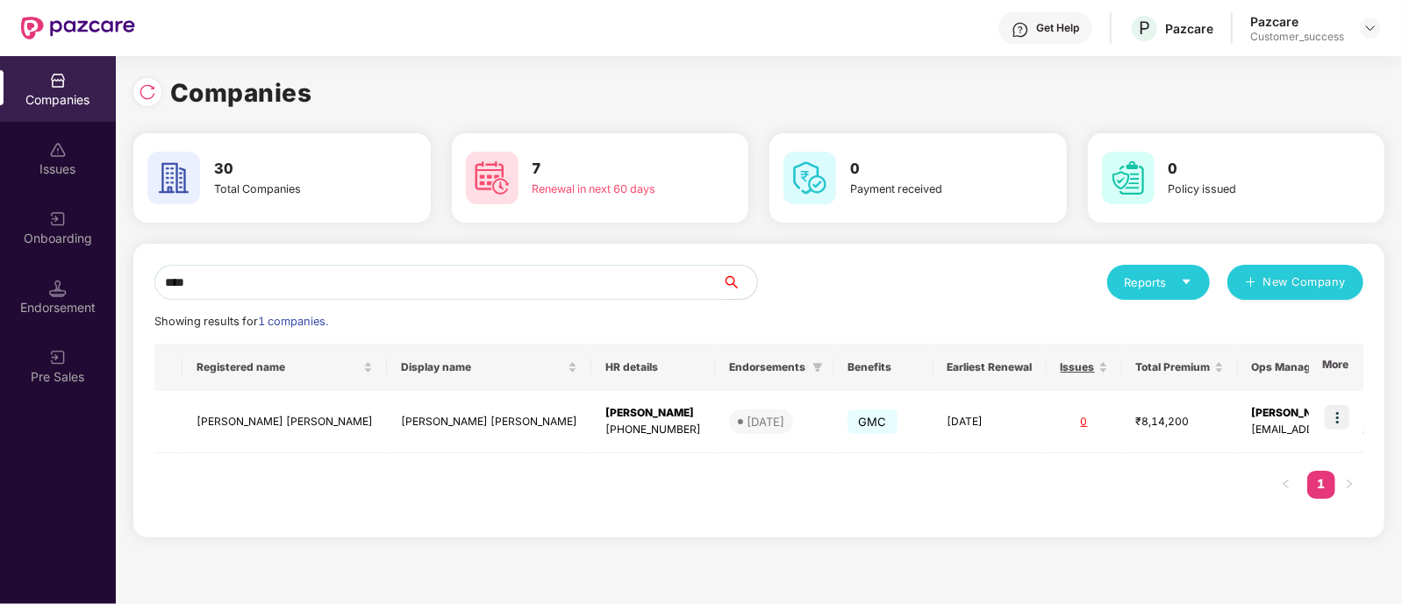
type input "****"
click at [1338, 417] on img at bounding box center [1337, 417] width 25 height 25
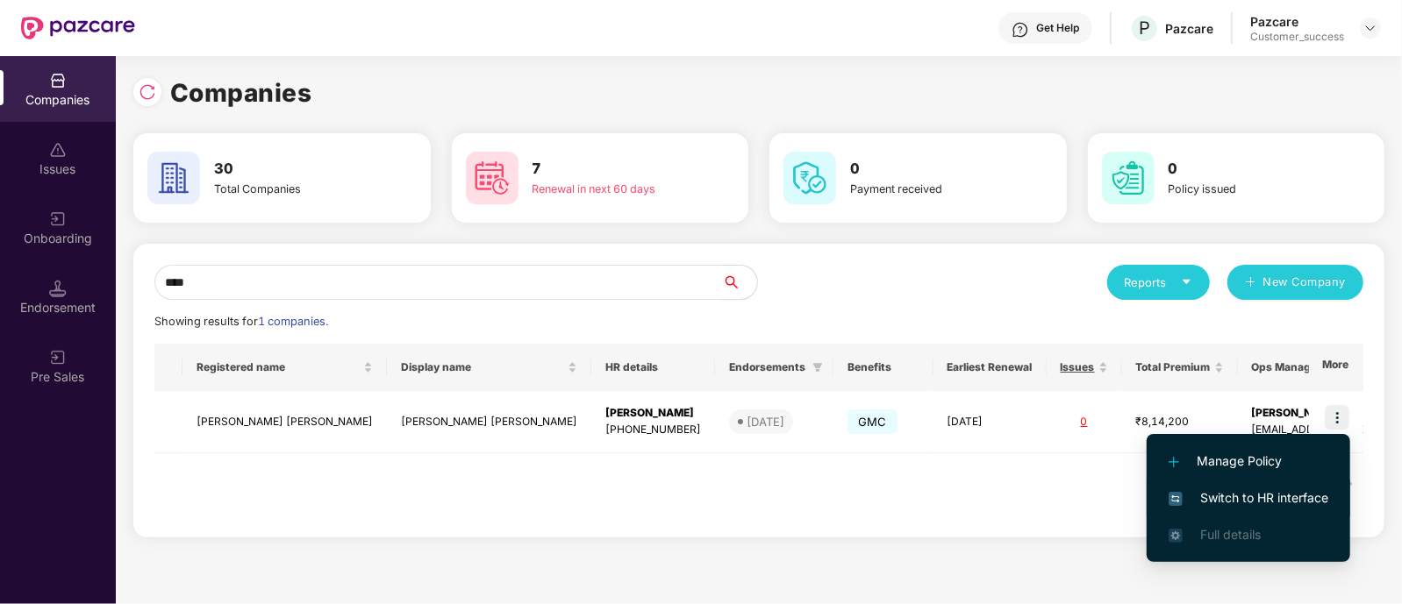
click at [1235, 494] on span "Switch to HR interface" at bounding box center [1249, 498] width 160 height 19
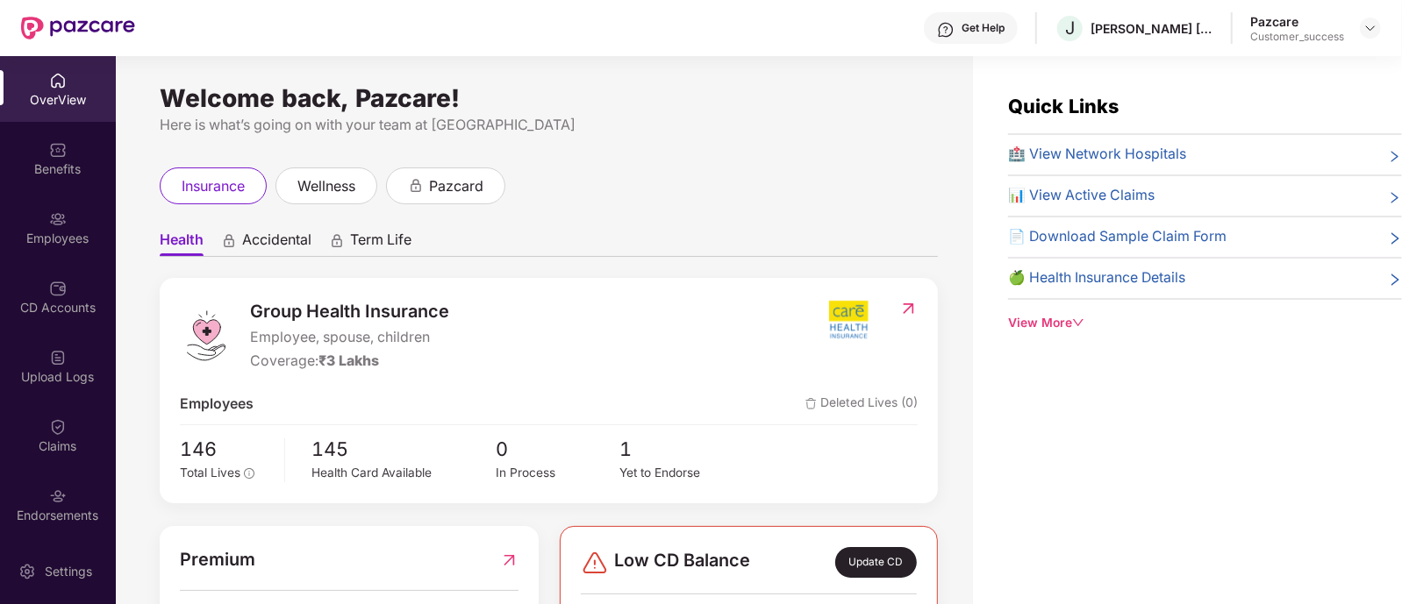
click at [83, 168] on div "Benefits" at bounding box center [58, 170] width 116 height 18
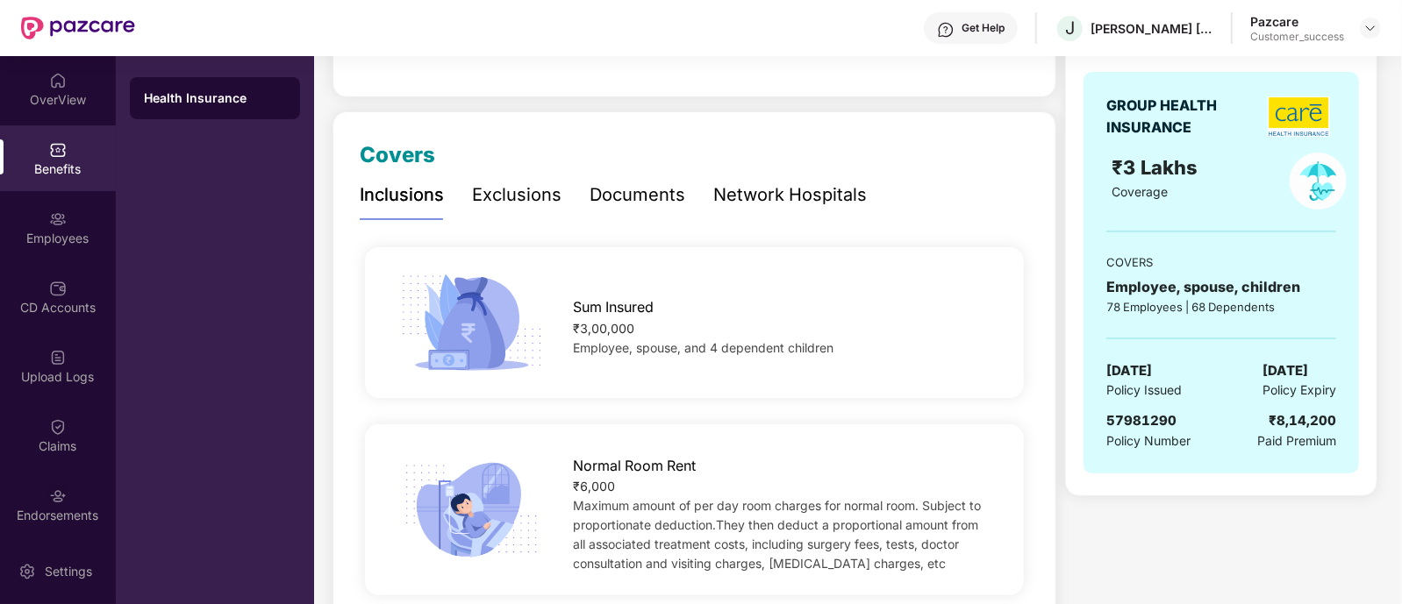
scroll to position [177, 0]
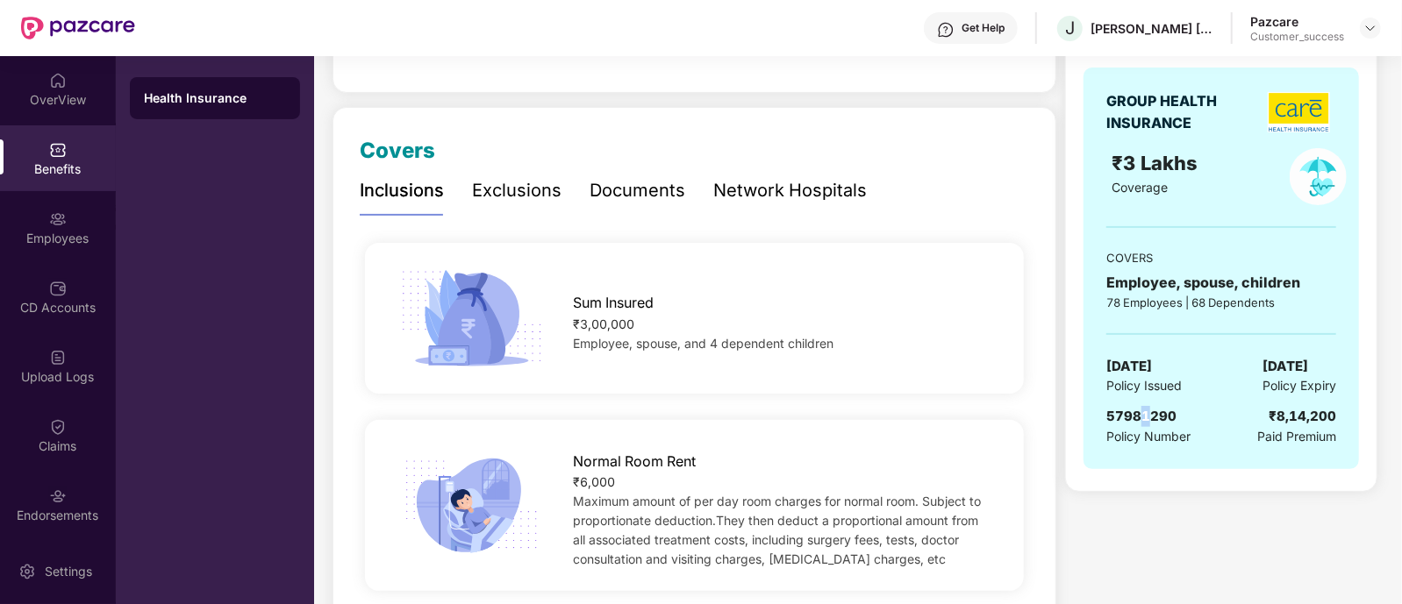
click at [1145, 410] on div "GROUP HEALTH INSURANCE ₹3 Lakhs Coverage COVERS Employee, spouse, children 78 E…" at bounding box center [1221, 269] width 275 height 402
click at [1145, 410] on span "57981290" at bounding box center [1141, 416] width 70 height 17
click at [48, 241] on div "Employees" at bounding box center [58, 239] width 116 height 18
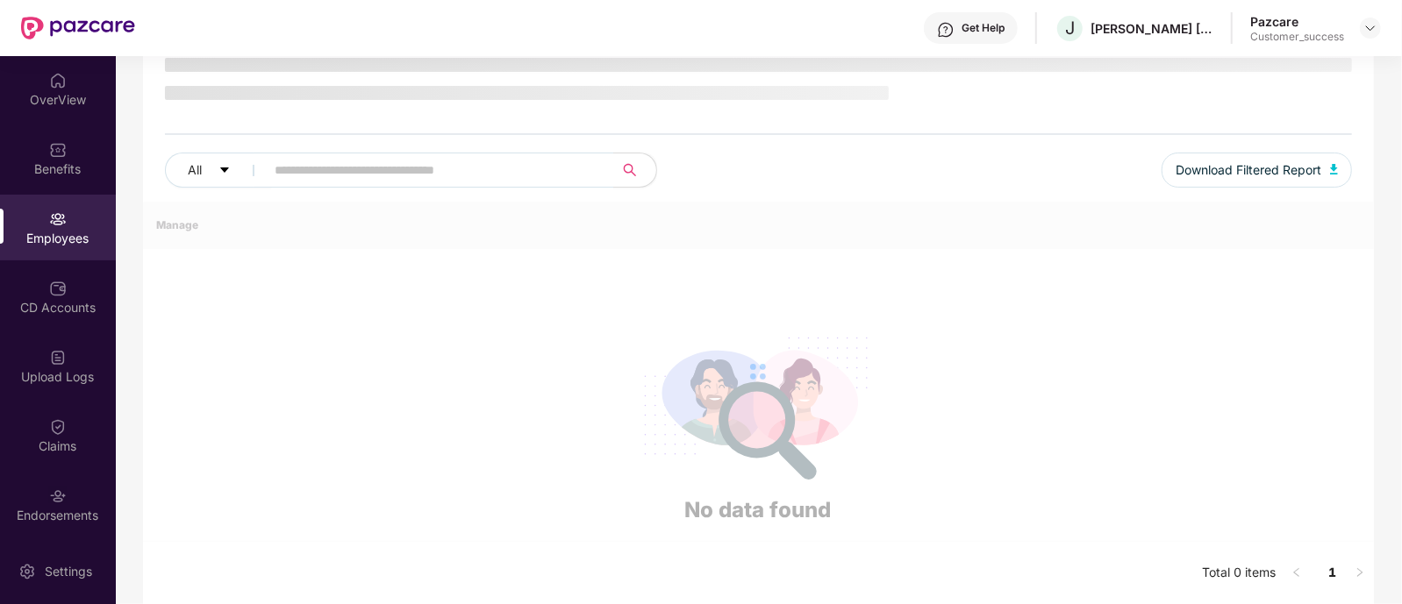
scroll to position [125, 0]
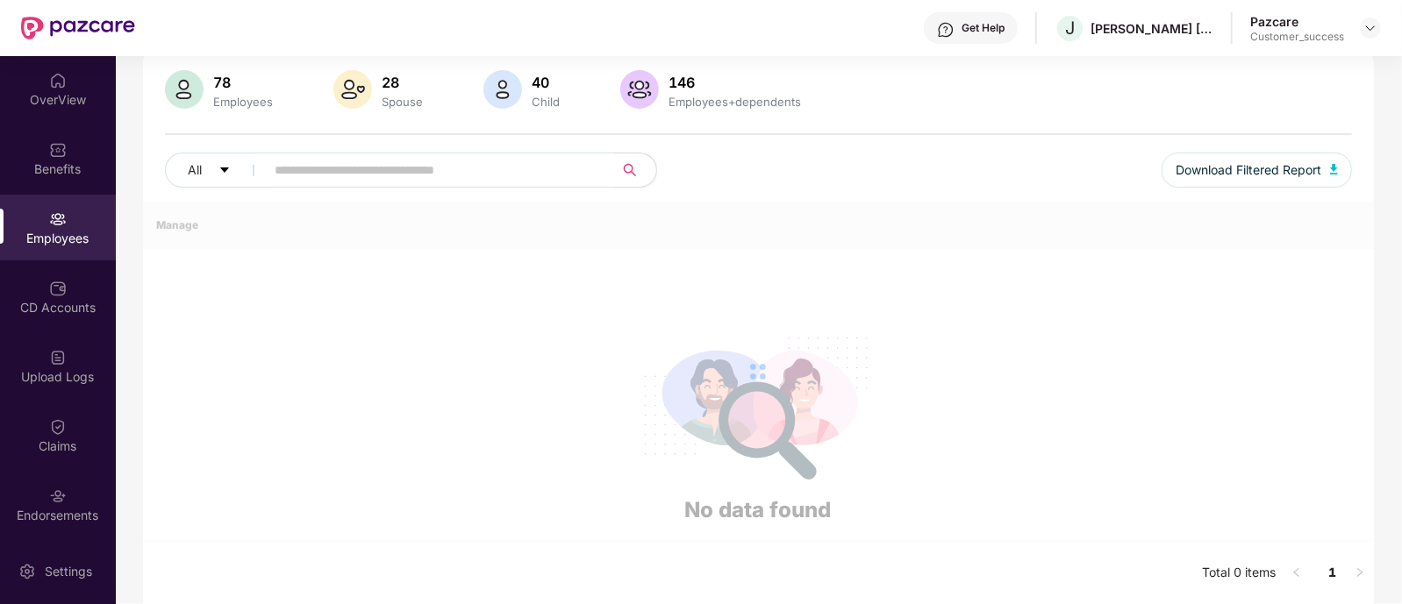
click at [303, 177] on input "text" at bounding box center [432, 170] width 315 height 26
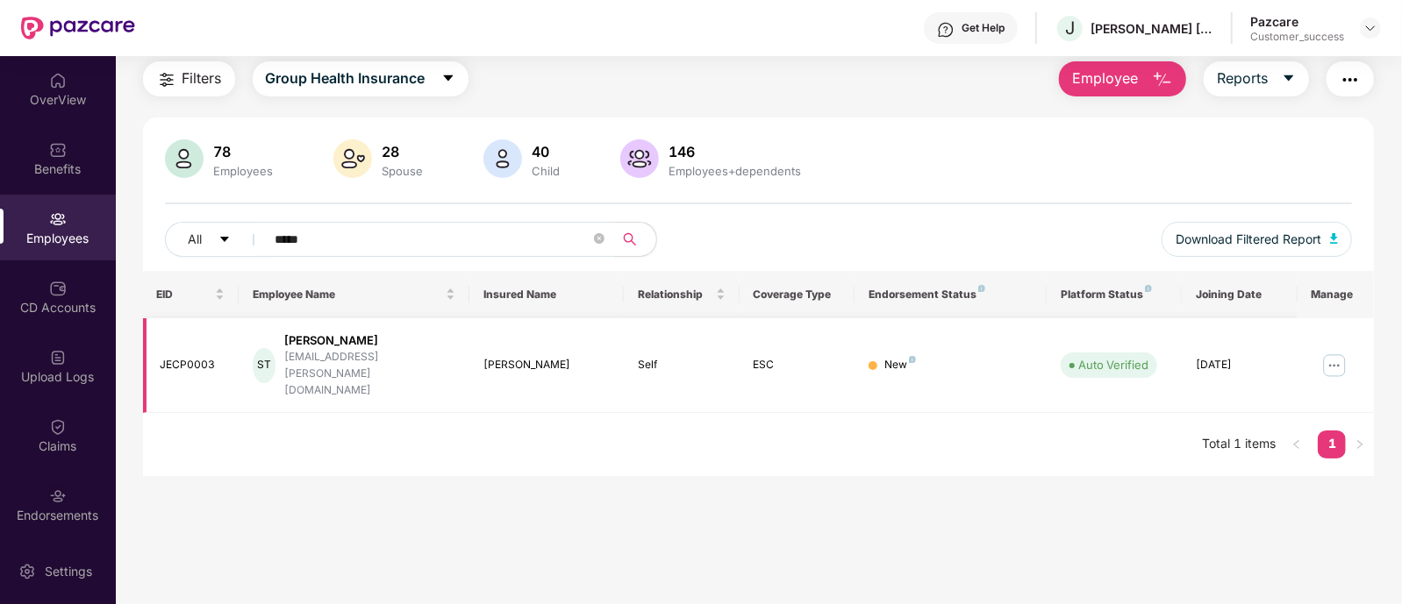
type input "*****"
drag, startPoint x: 212, startPoint y: 348, endPoint x: 156, endPoint y: 345, distance: 56.3
click at [156, 345] on td "JECP0003" at bounding box center [191, 366] width 97 height 96
copy div "JECP0003"
click at [1356, 65] on button "button" at bounding box center [1350, 78] width 47 height 35
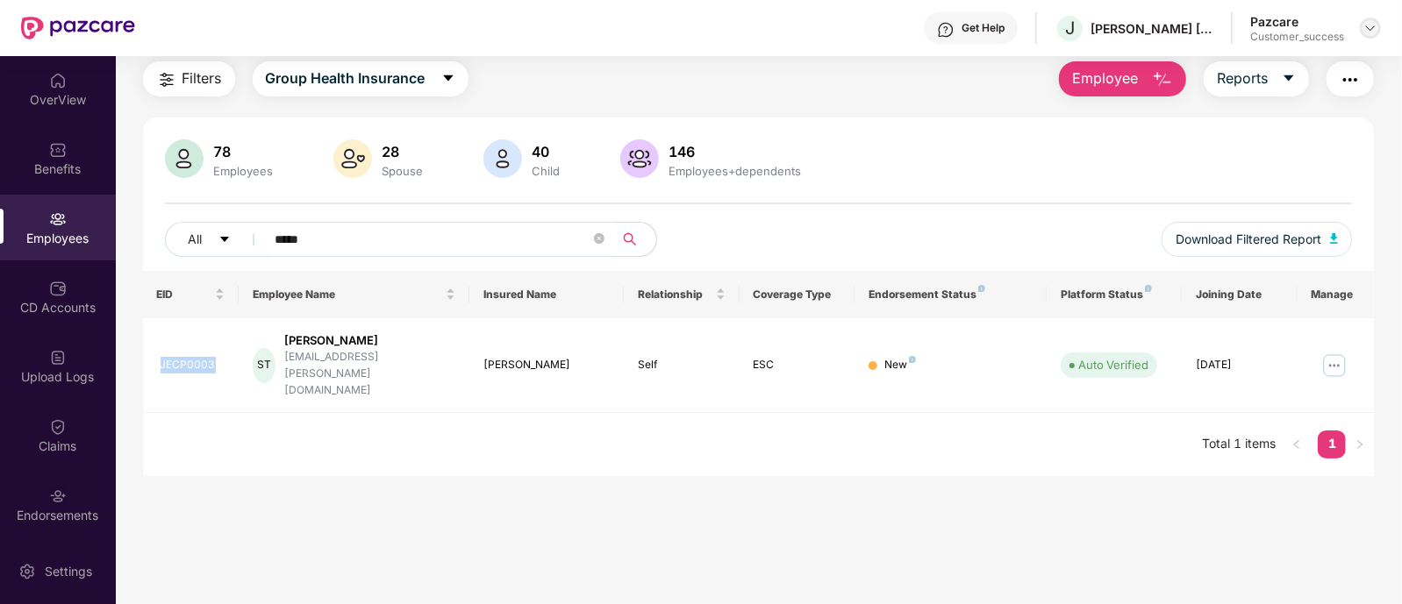
click at [1366, 34] on img at bounding box center [1370, 28] width 14 height 14
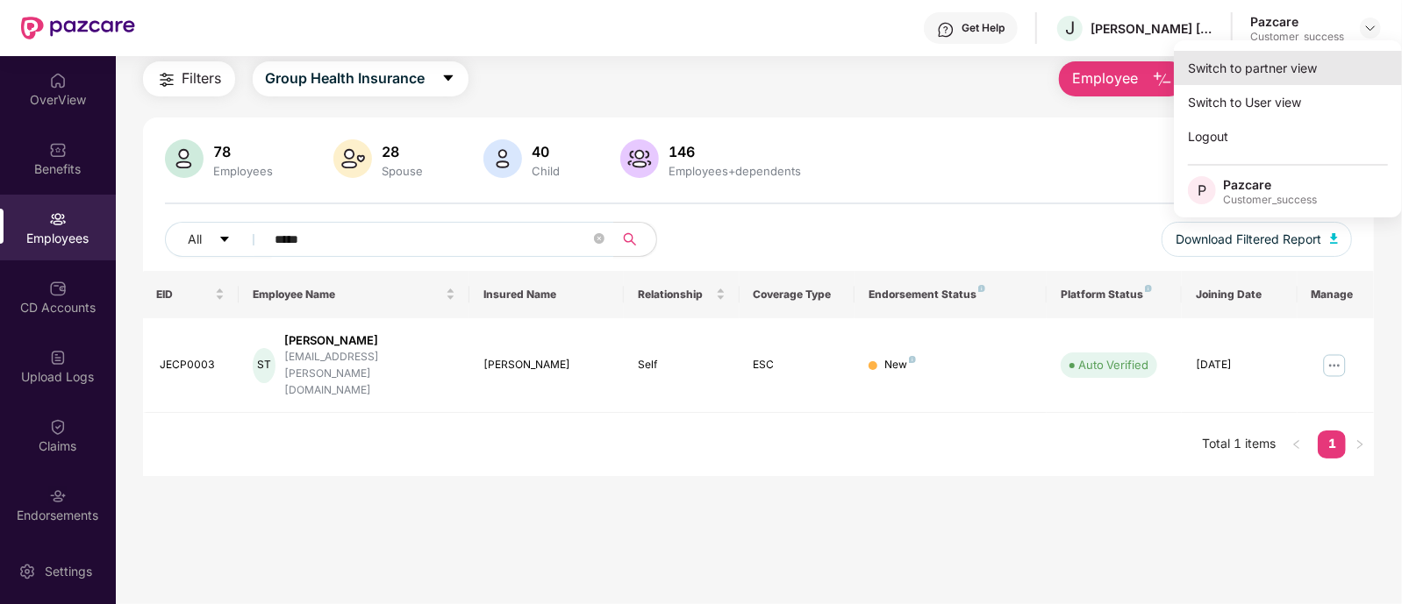
click at [1298, 67] on div "Switch to partner view" at bounding box center [1288, 68] width 228 height 34
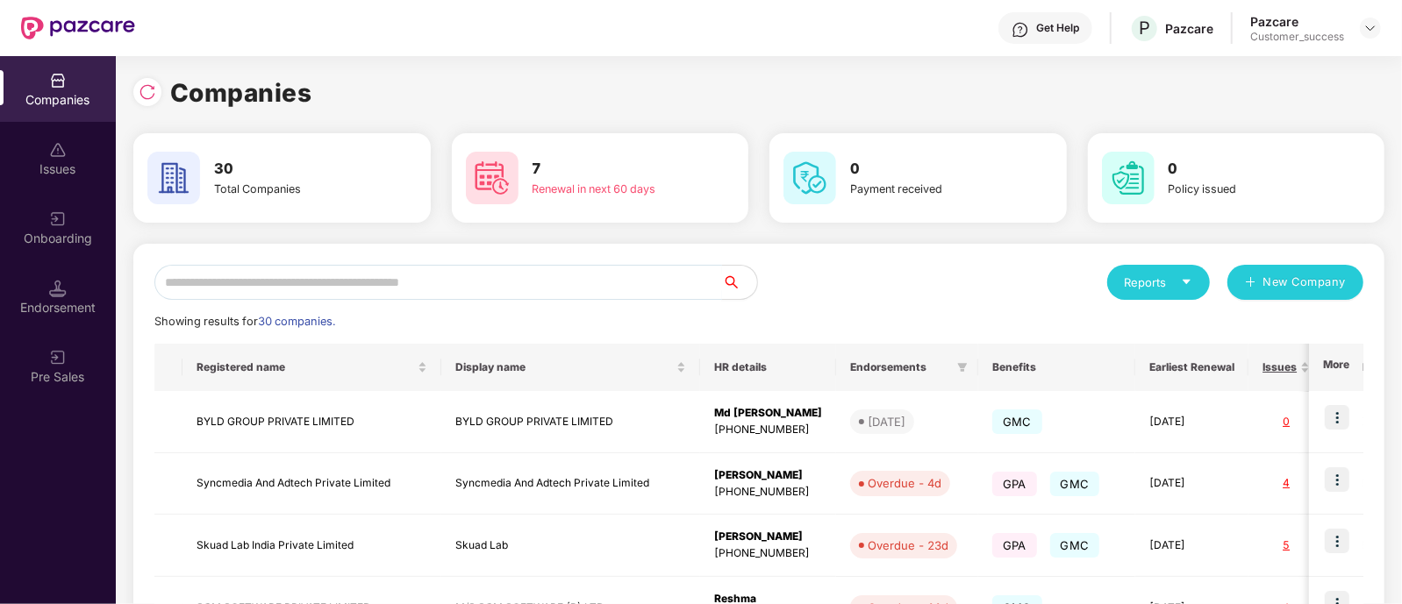
click at [562, 278] on input "text" at bounding box center [438, 282] width 568 height 35
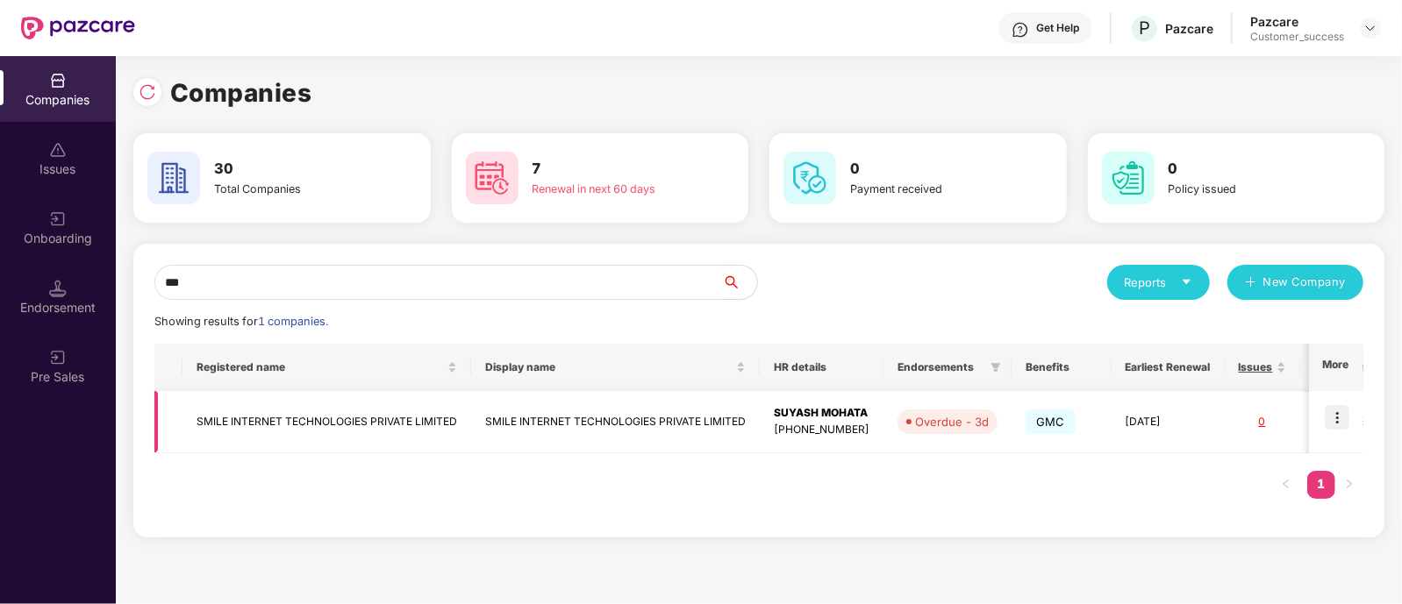
type input "***"
click at [1331, 415] on img at bounding box center [1337, 417] width 25 height 25
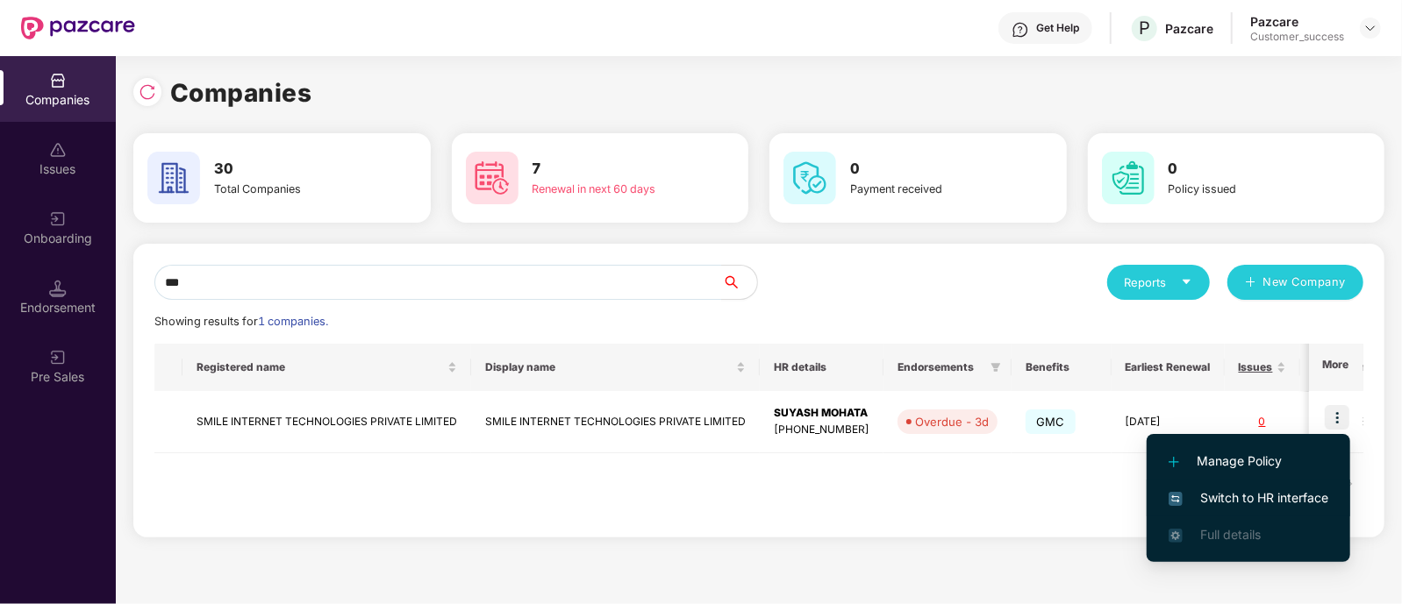
click at [1271, 484] on li "Switch to HR interface" at bounding box center [1249, 498] width 204 height 37
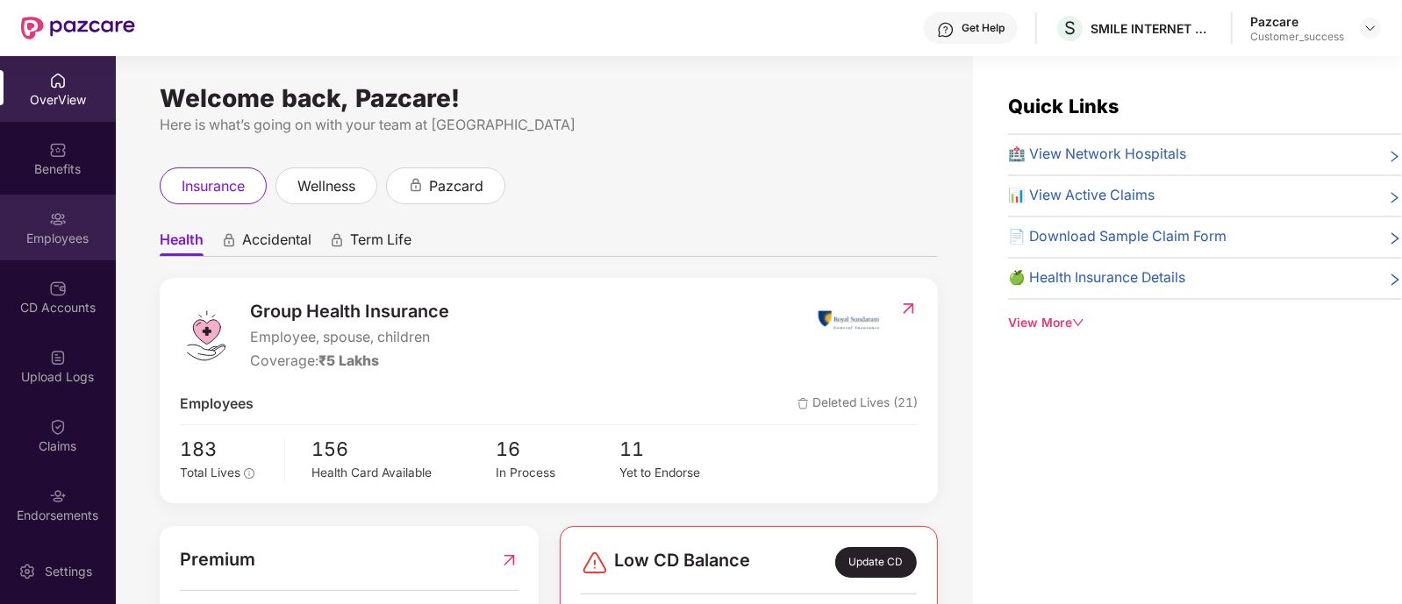
click at [51, 239] on div "Employees" at bounding box center [58, 239] width 116 height 18
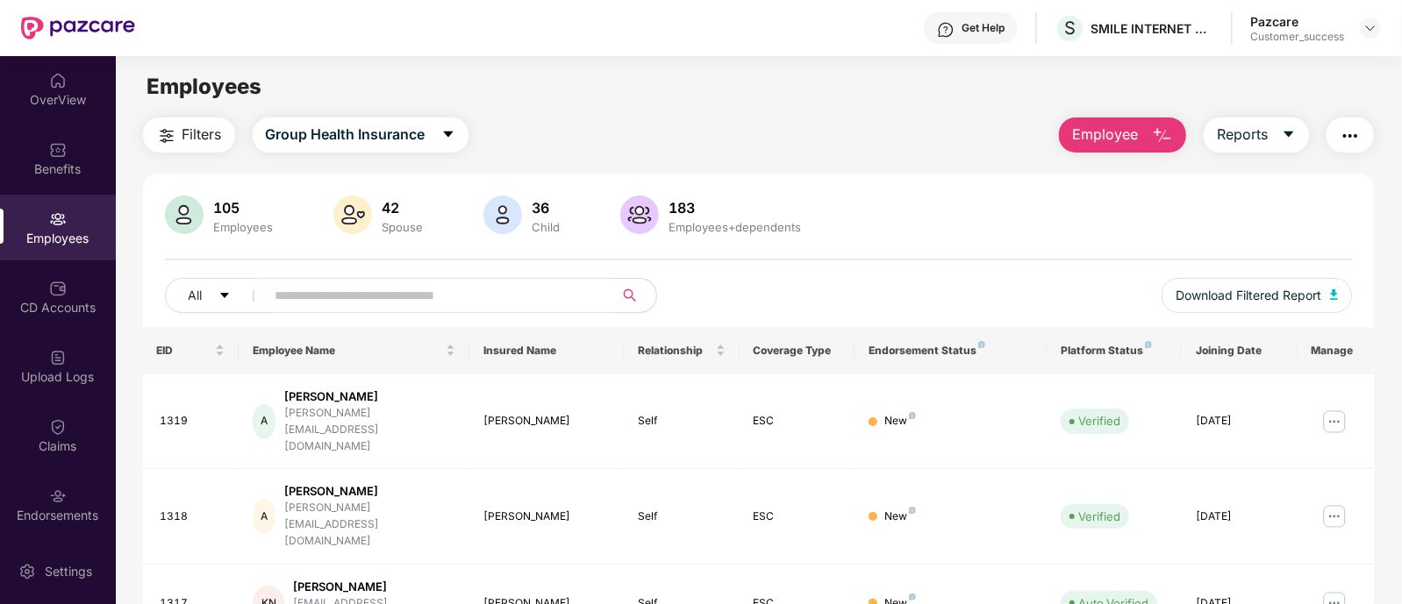
click at [311, 307] on input "text" at bounding box center [432, 296] width 315 height 26
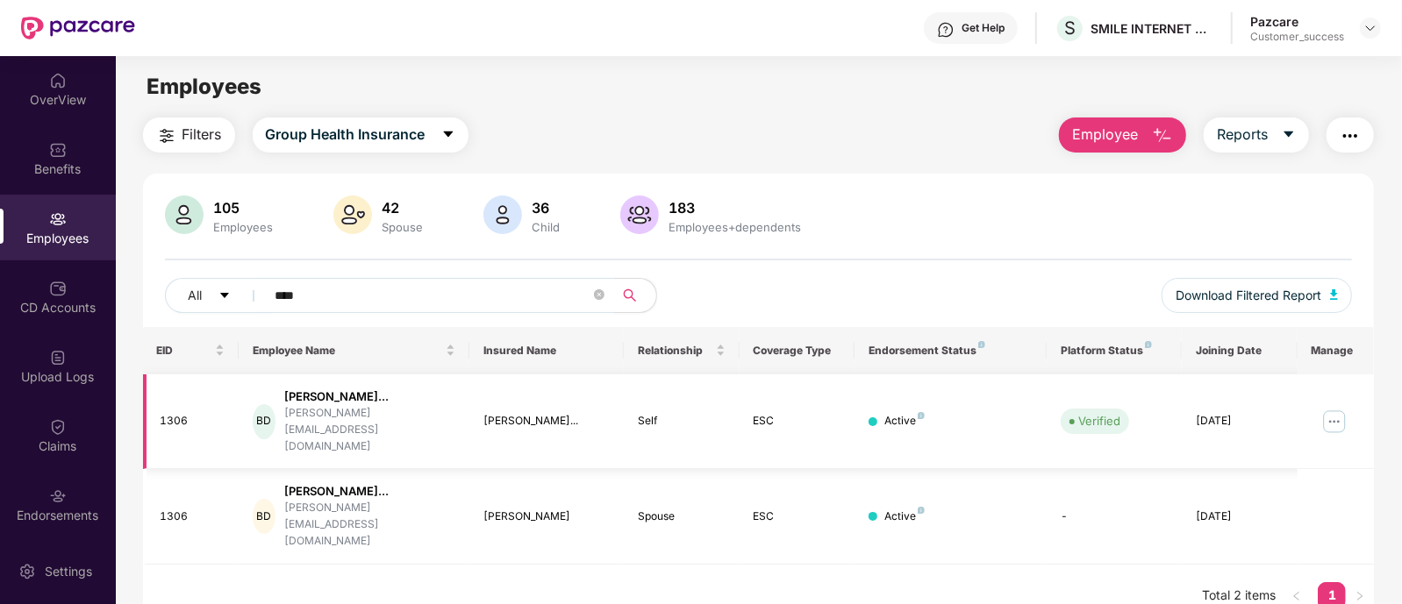
type input "****"
click at [1334, 411] on img at bounding box center [1334, 422] width 28 height 28
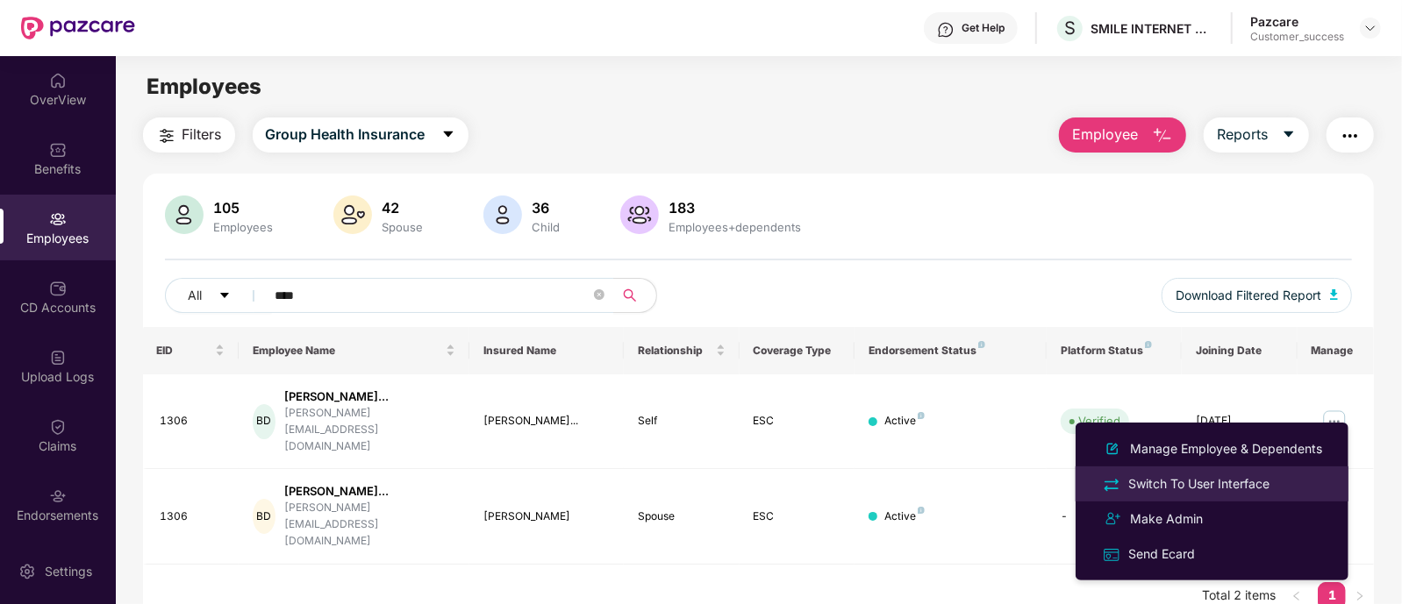
click at [1211, 483] on div "Switch To User Interface" at bounding box center [1199, 484] width 148 height 19
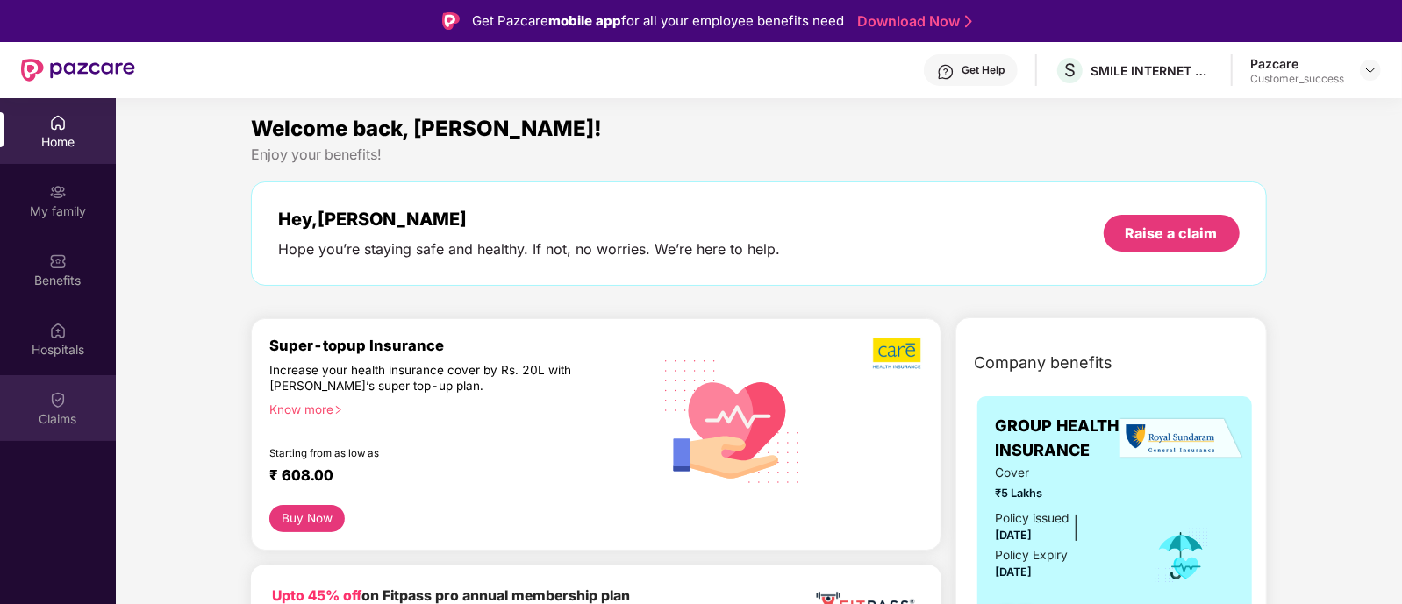
click at [78, 387] on div "Claims" at bounding box center [58, 409] width 116 height 66
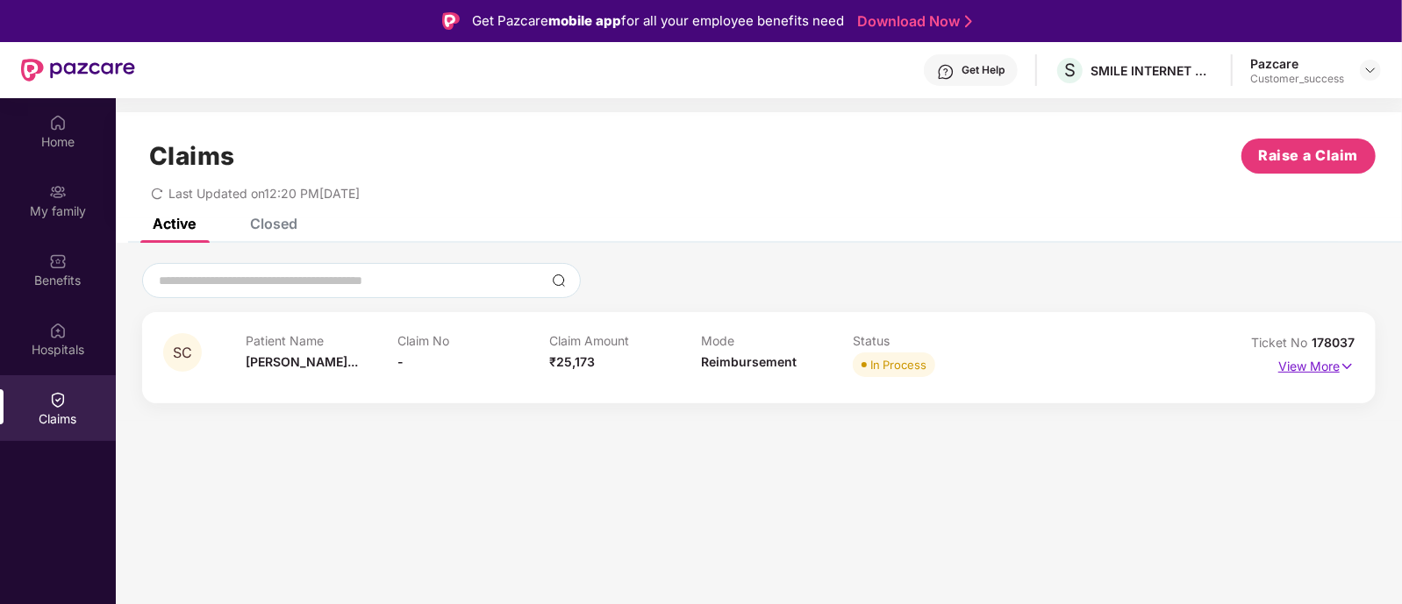
click at [1334, 371] on p "View More" at bounding box center [1316, 365] width 76 height 24
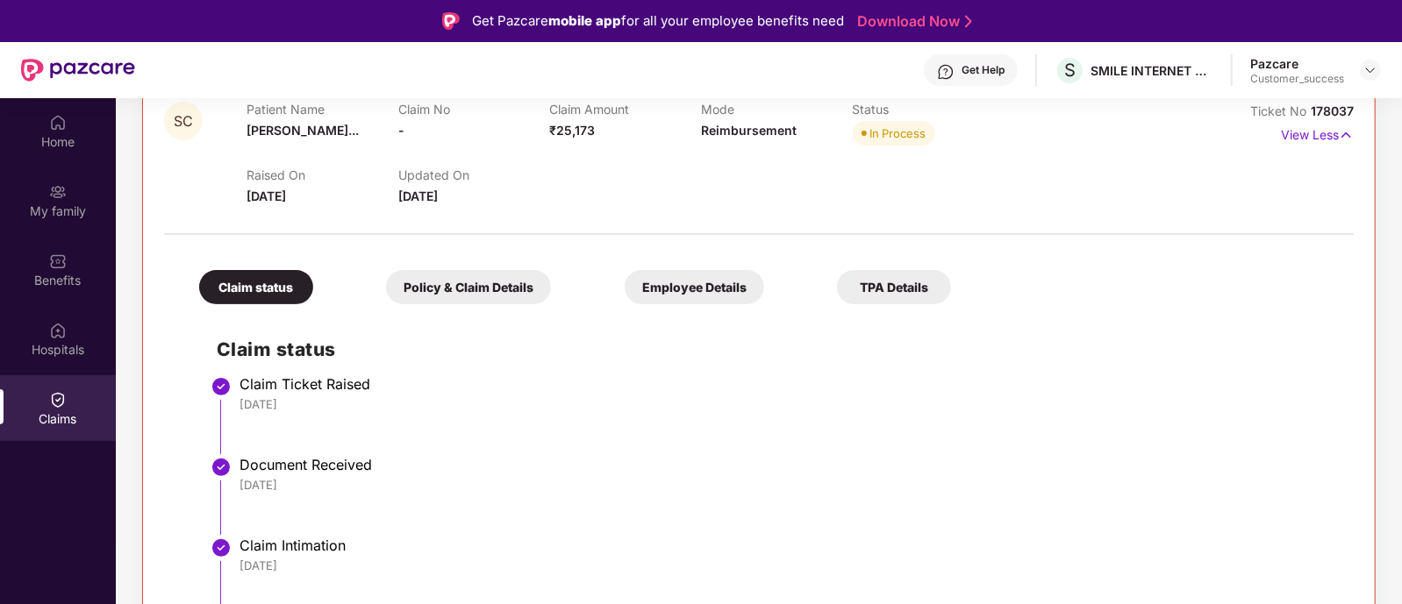
scroll to position [380, 0]
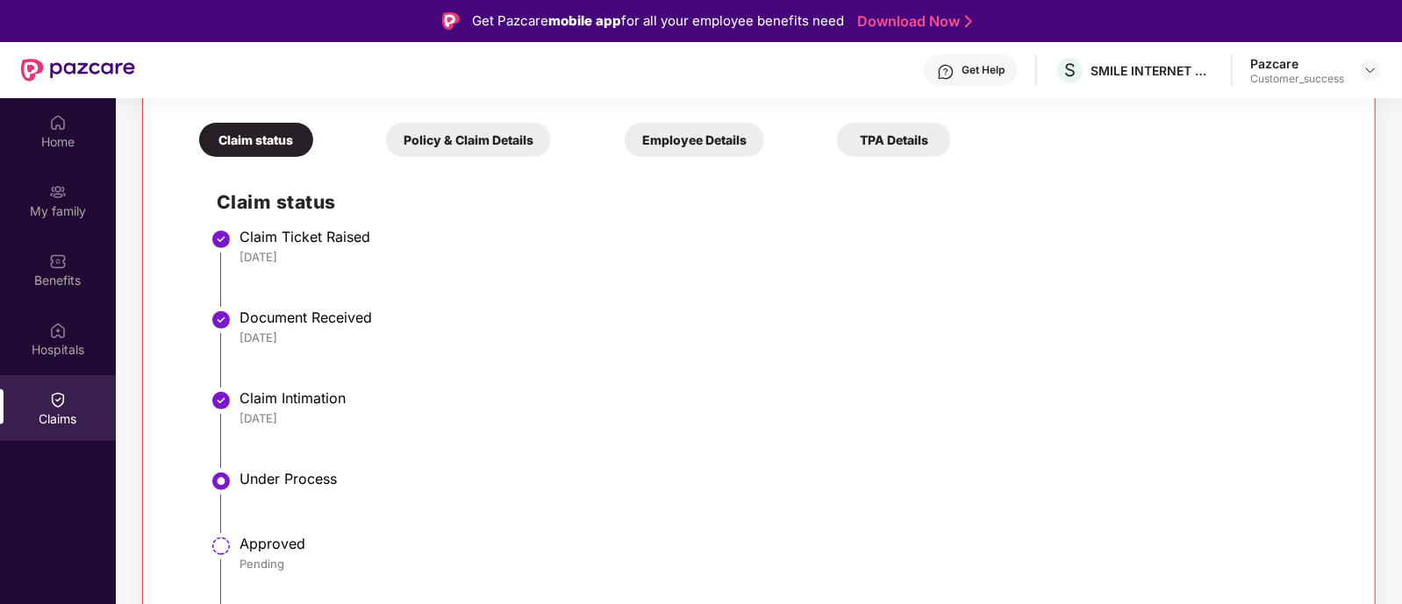
drag, startPoint x: 309, startPoint y: 254, endPoint x: 233, endPoint y: 229, distance: 79.4
click at [233, 229] on div "Claim status Claim Ticket Raised 22 Sep 2025 Document Received 22 Sep 2025 Clai…" at bounding box center [759, 415] width 1155 height 498
click at [361, 268] on li "Claim Ticket Raised 22 Sep 2025" at bounding box center [776, 274] width 1119 height 81
click at [391, 136] on div "Policy & Claim Details" at bounding box center [468, 140] width 165 height 34
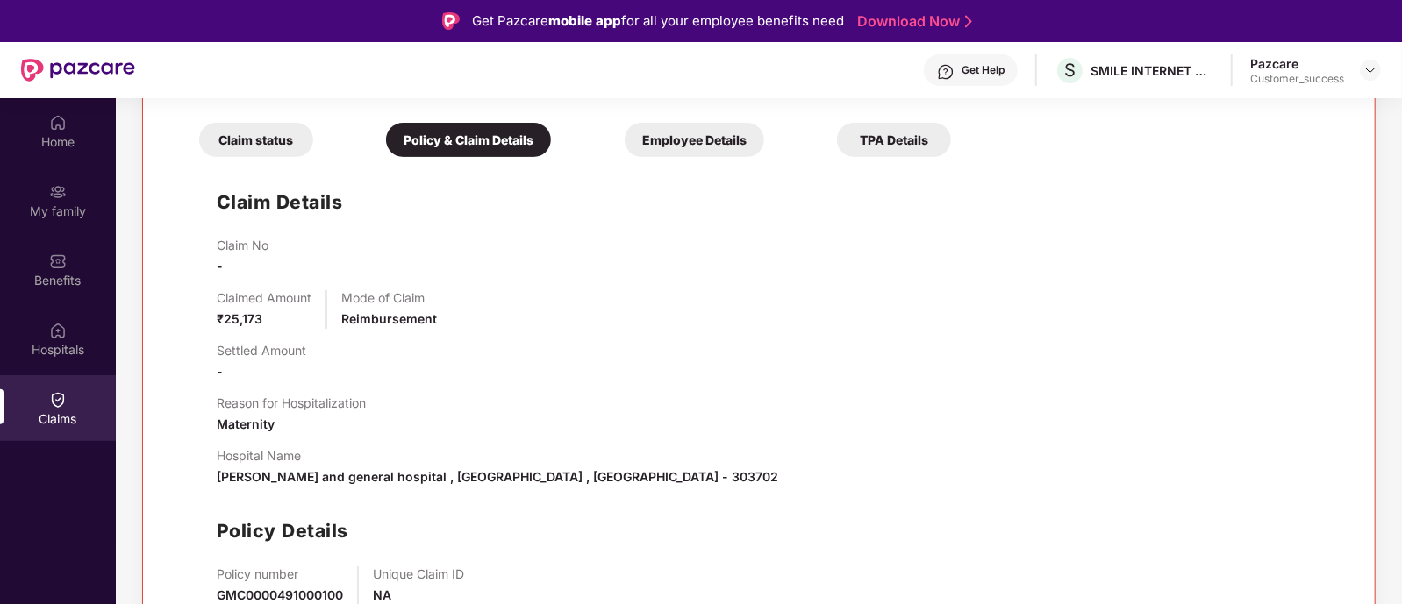
click at [625, 132] on div "Employee Details" at bounding box center [694, 140] width 139 height 34
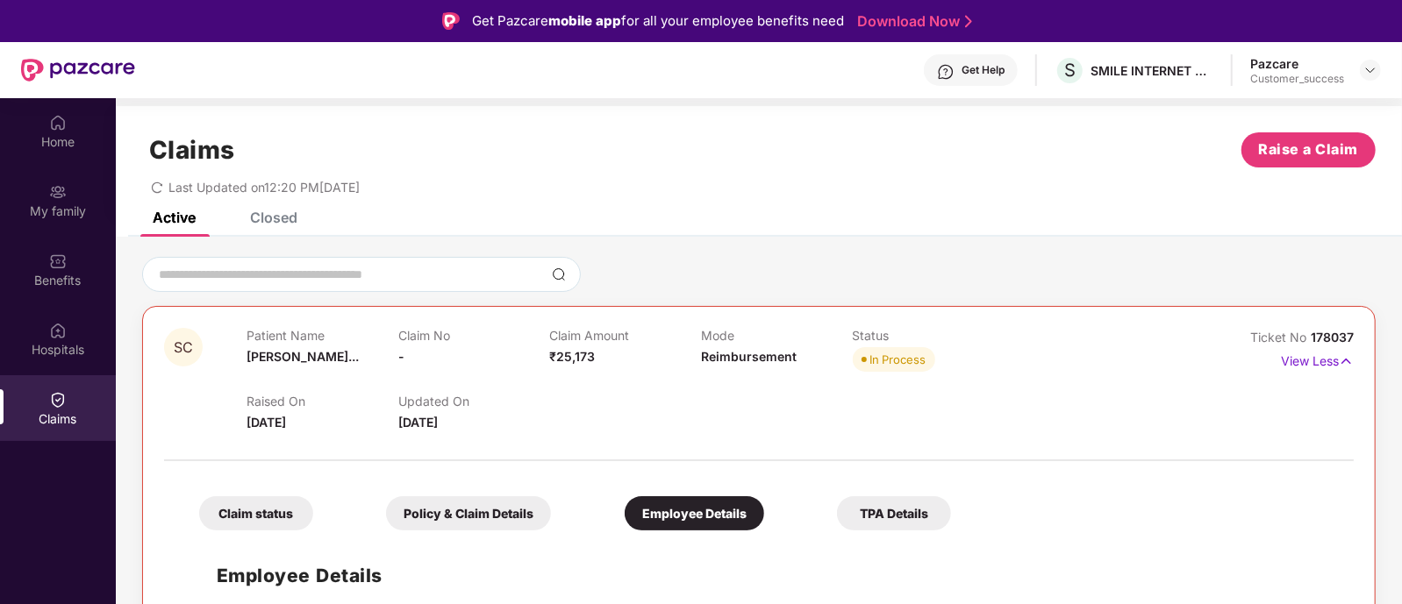
scroll to position [0, 0]
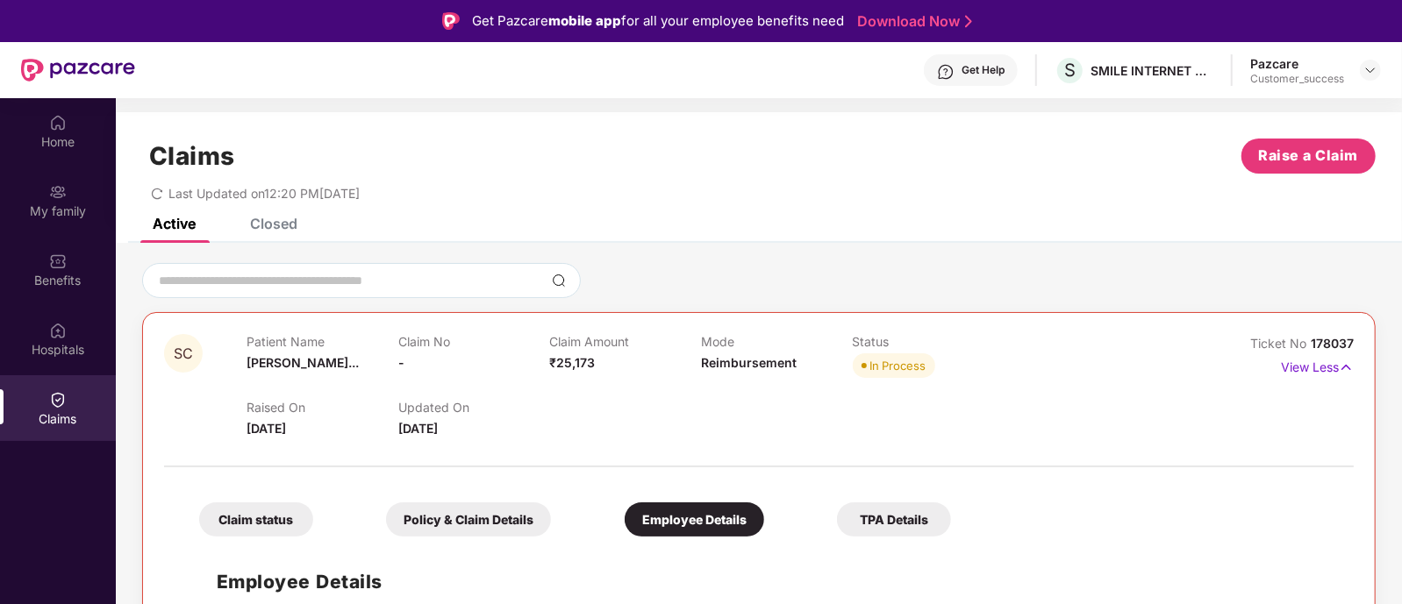
click at [268, 223] on div "Closed" at bounding box center [273, 224] width 47 height 18
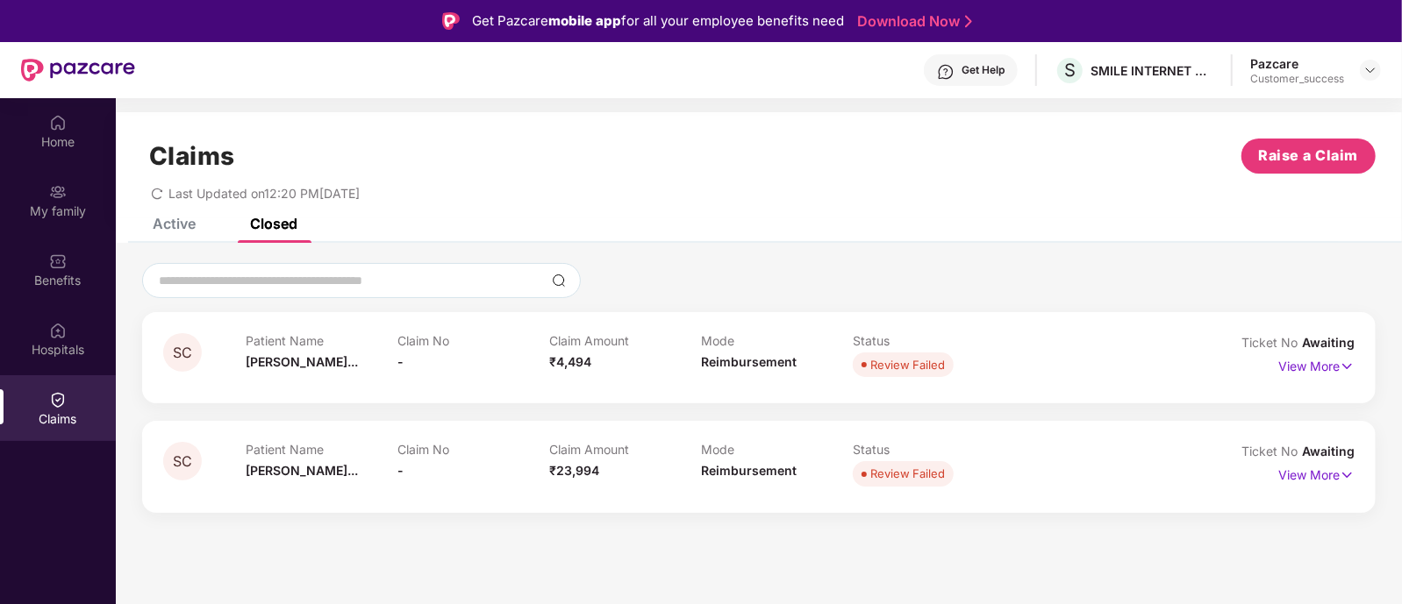
click at [186, 238] on div "Active" at bounding box center [160, 223] width 69 height 39
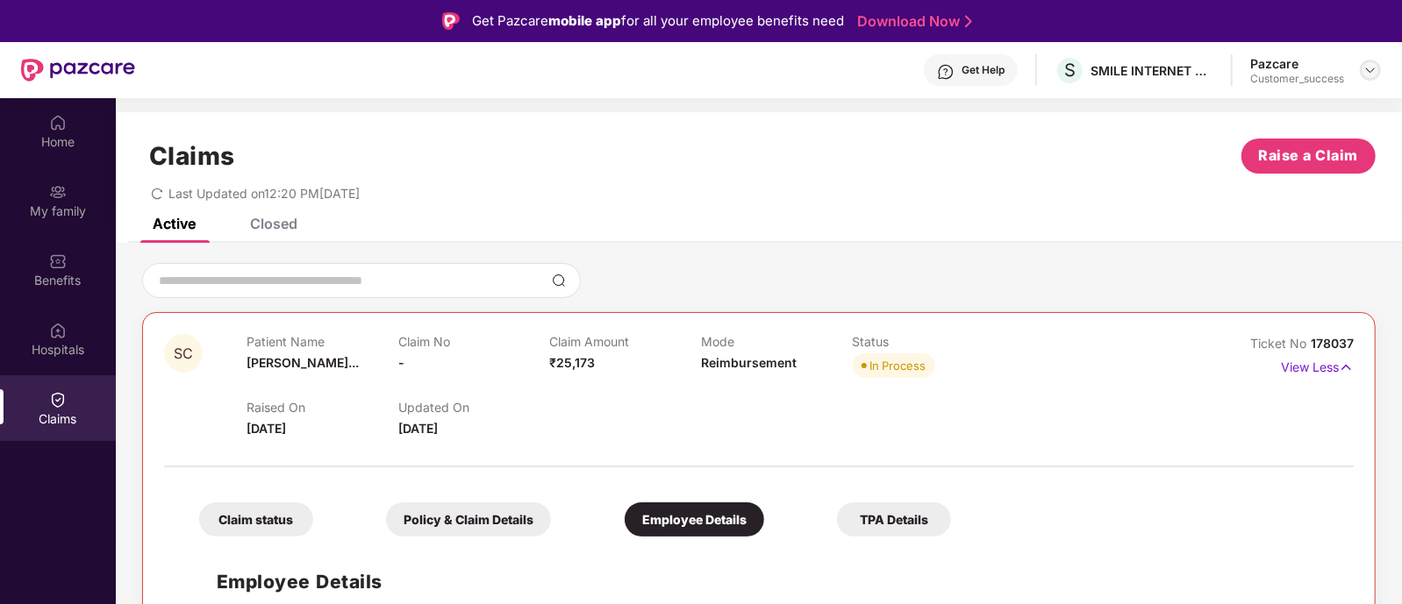
click at [1369, 63] on img at bounding box center [1370, 70] width 14 height 14
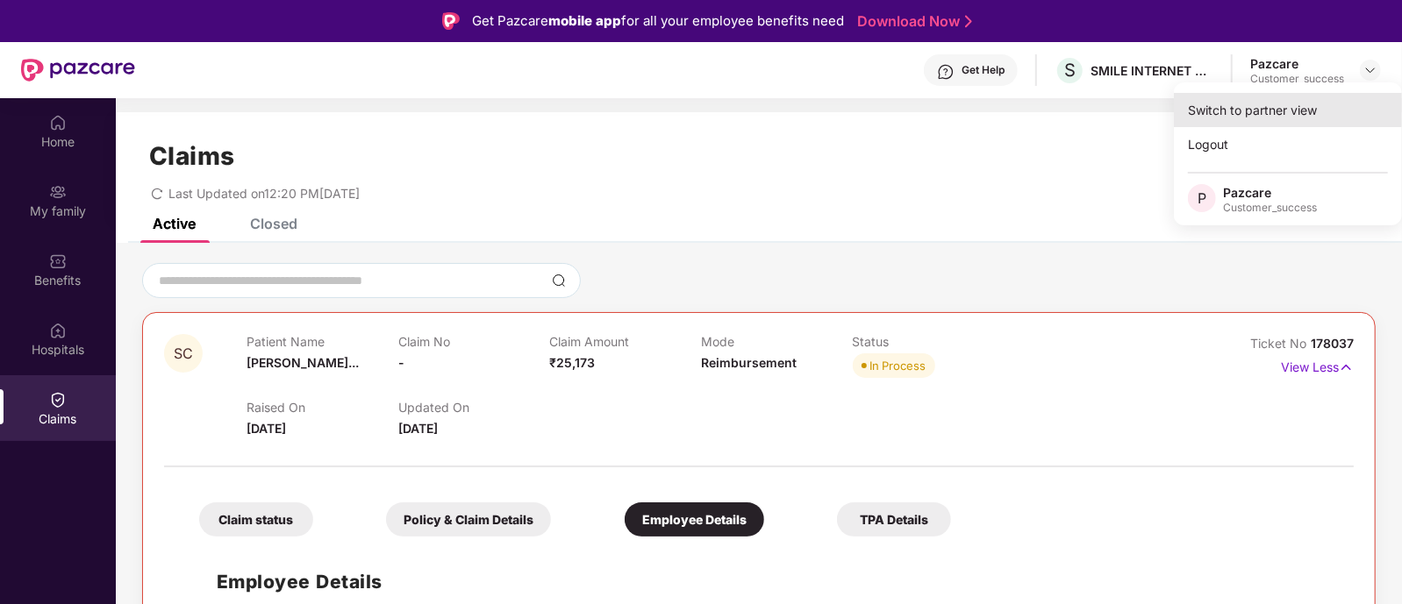
click at [1282, 123] on div "Switch to partner view" at bounding box center [1288, 110] width 228 height 34
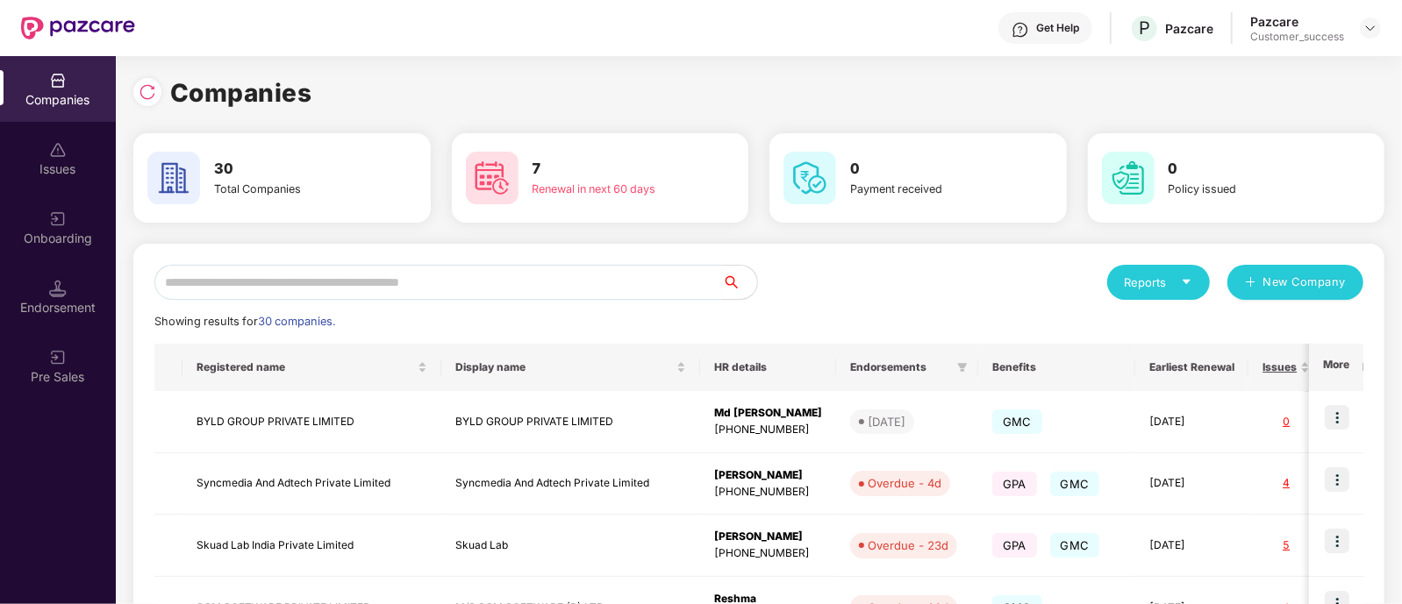
click at [590, 283] on input "text" at bounding box center [438, 282] width 568 height 35
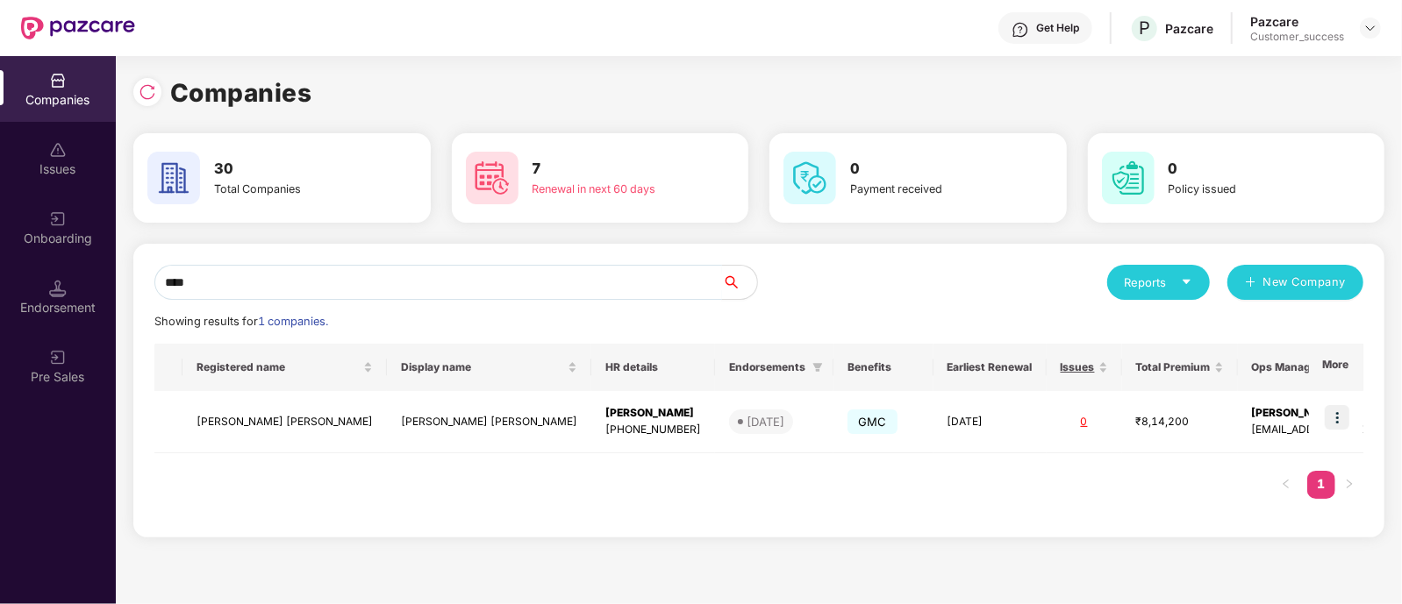
type input "****"
